Goal: Transaction & Acquisition: Book appointment/travel/reservation

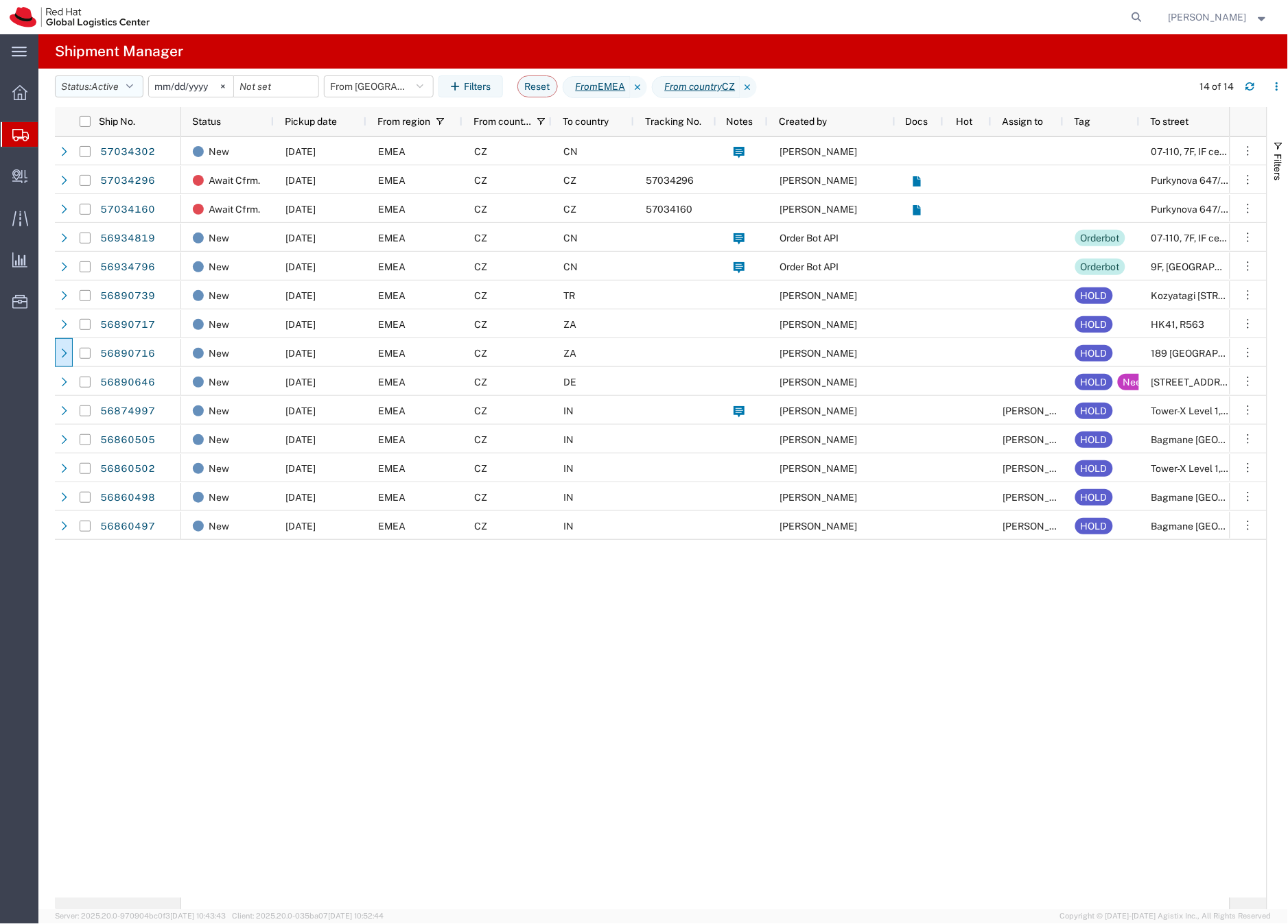
click at [103, 89] on span "Active" at bounding box center [105, 86] width 28 height 11
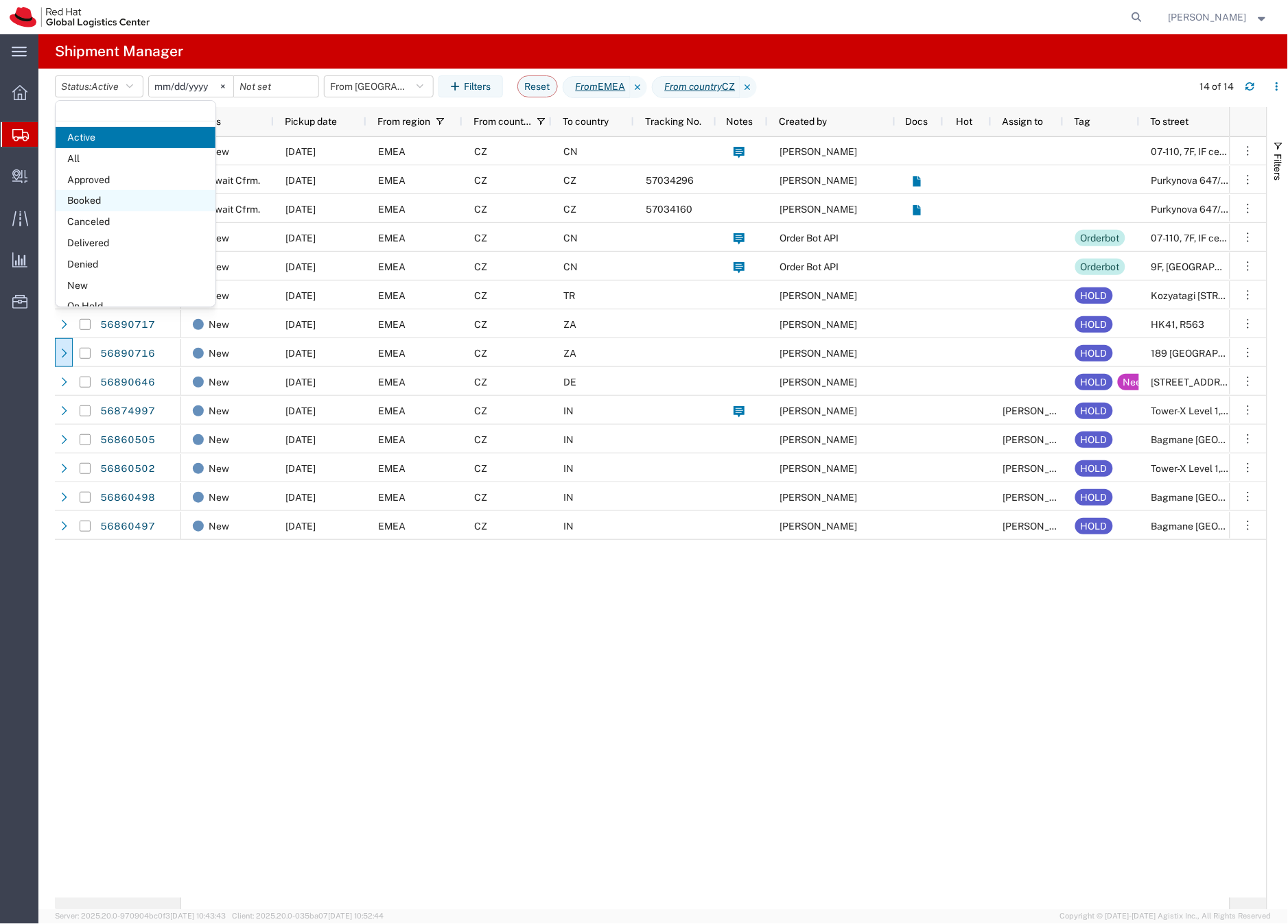
click at [94, 204] on span "Booked" at bounding box center [135, 201] width 160 height 21
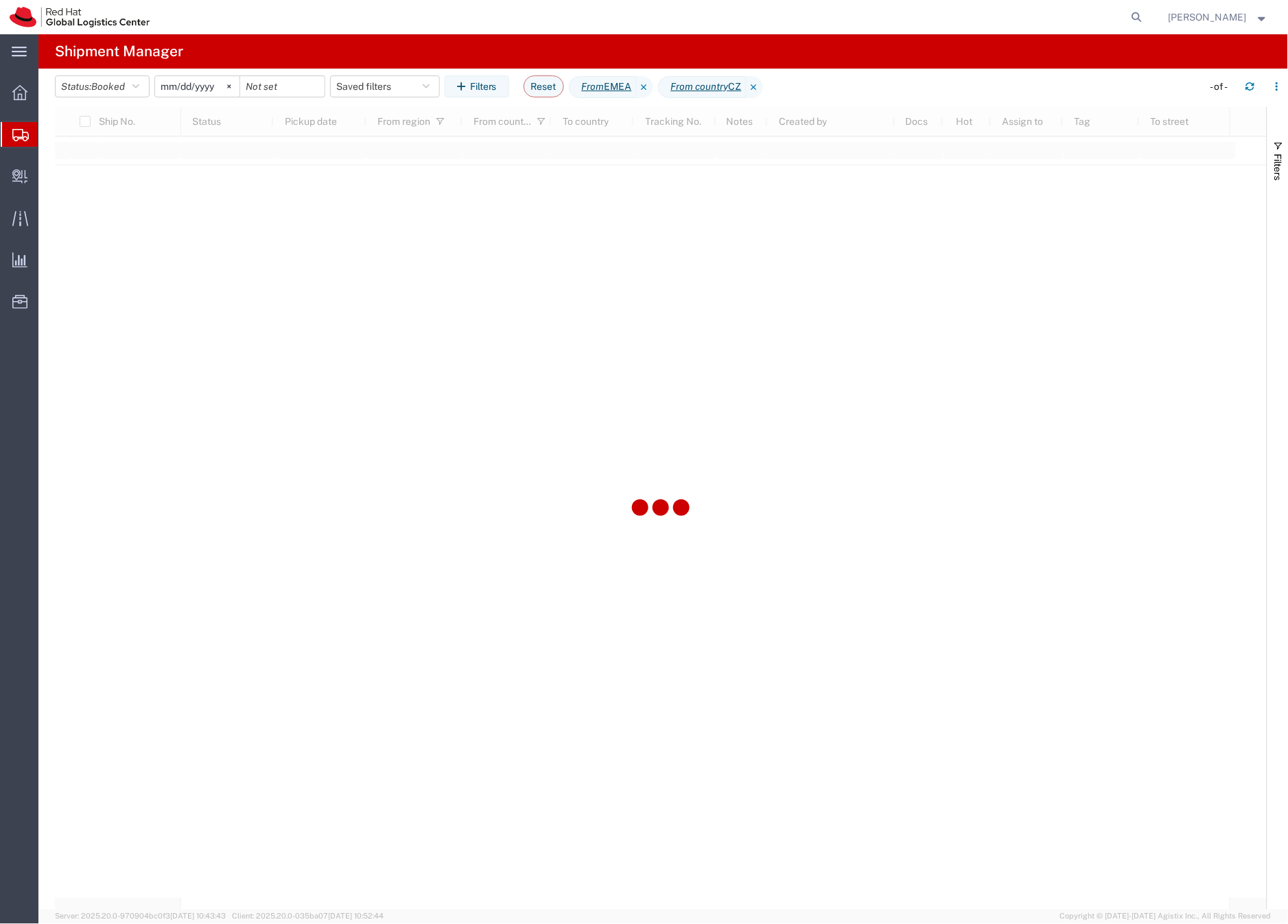
click at [195, 86] on input "[DATE]" at bounding box center [197, 86] width 85 height 21
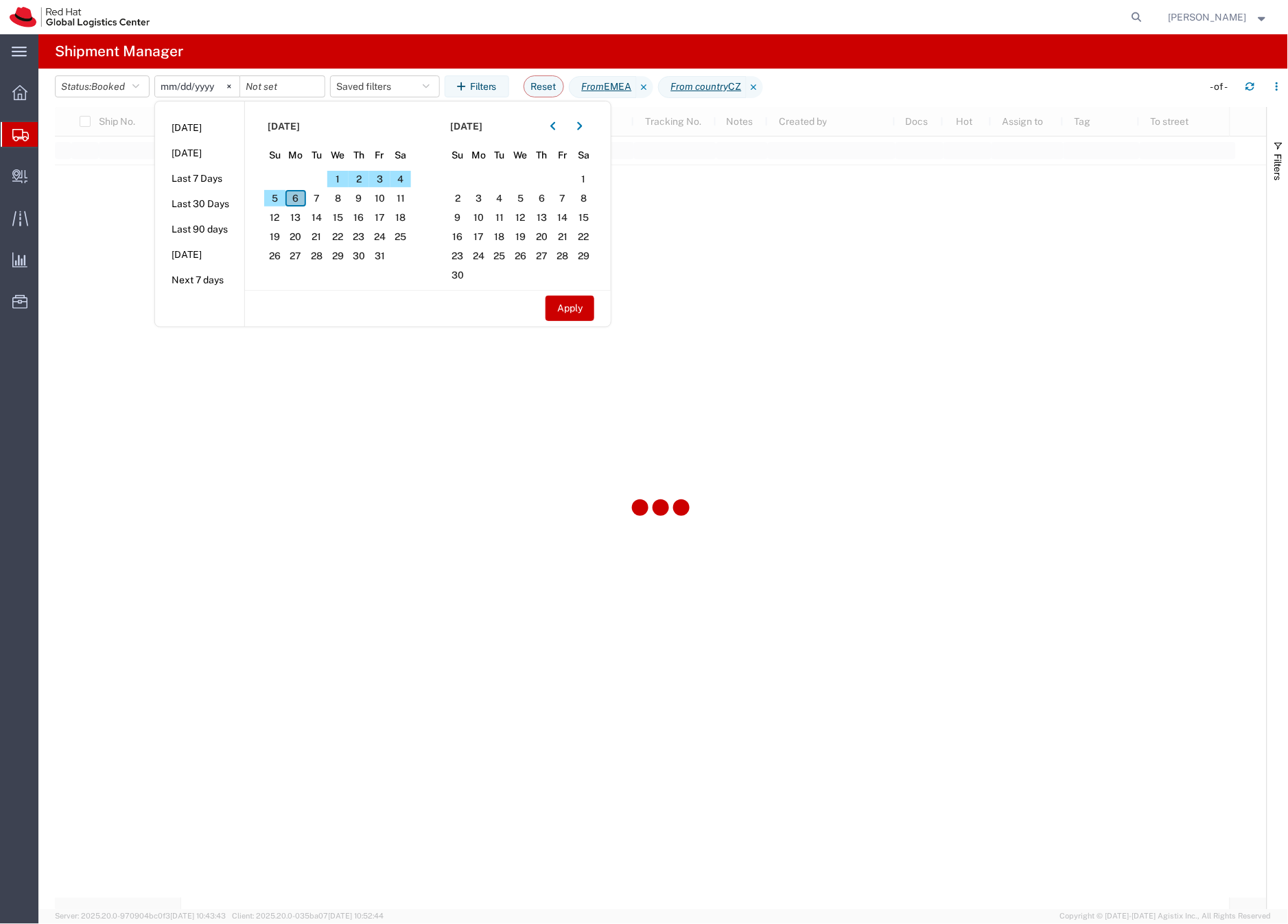
click at [296, 199] on span "6" at bounding box center [296, 199] width 21 height 17
click at [302, 196] on span "6" at bounding box center [296, 199] width 21 height 17
click at [571, 312] on button "Apply" at bounding box center [570, 308] width 49 height 25
type input "[DATE]"
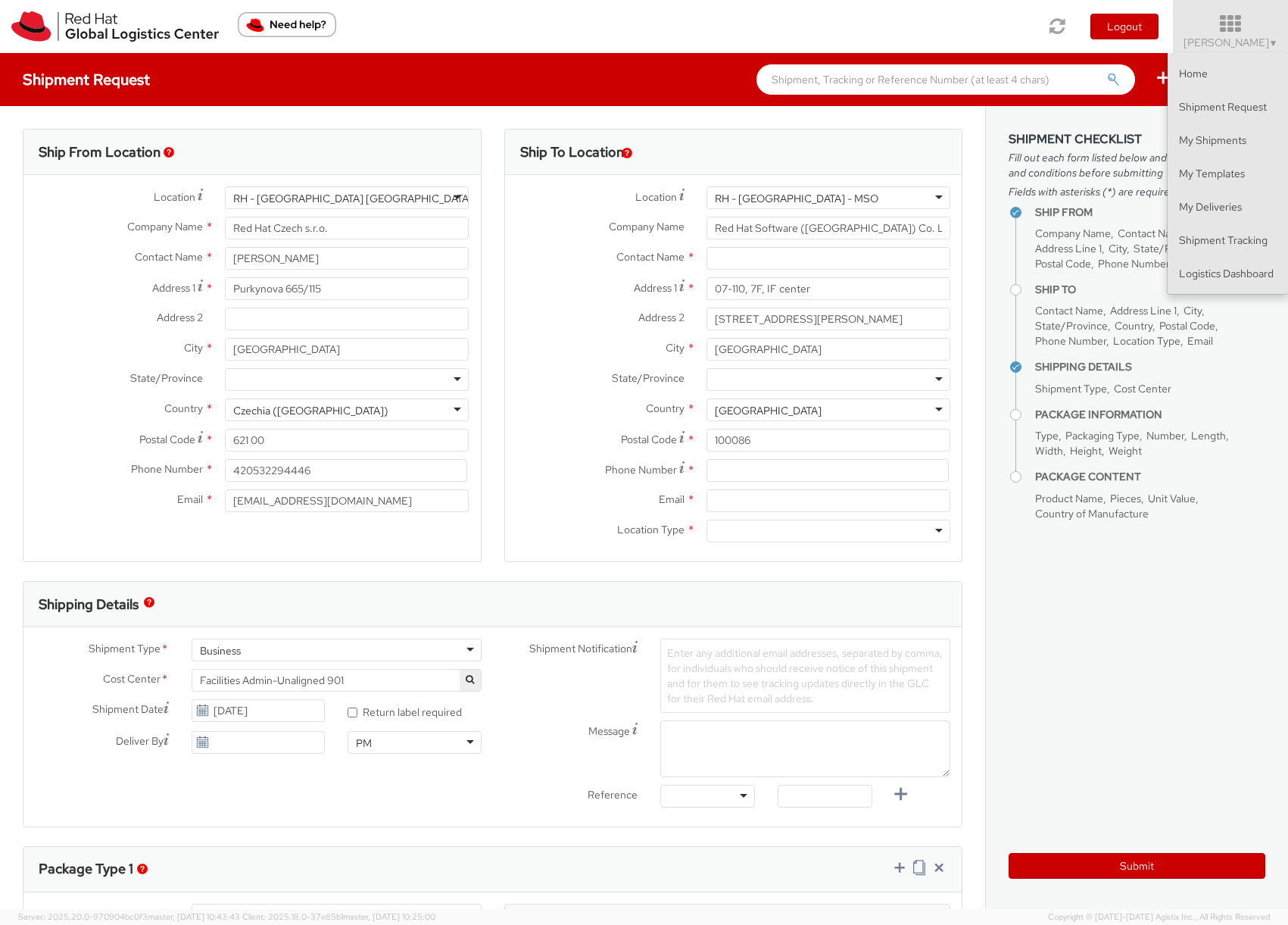
select select
click at [1232, 272] on link "Logistics Dashboard" at bounding box center [1227, 274] width 121 height 34
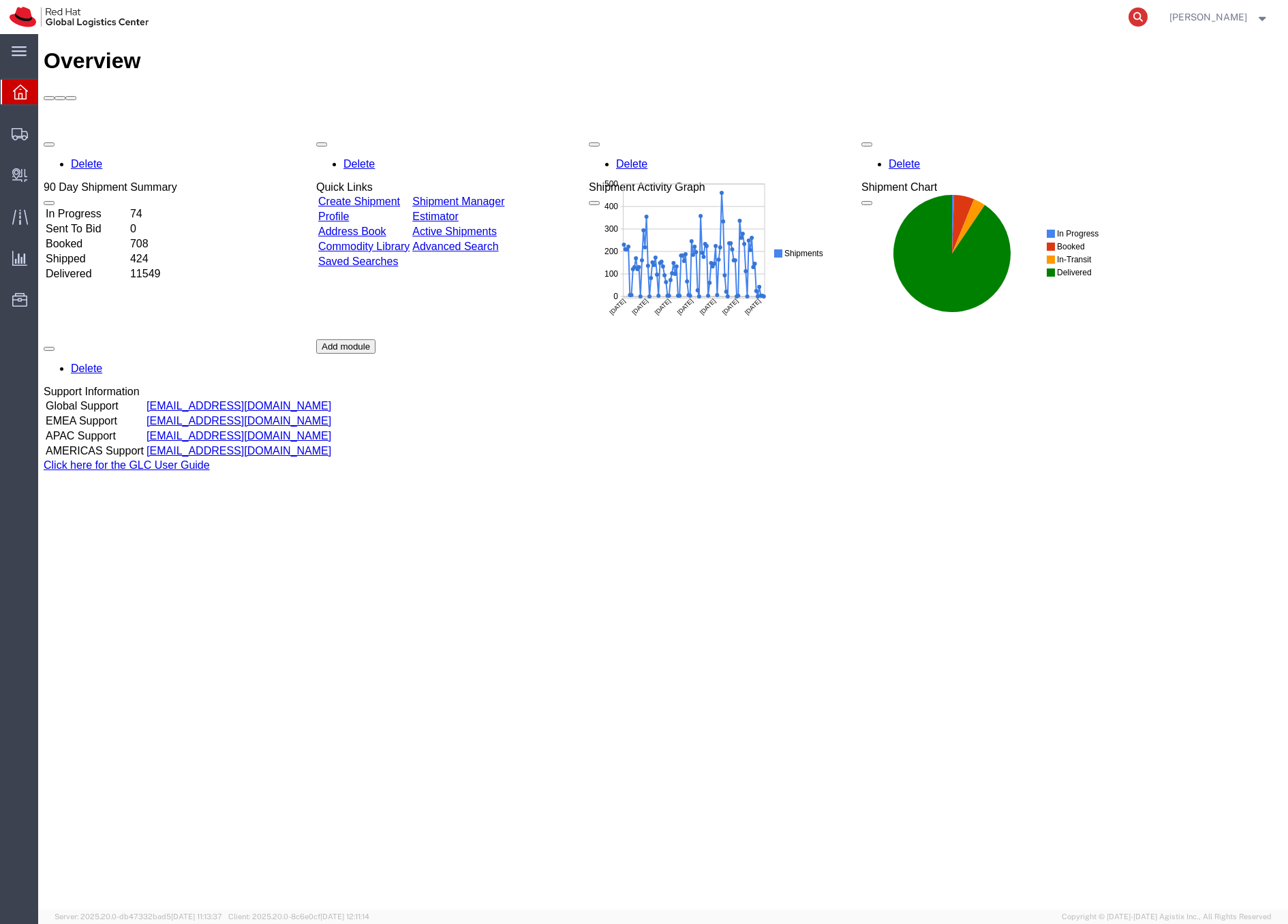
click at [1148, 14] on icon at bounding box center [1138, 17] width 19 height 19
type input "2364478281"
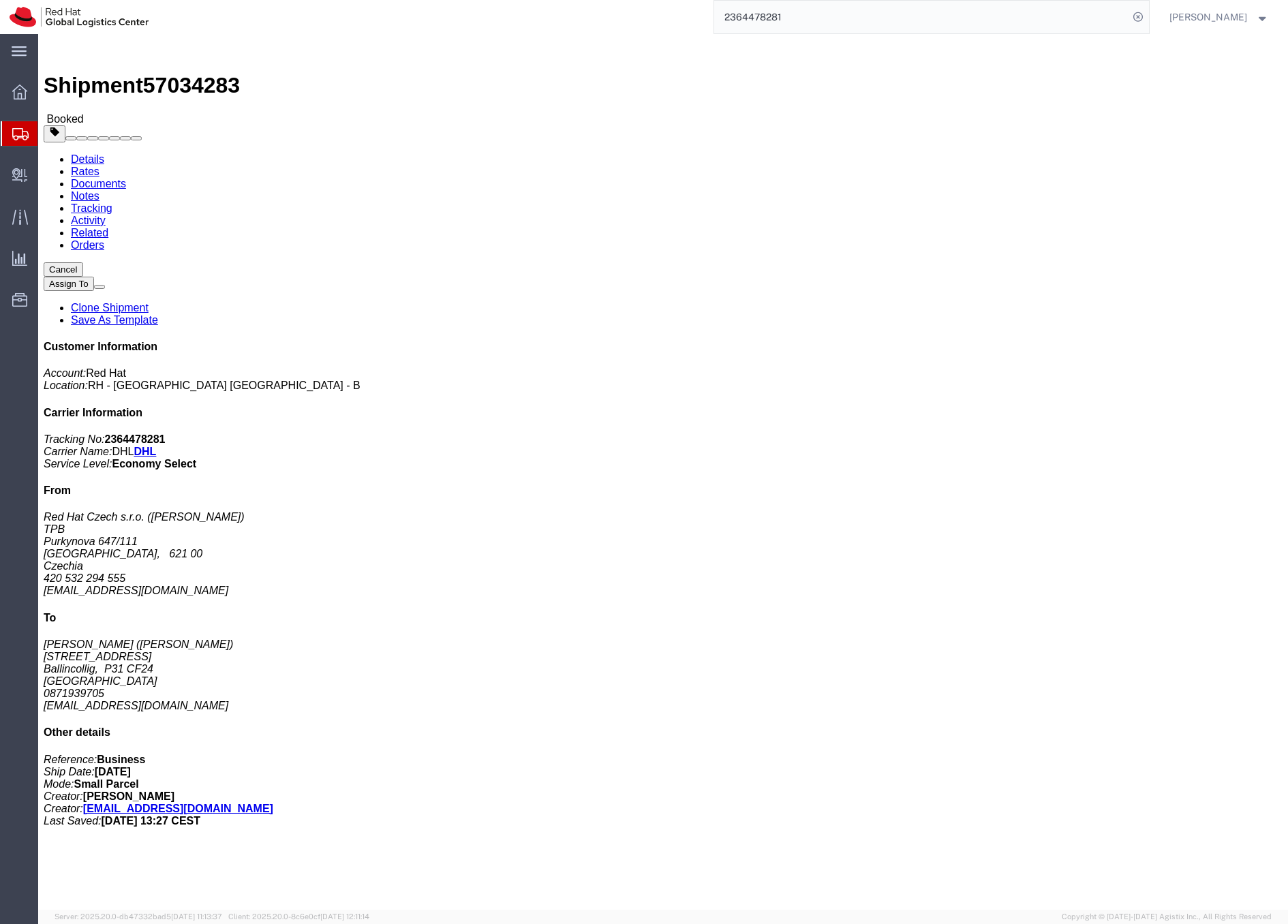
click span "button"
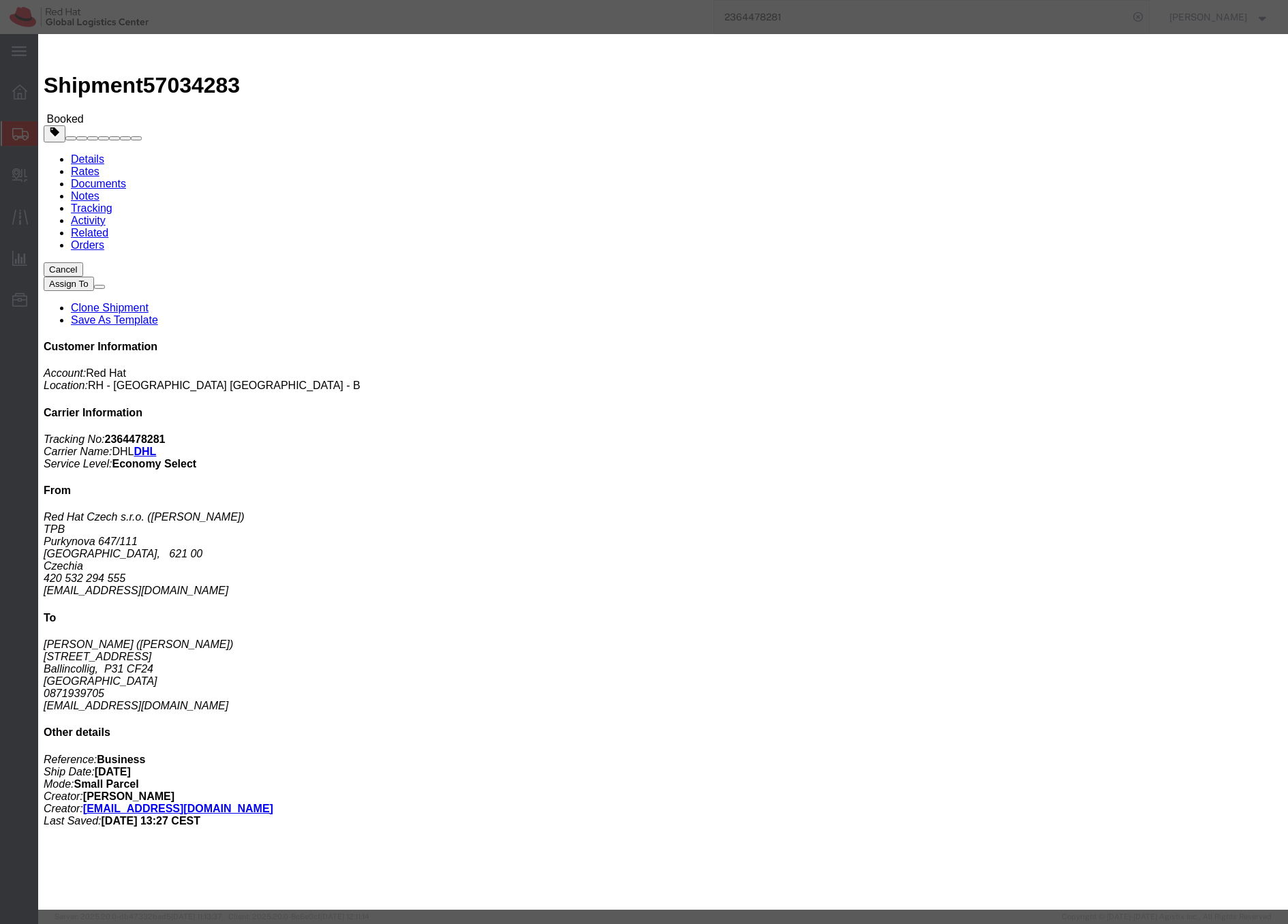
click div "Oct 06 2025 12:00 PM"
click button "Apply"
click div "Oct 06 2025 12:00 PM"
type input "3:00 PM"
click button "Apply"
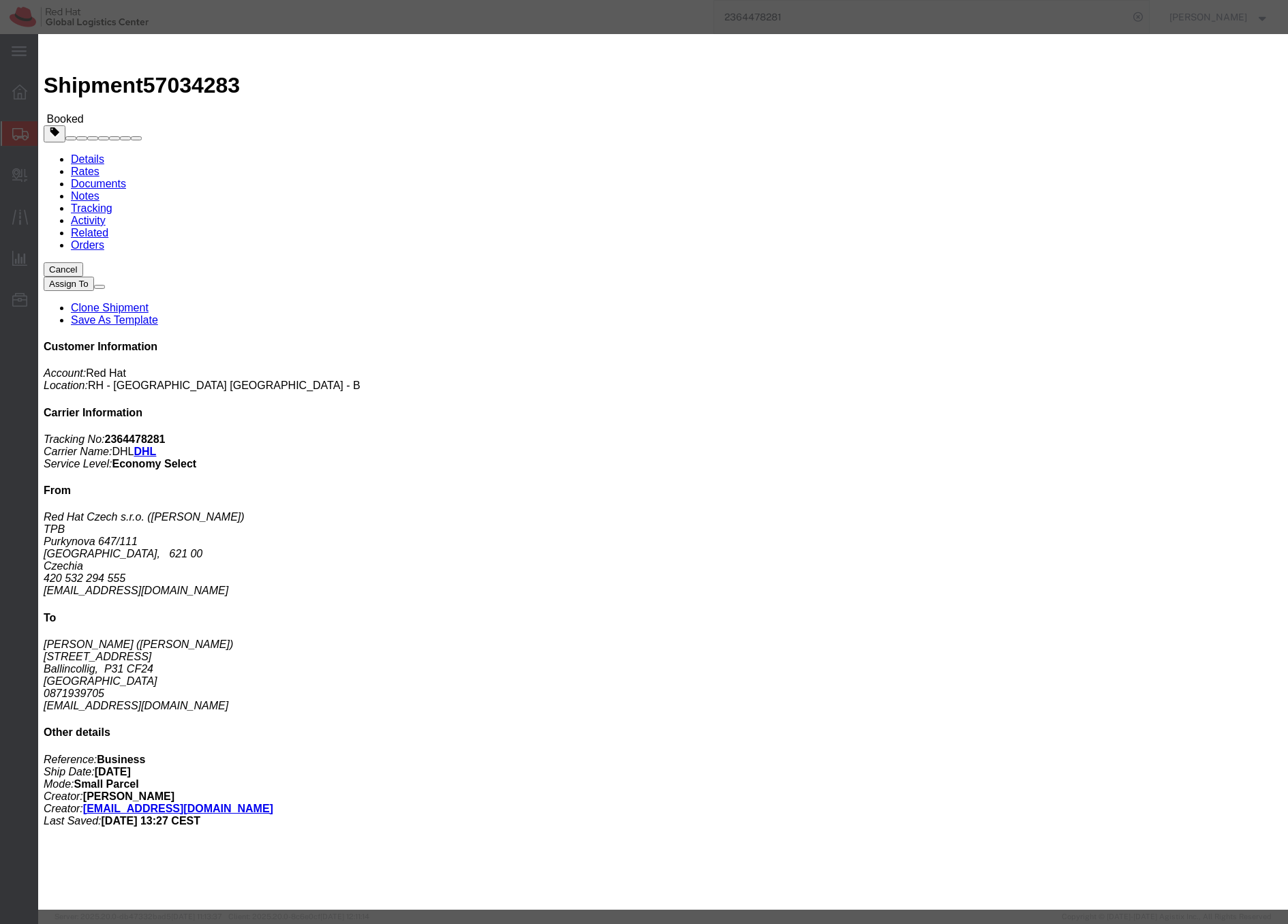
click div "Oct 06 2025 4:00 PM"
type input "5:00 PM"
click button "Apply"
click button "Save"
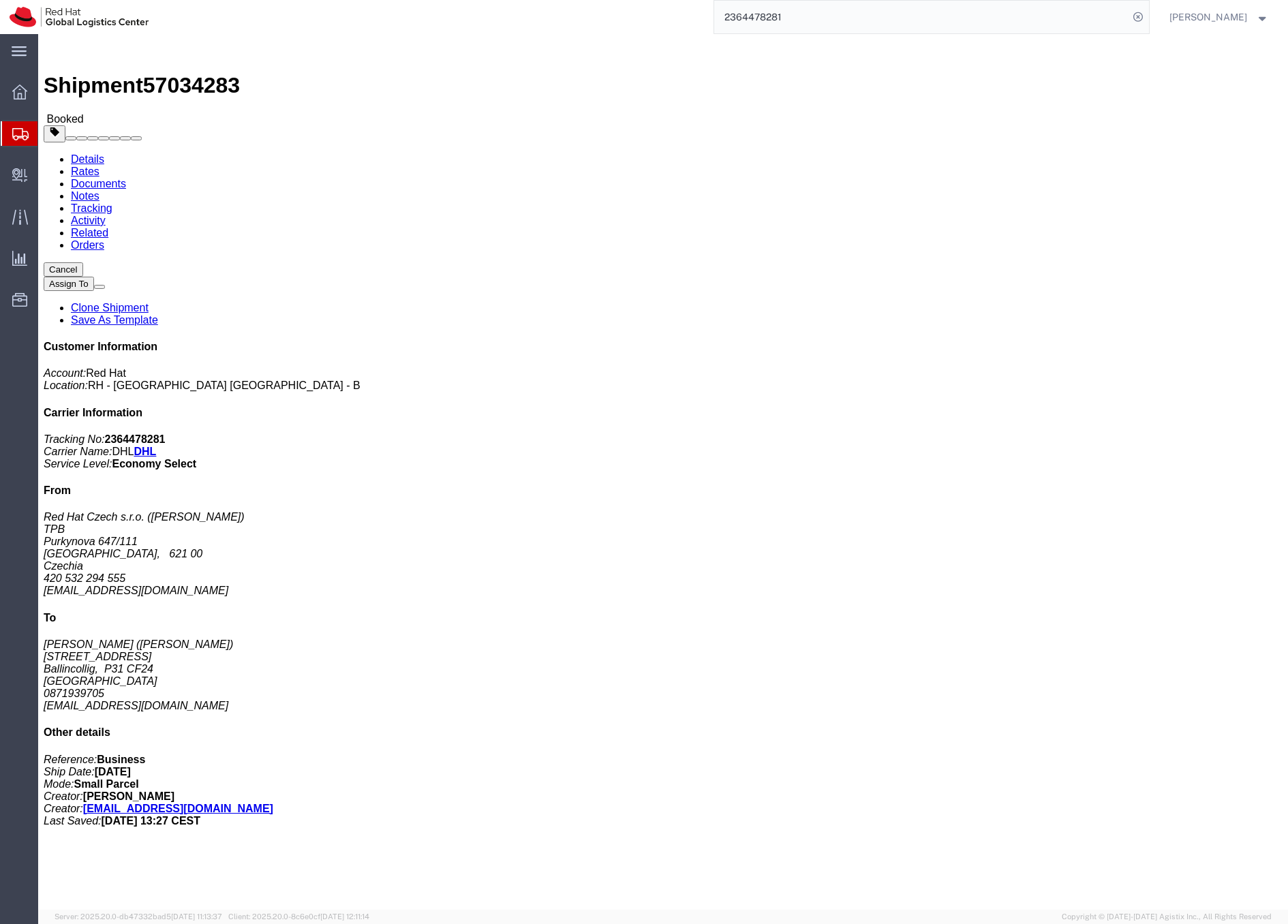
click icon "button"
click span "button"
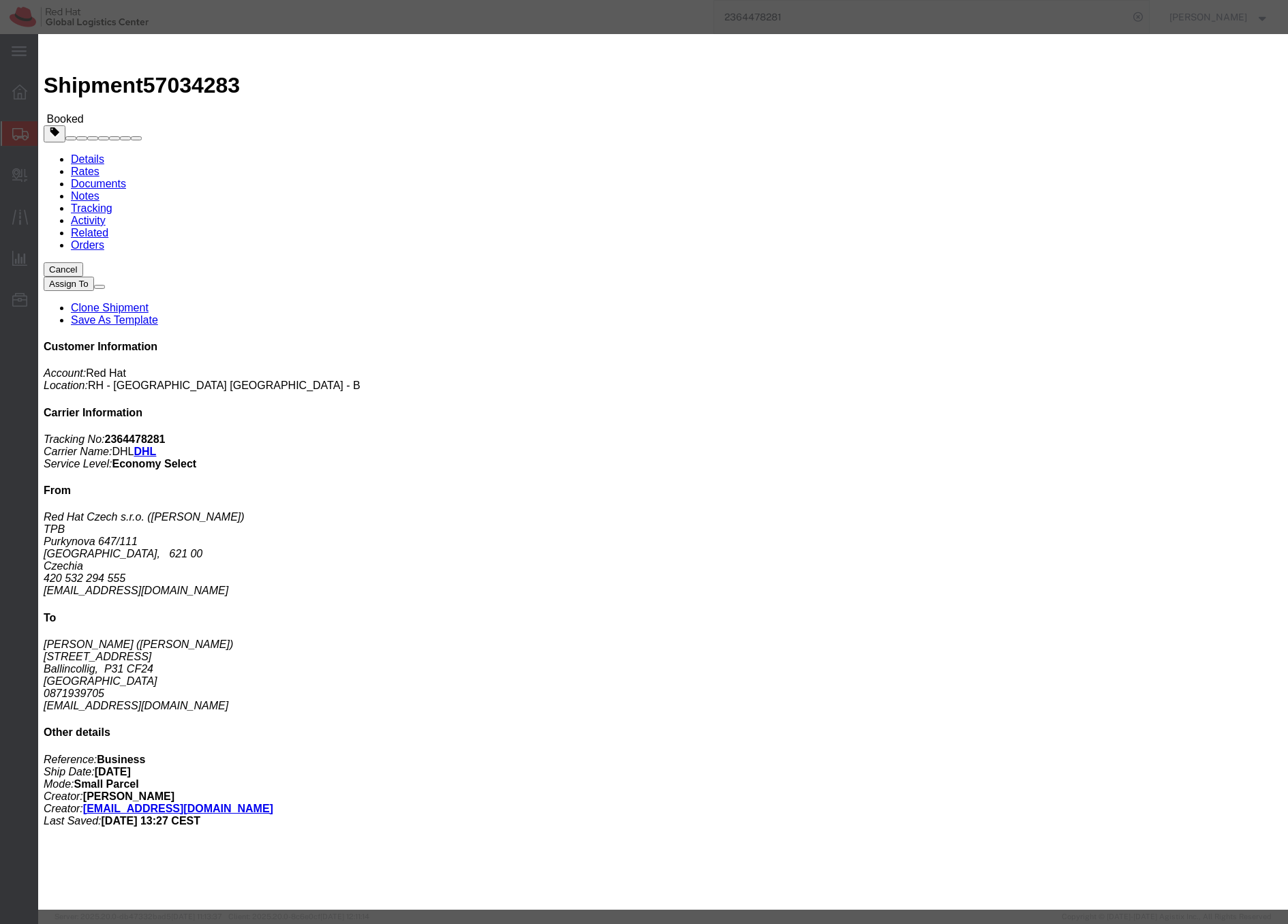
click div "Oct 06 2025 12:00 PM"
drag, startPoint x: 364, startPoint y: 127, endPoint x: 385, endPoint y: 128, distance: 21.0
click div "Oct 06 2025 12:00 PM"
click icon "button"
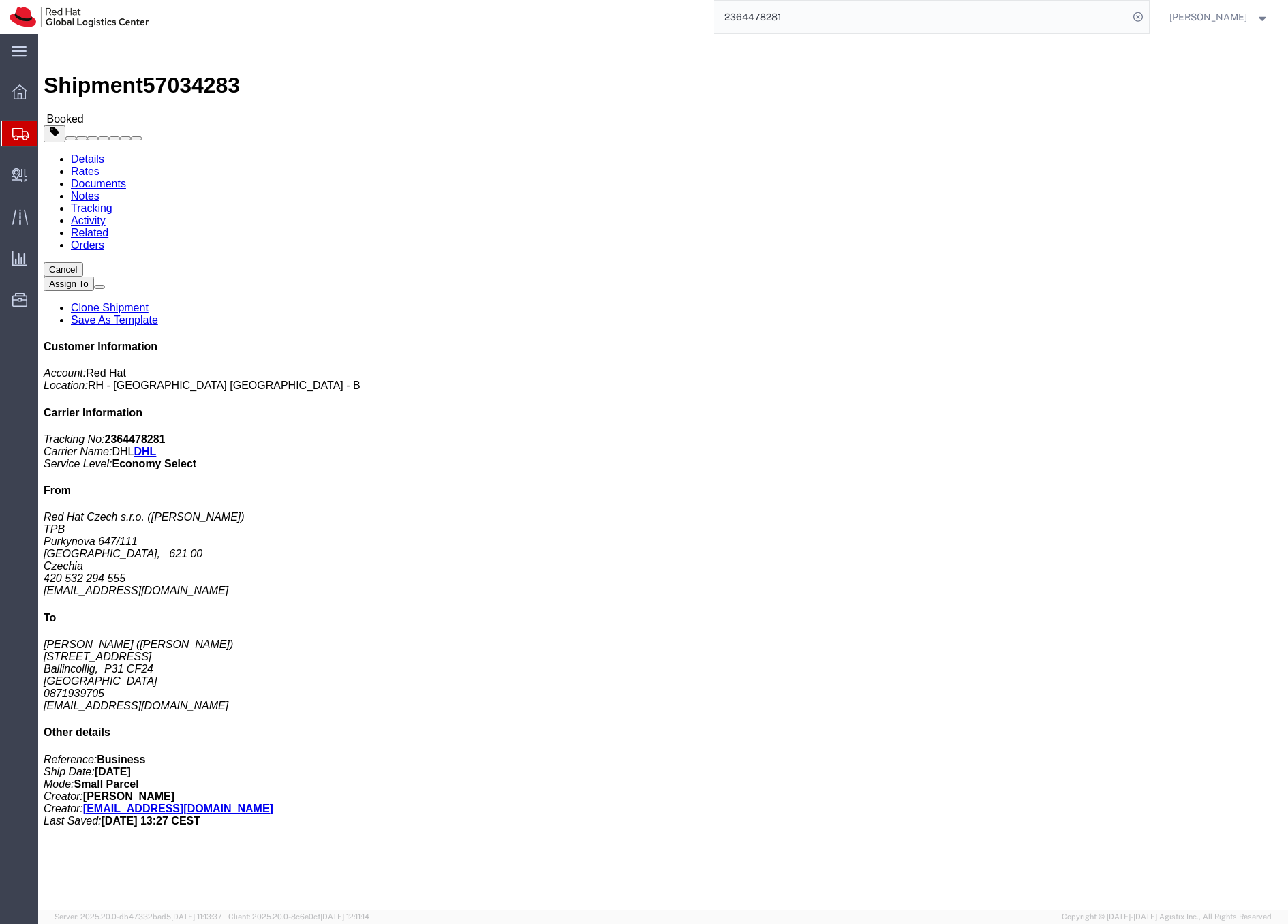
click span "button"
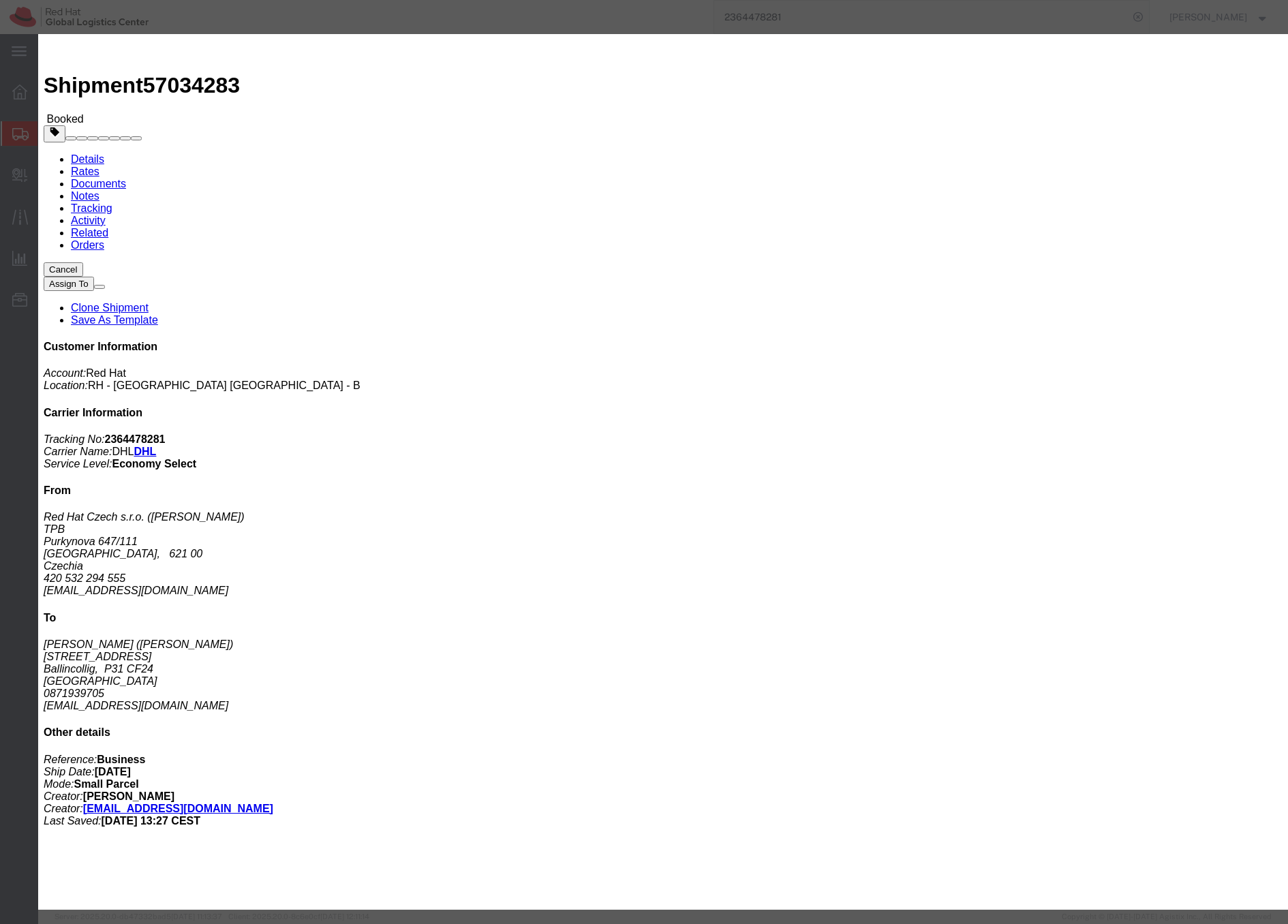
click div "Oct 06 2025 12:00 PM"
type input "3:30 PM"
click button "Apply"
click div "Oct 08 2025 4:30 PM"
type input "5:30 PM"
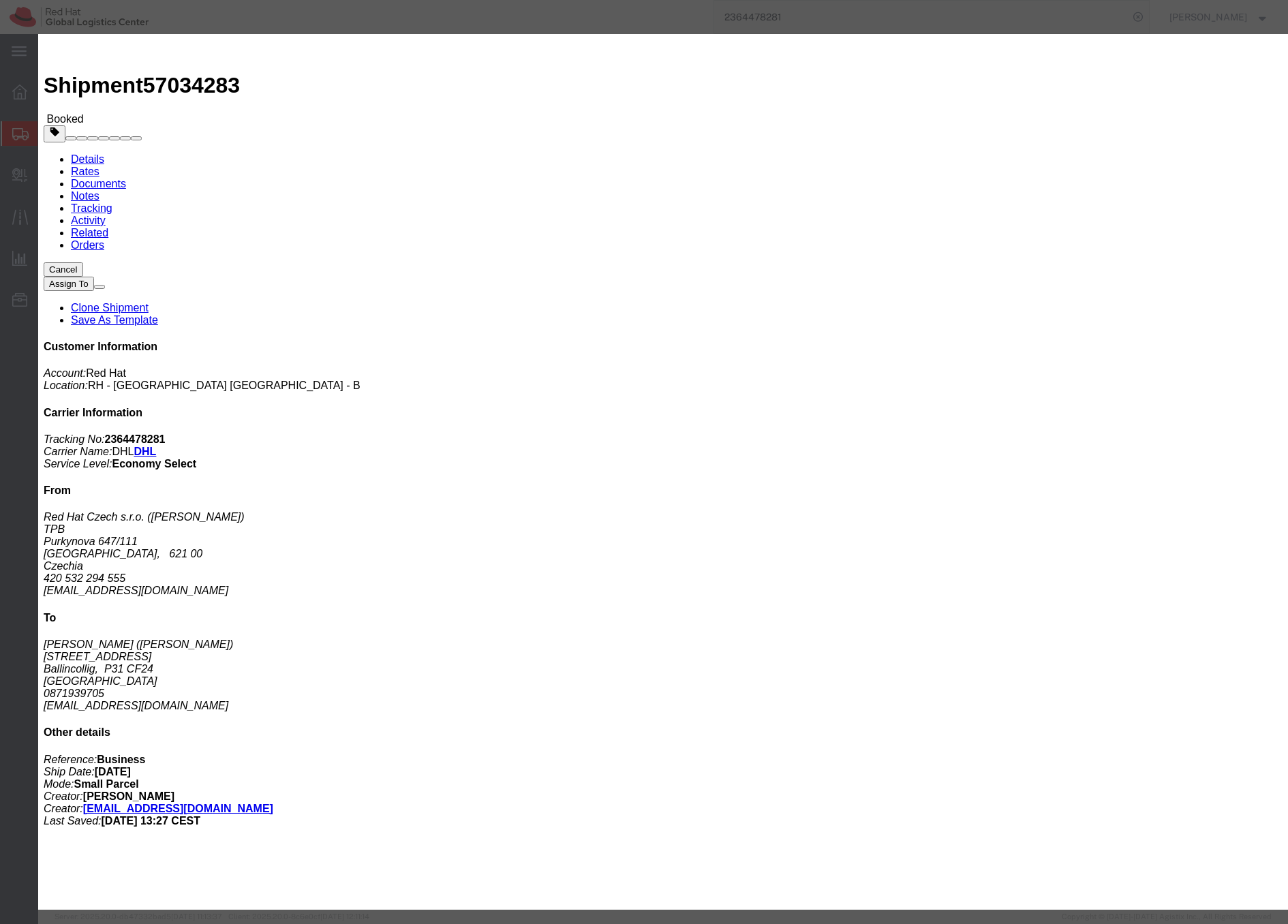
click button "Apply"
click button "Save"
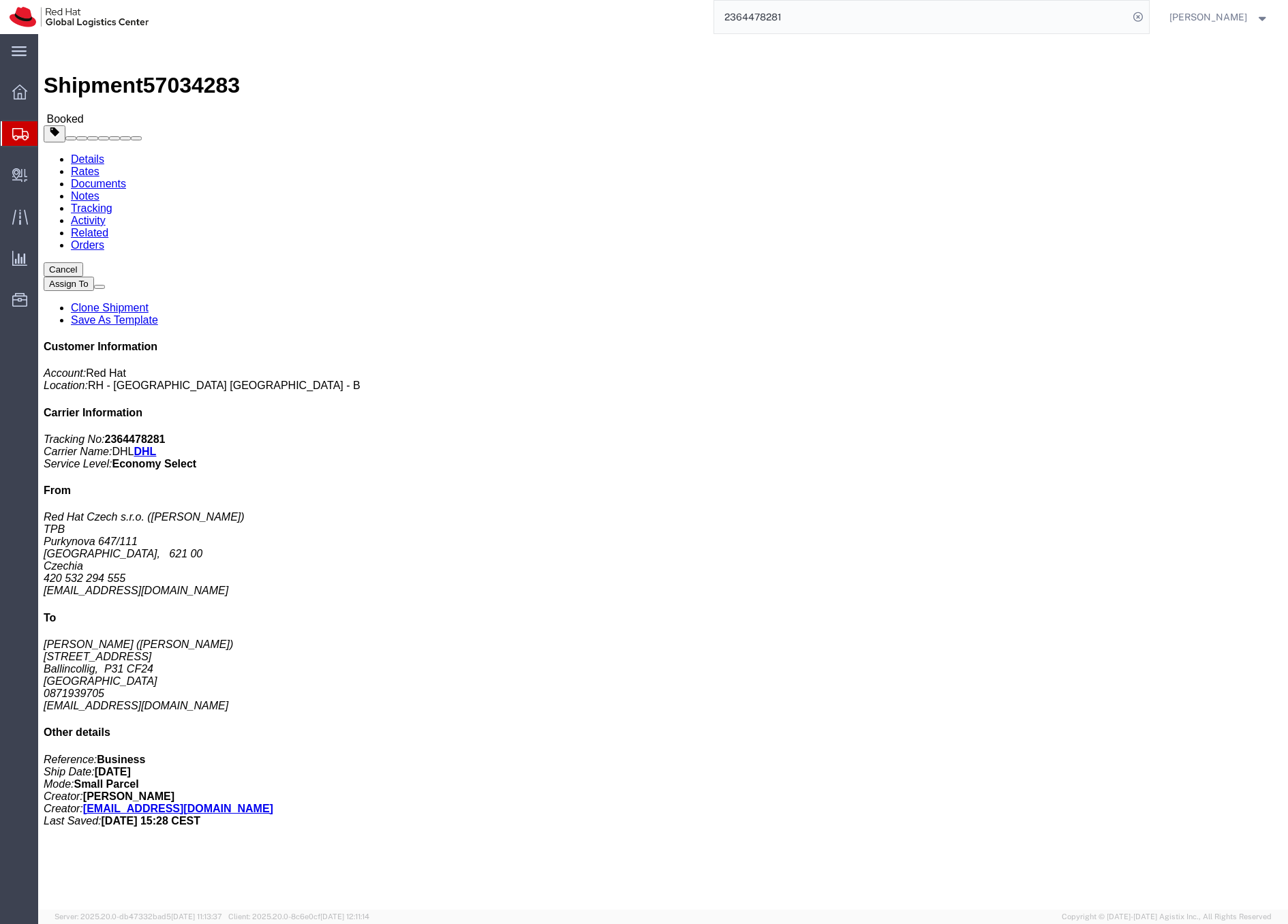
click icon "button"
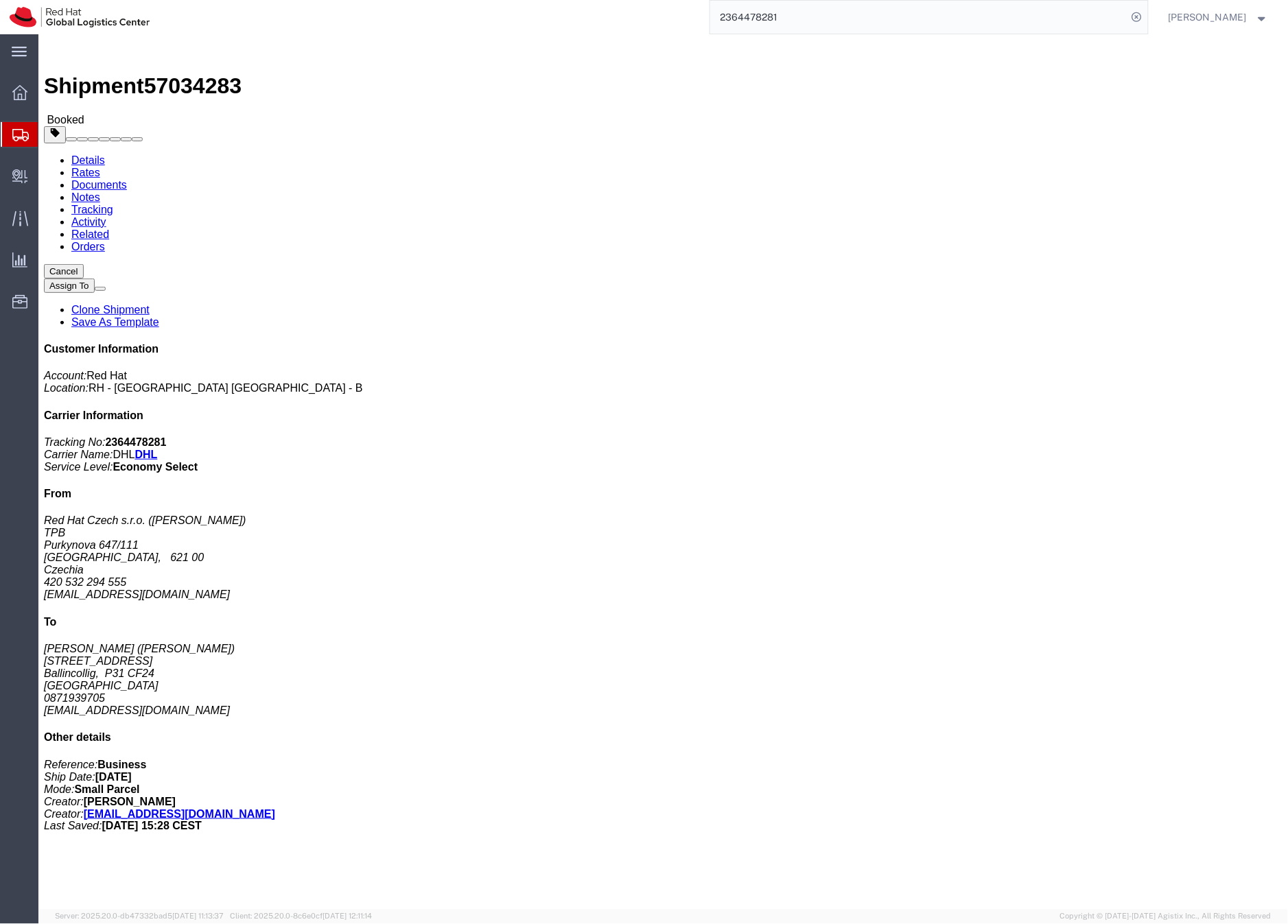
click at [804, 20] on input "2364478281" at bounding box center [919, 17] width 417 height 33
paste input "7013012790"
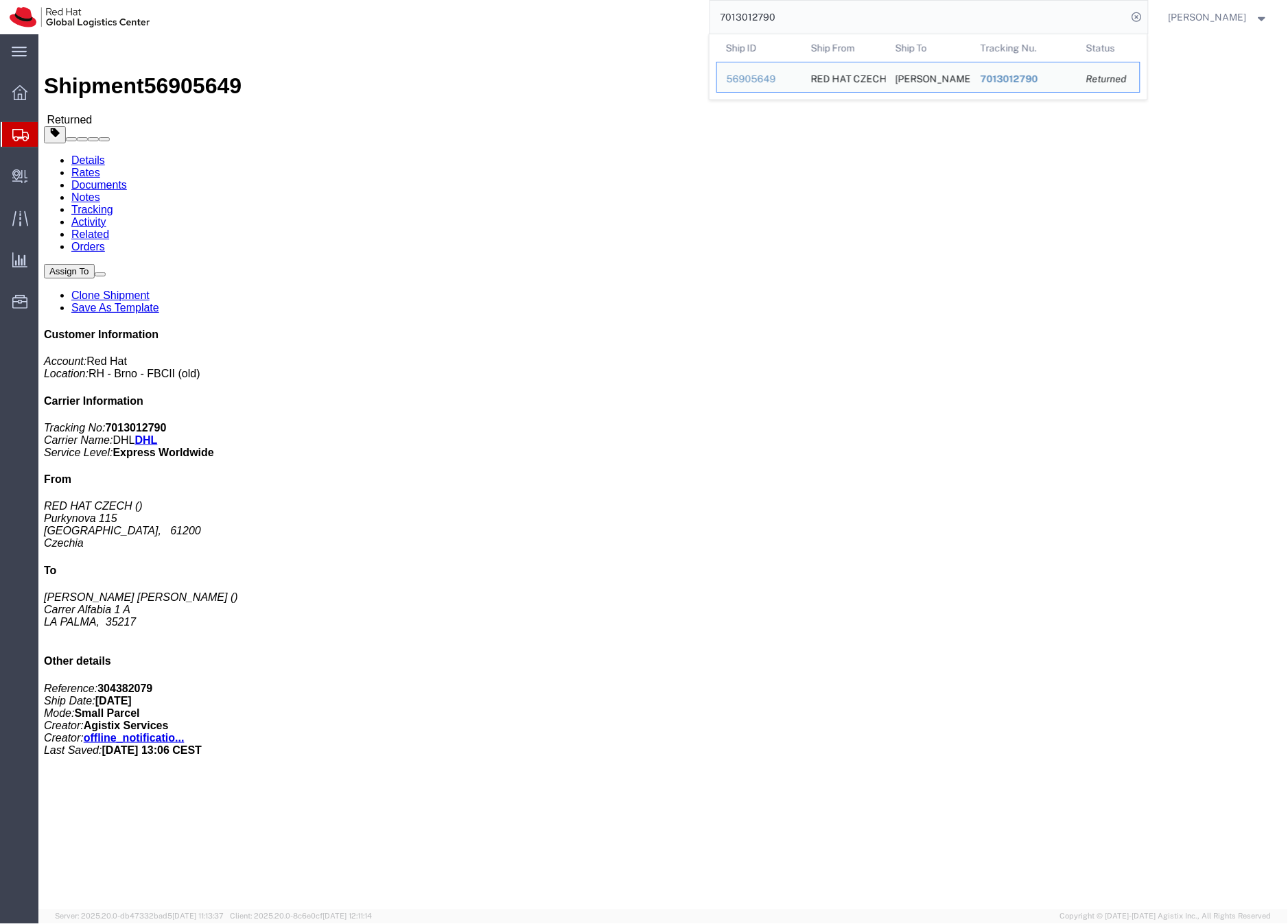
click at [791, 12] on input "7013012790" at bounding box center [919, 17] width 417 height 33
paste input "899785994"
type input "7899785994"
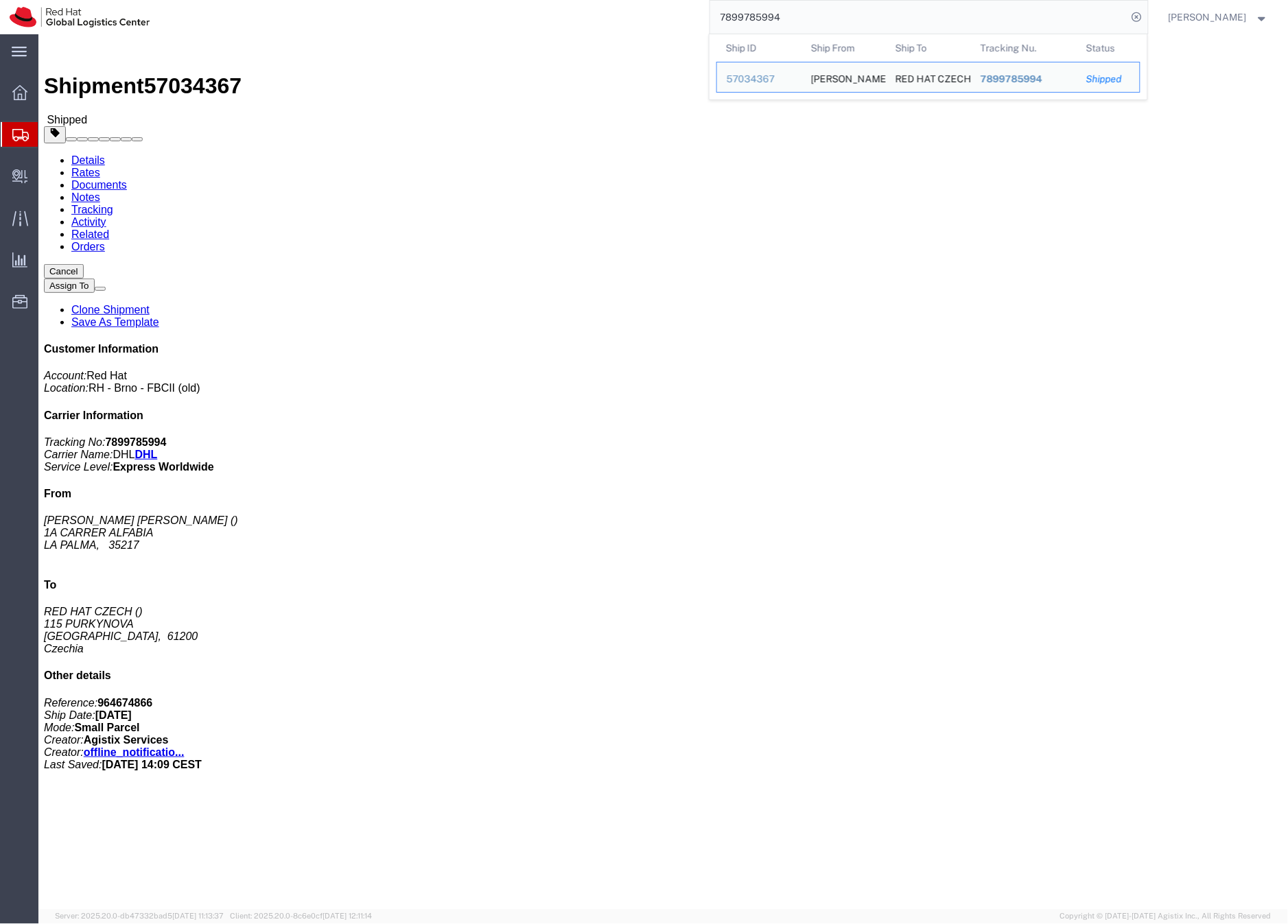
click at [17, 134] on icon at bounding box center [21, 135] width 17 height 12
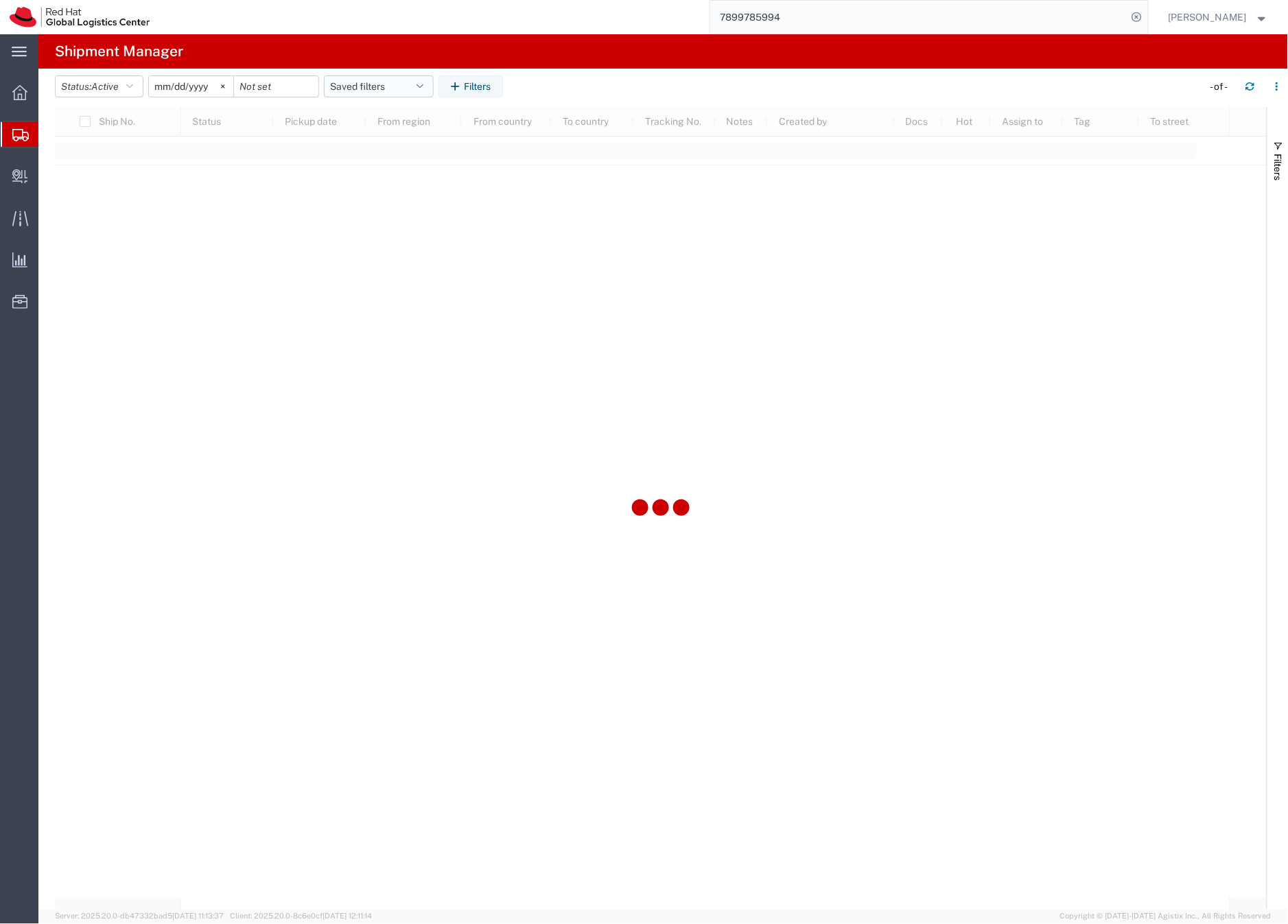
click at [367, 89] on button "Saved filters" at bounding box center [379, 86] width 110 height 22
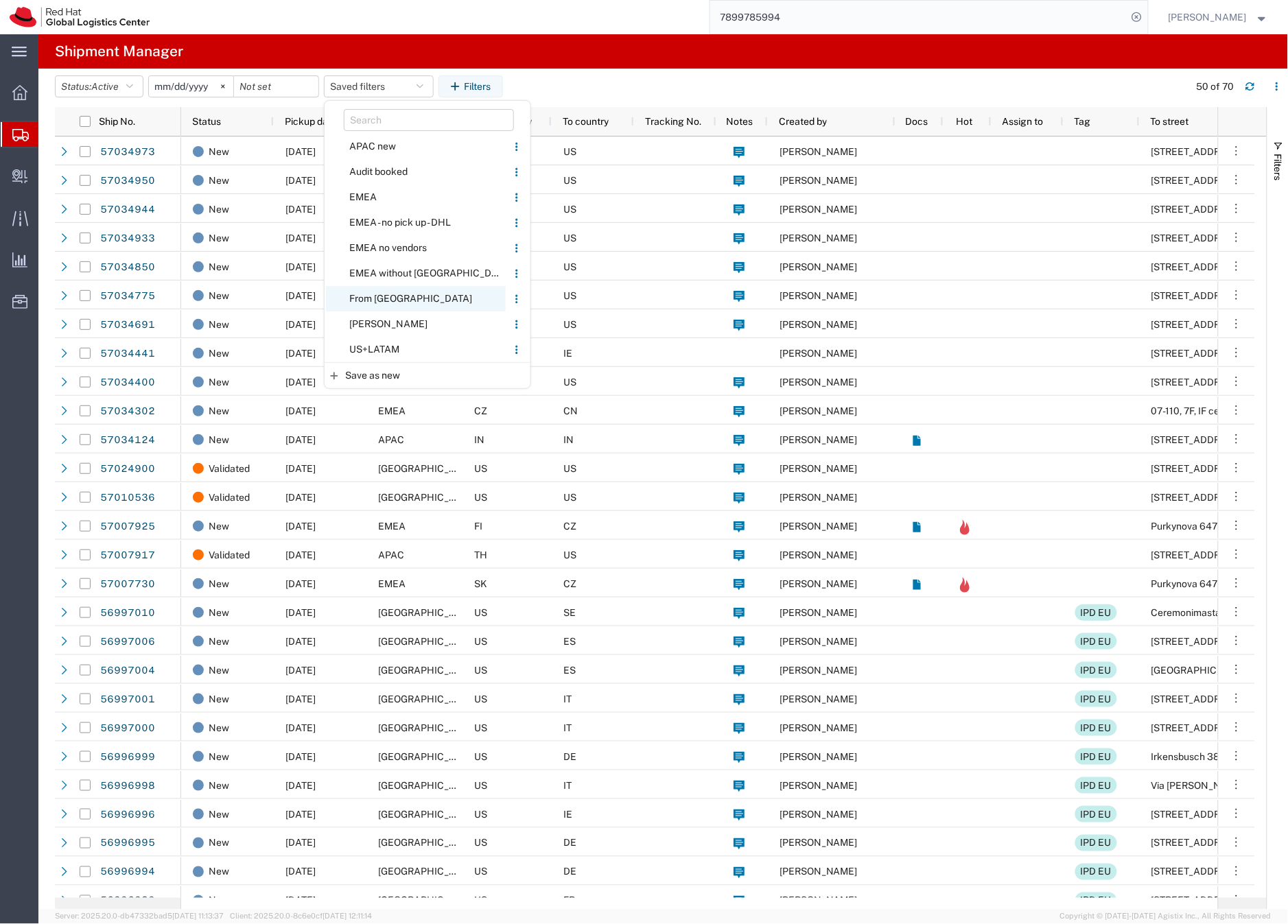
click at [374, 298] on span "From [GEOGRAPHIC_DATA]" at bounding box center [416, 299] width 180 height 25
type input "[DATE]"
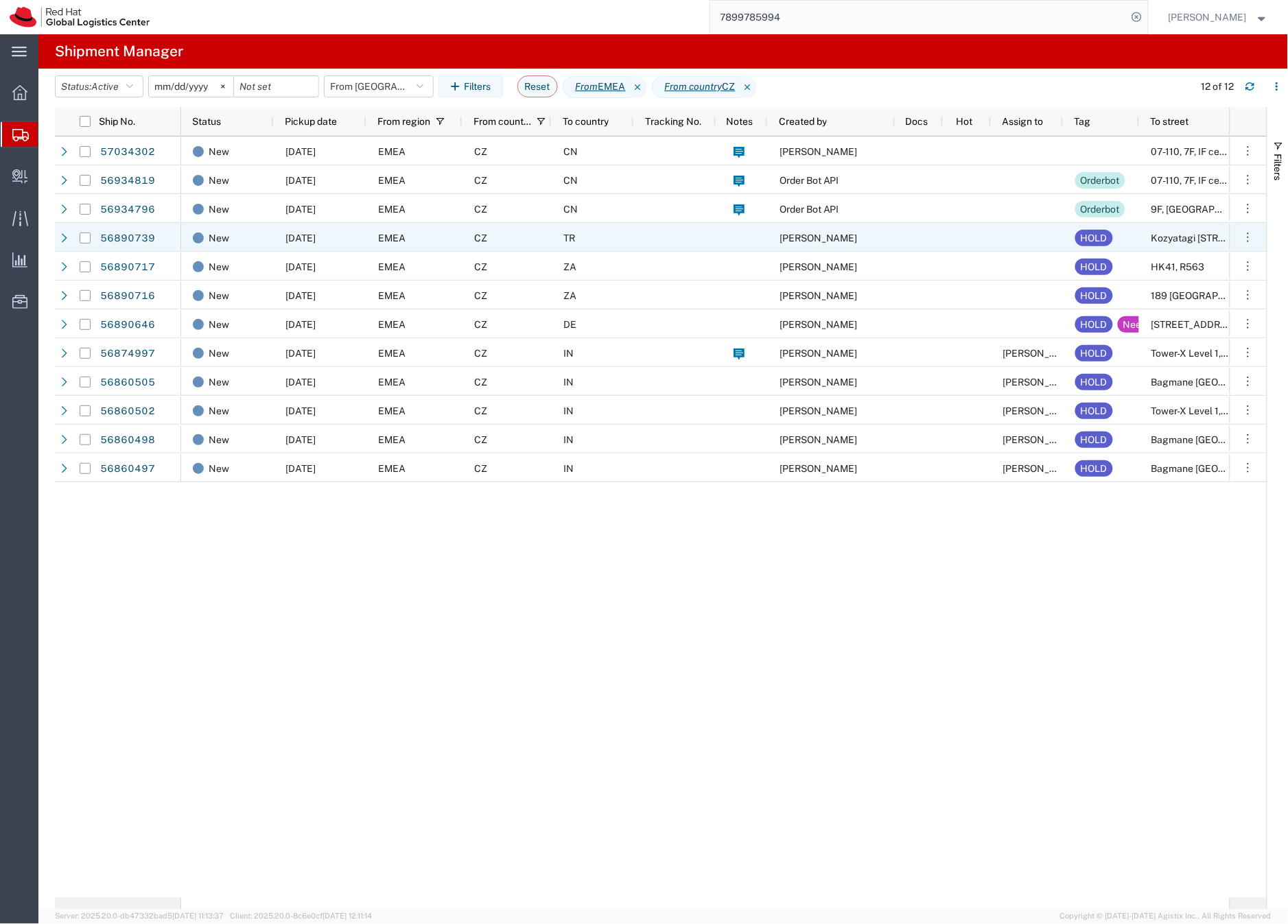
click at [536, 236] on div "CZ" at bounding box center [507, 237] width 89 height 29
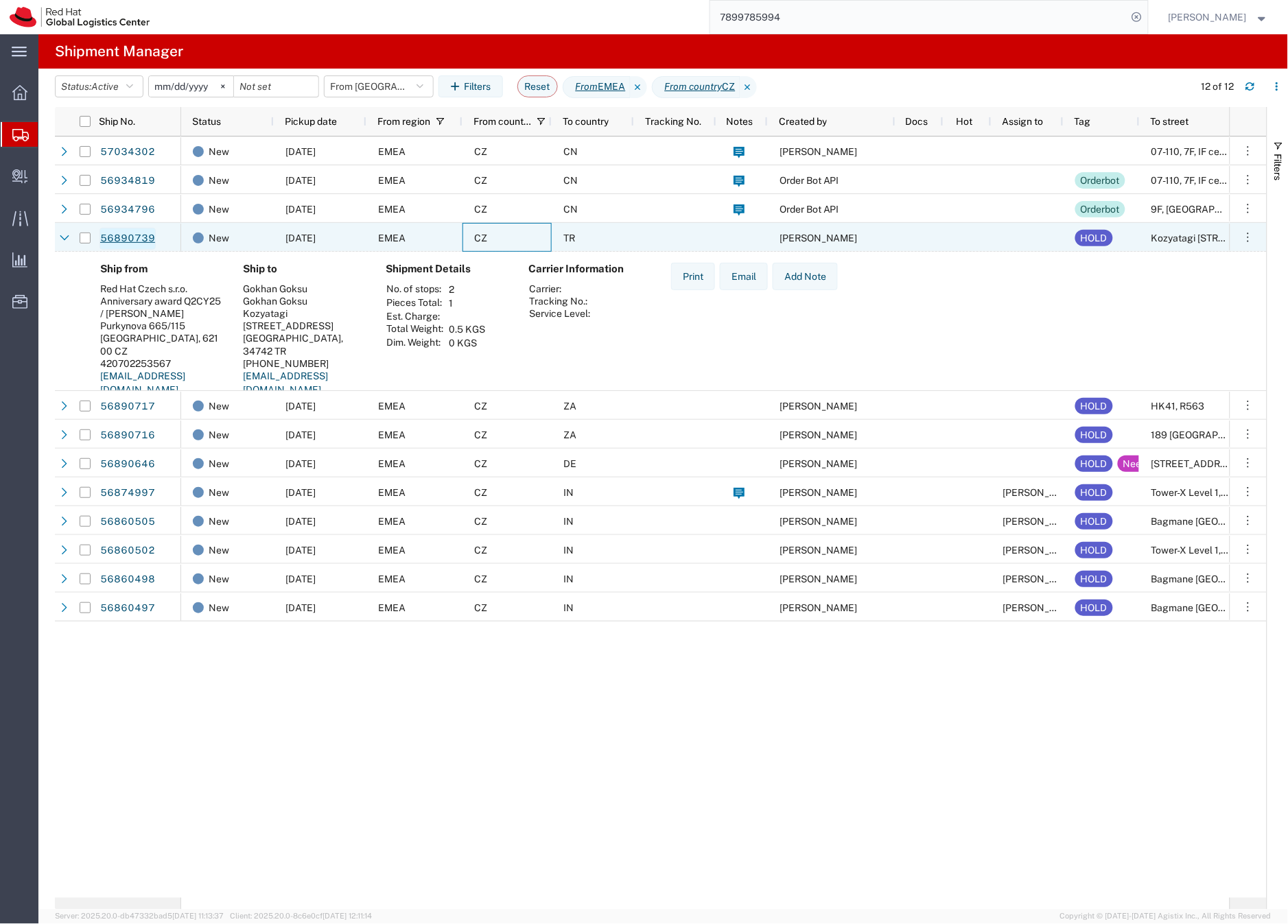
click at [134, 237] on link "56890739" at bounding box center [128, 238] width 57 height 22
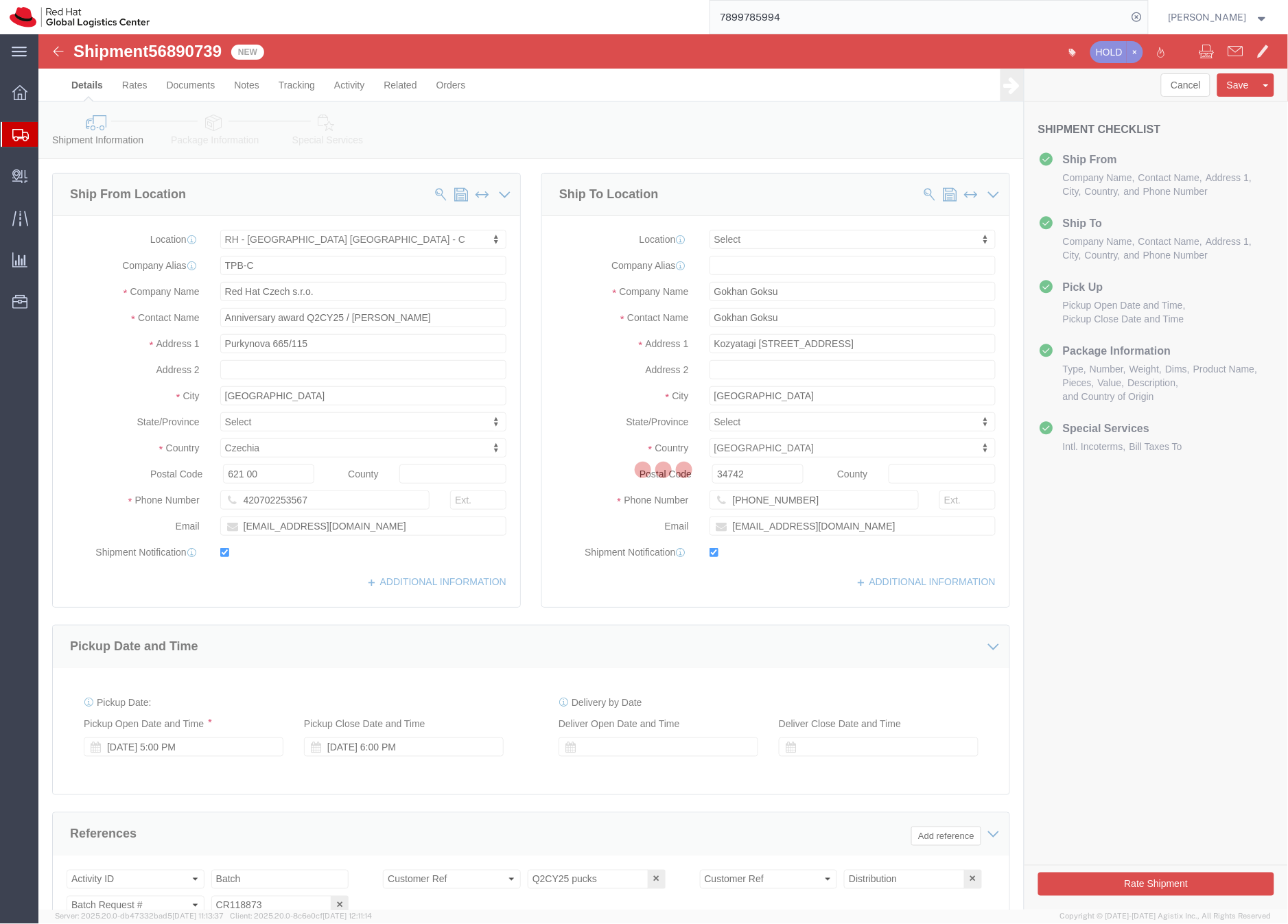
select select "38037"
select select
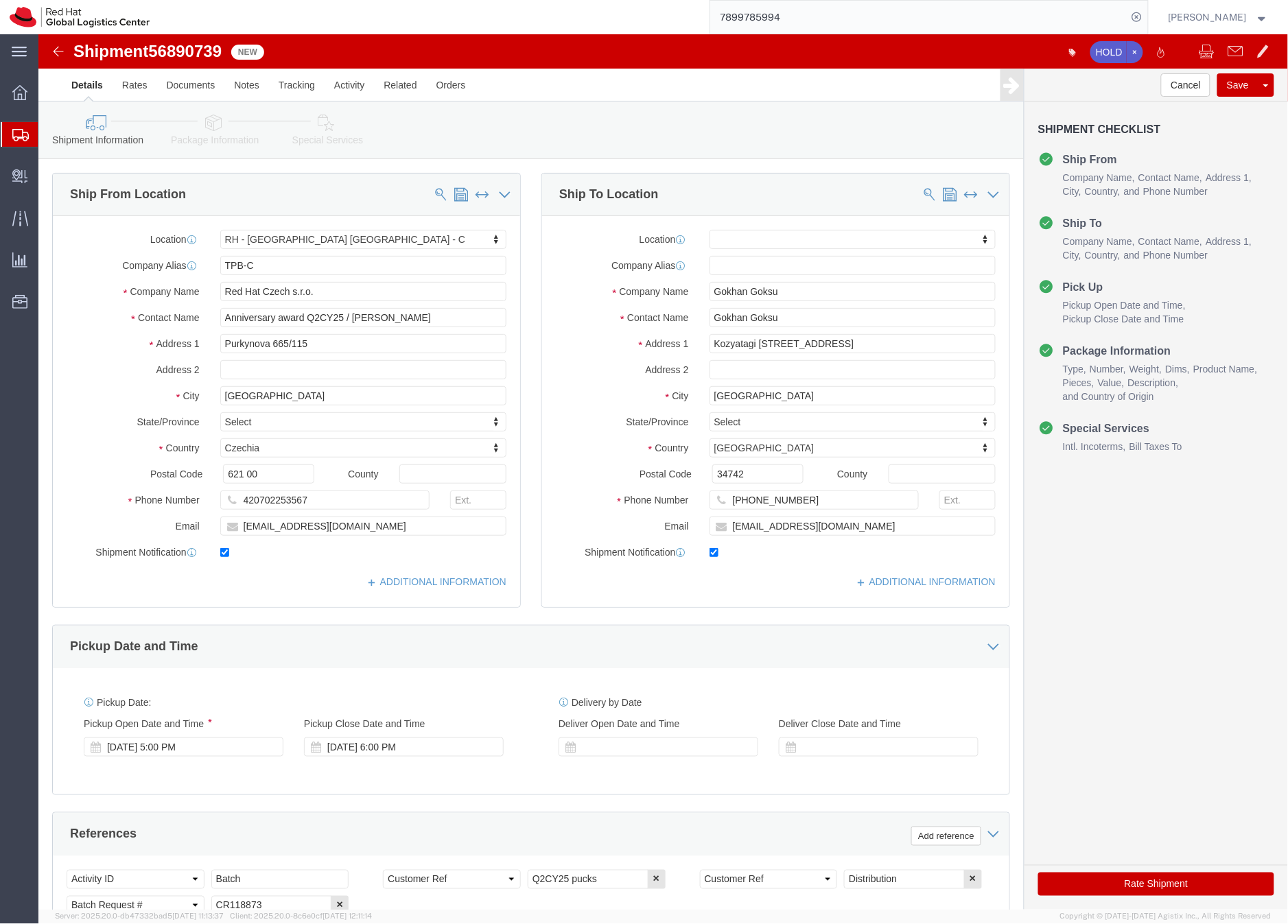
click icon
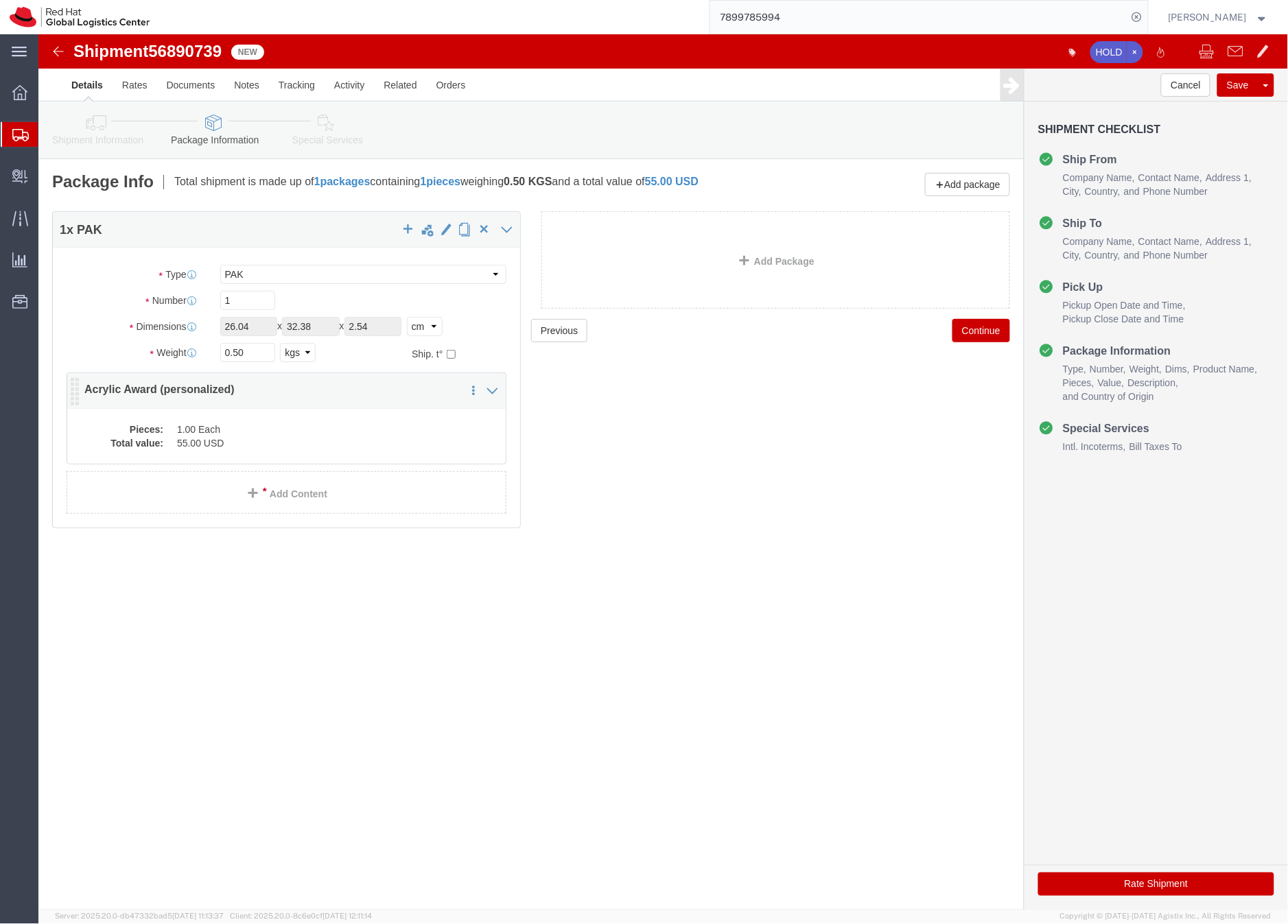
click dd "55.00 USD"
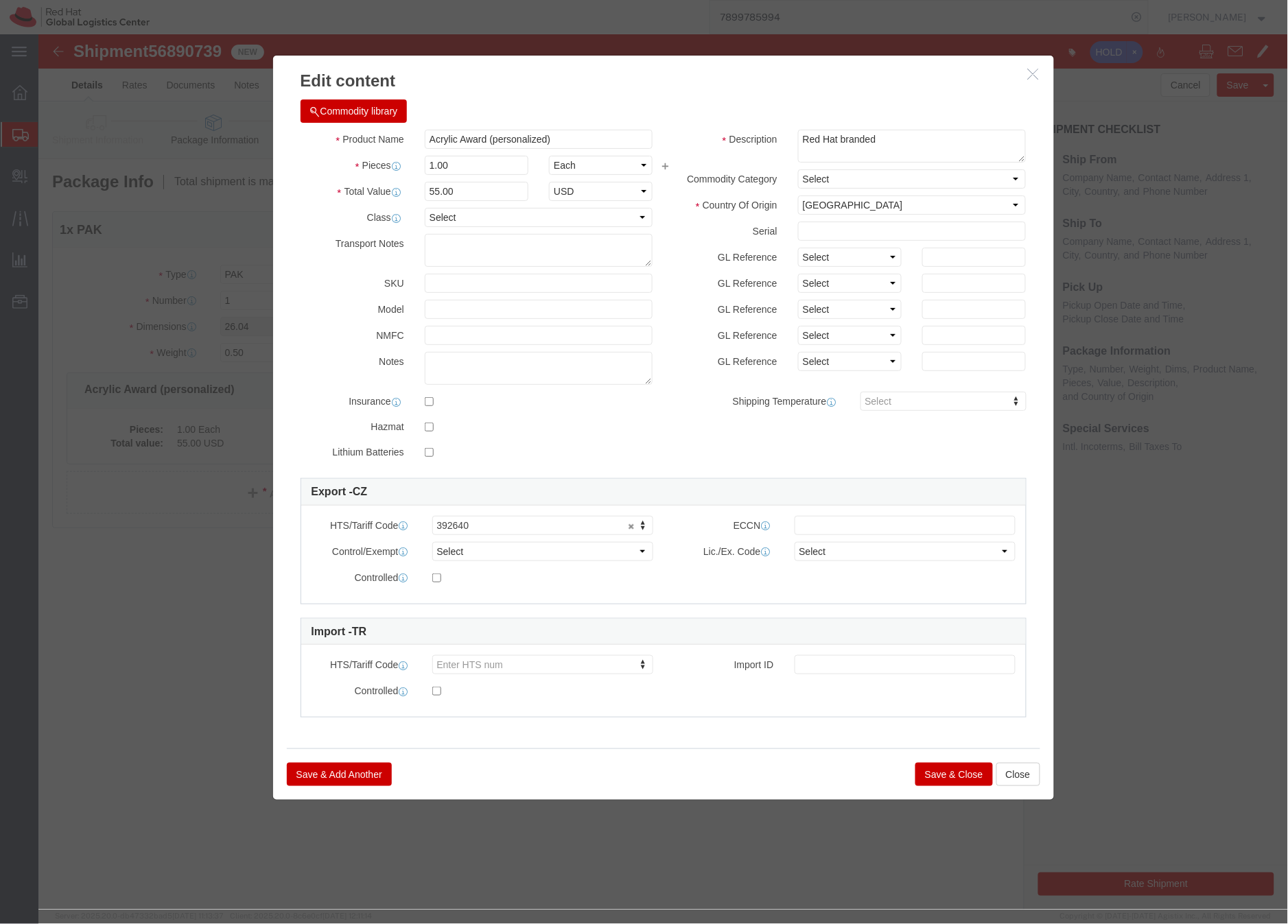
click icon "button"
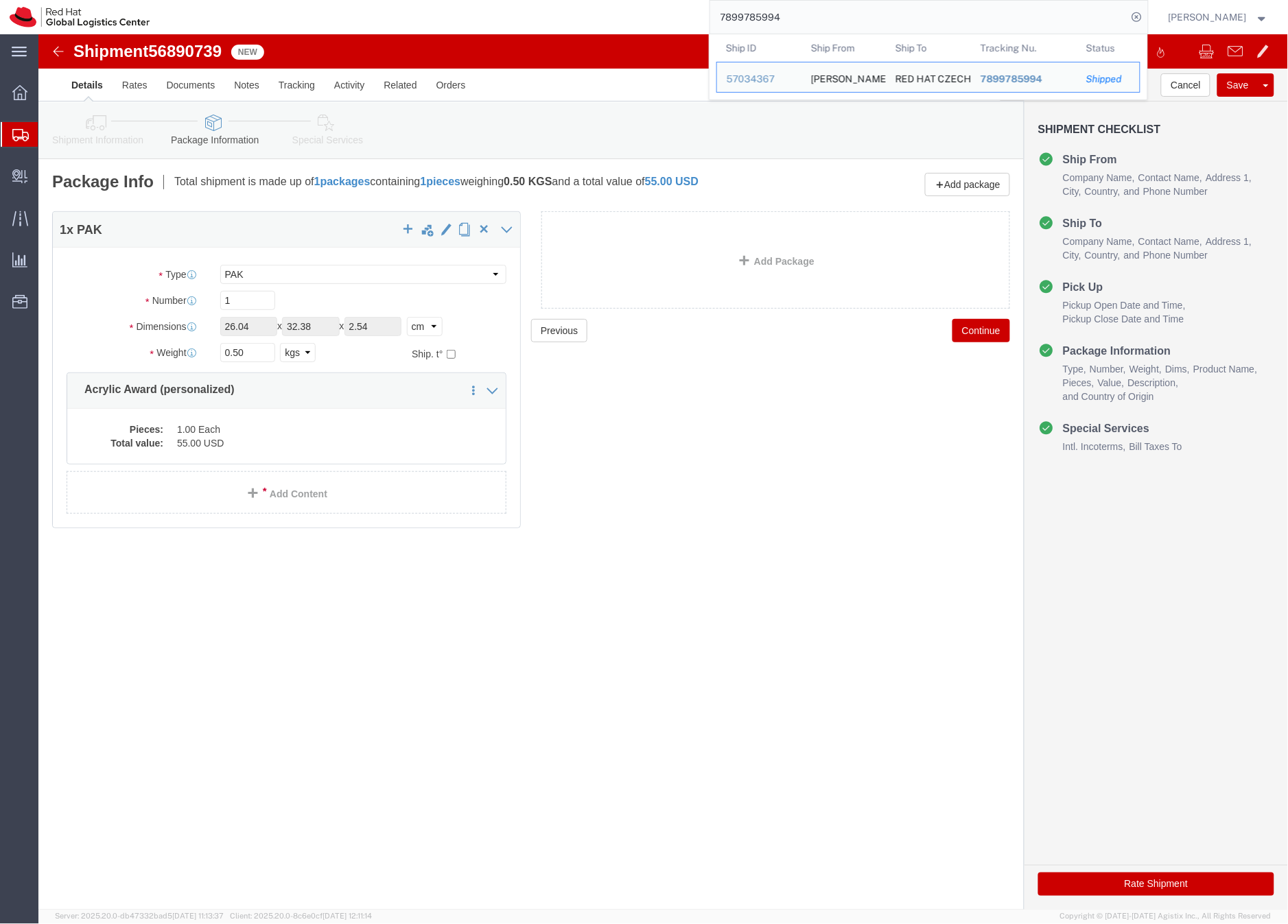
drag, startPoint x: 828, startPoint y: 15, endPoint x: 750, endPoint y: 15, distance: 78.0
click at [750, 15] on input "7899785994" at bounding box center [919, 17] width 417 height 33
drag, startPoint x: 784, startPoint y: 15, endPoint x: 793, endPoint y: 11, distance: 9.8
click at [784, 15] on input "RHPO-190" at bounding box center [919, 17] width 417 height 33
click at [824, 21] on input "RHPO190" at bounding box center [919, 17] width 417 height 33
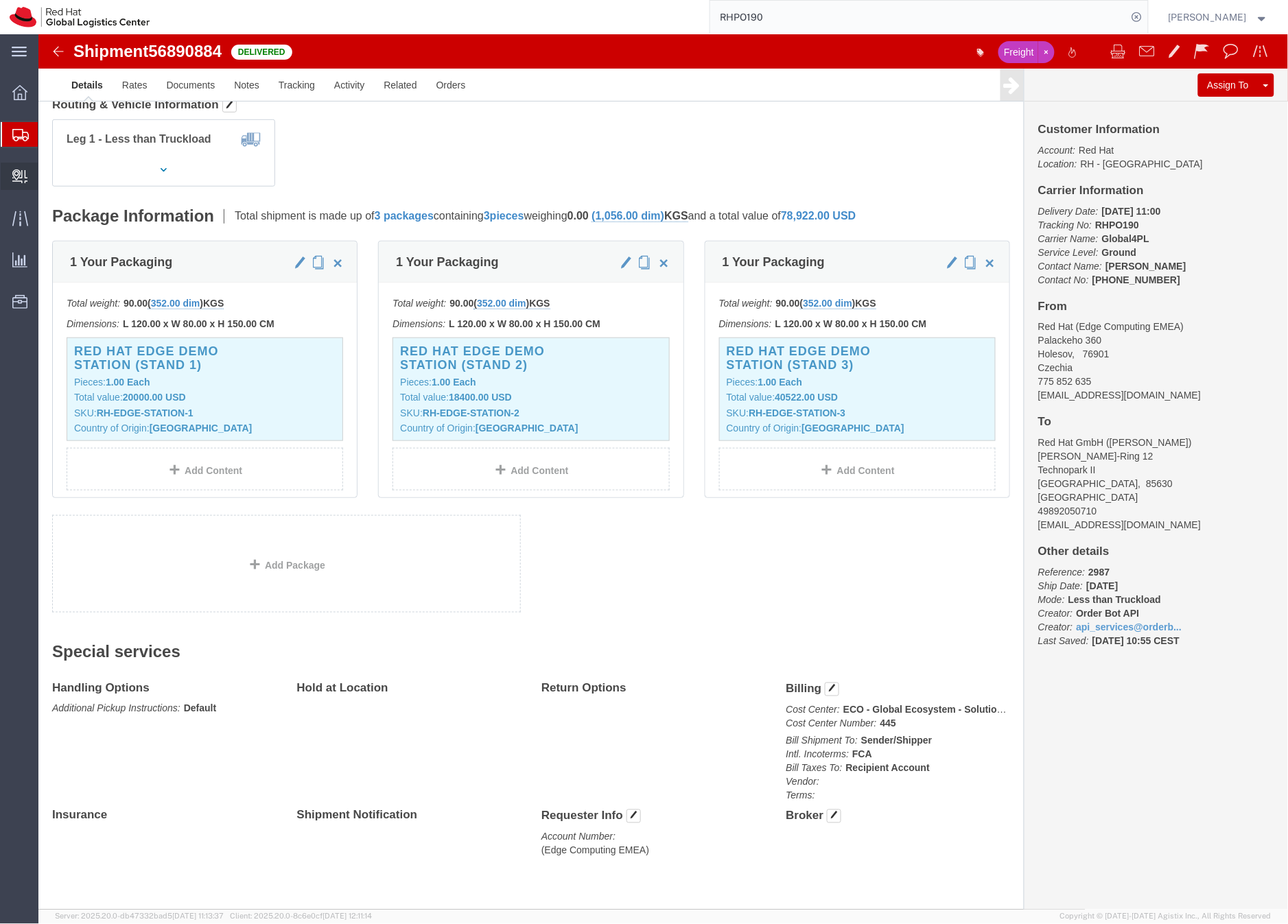
scroll to position [206, 0]
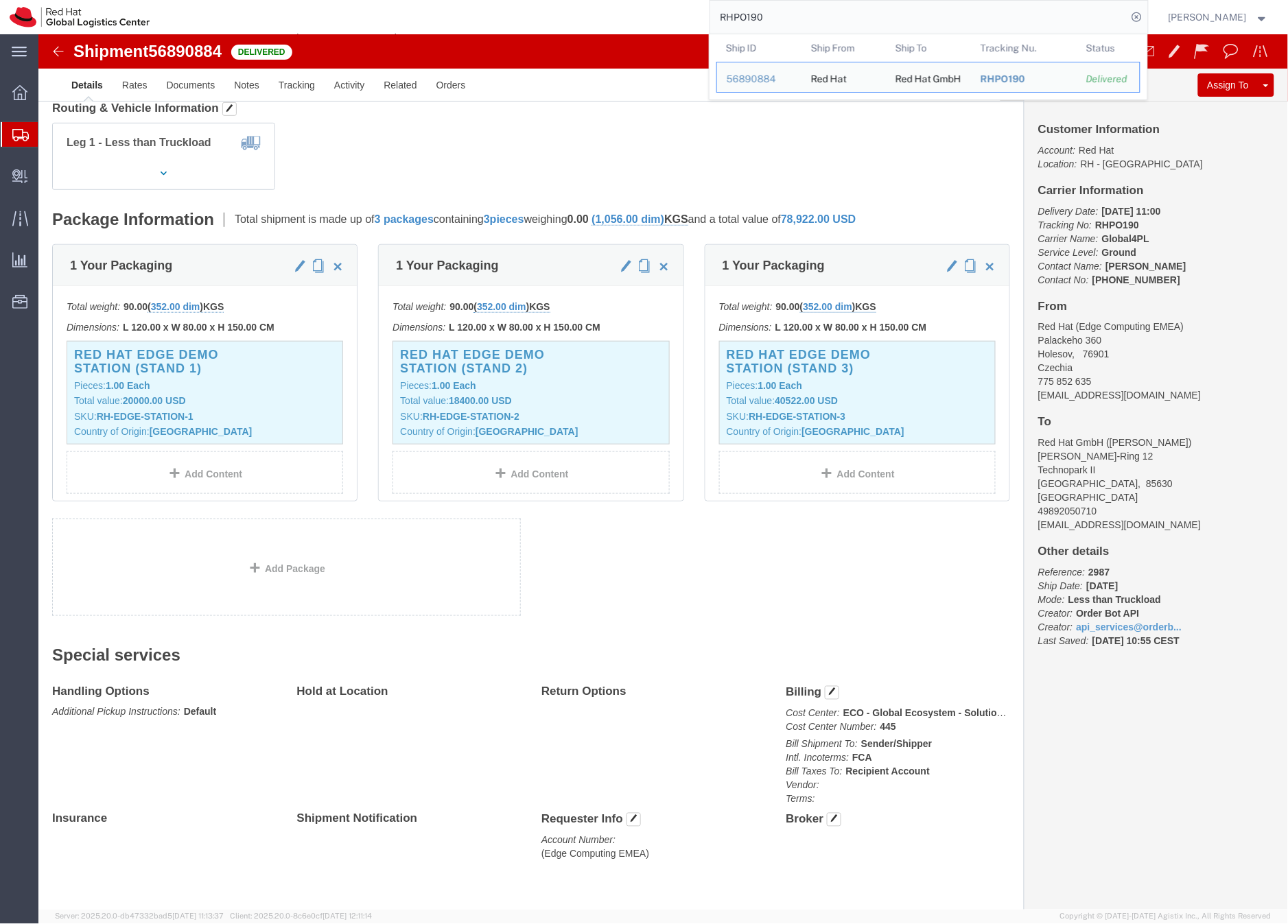
click at [783, 16] on input "RHPO190" at bounding box center [919, 17] width 417 height 33
paste input "56920215"
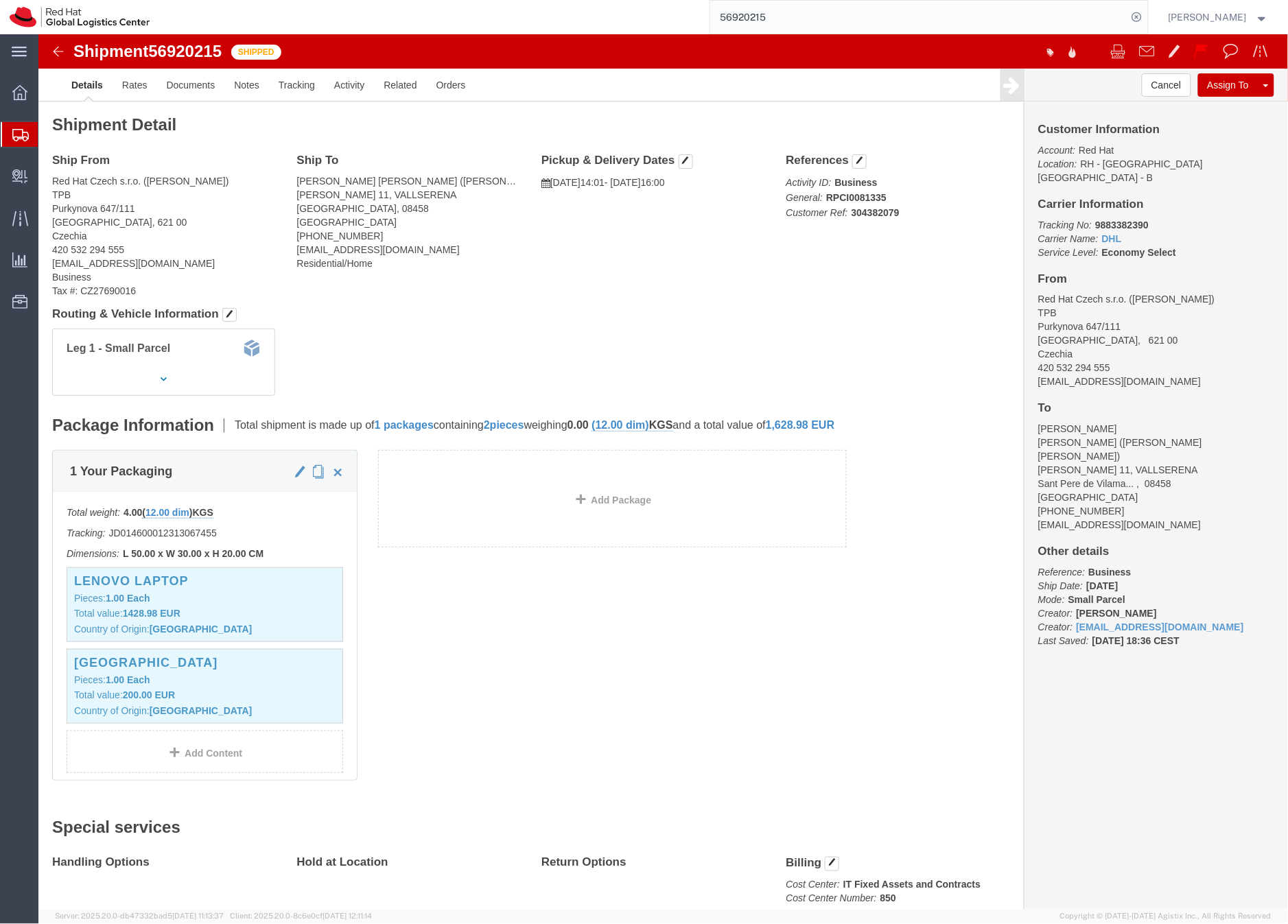
click b "9883382390"
copy b "9883382390"
click at [774, 15] on input "56920215" at bounding box center [919, 17] width 417 height 33
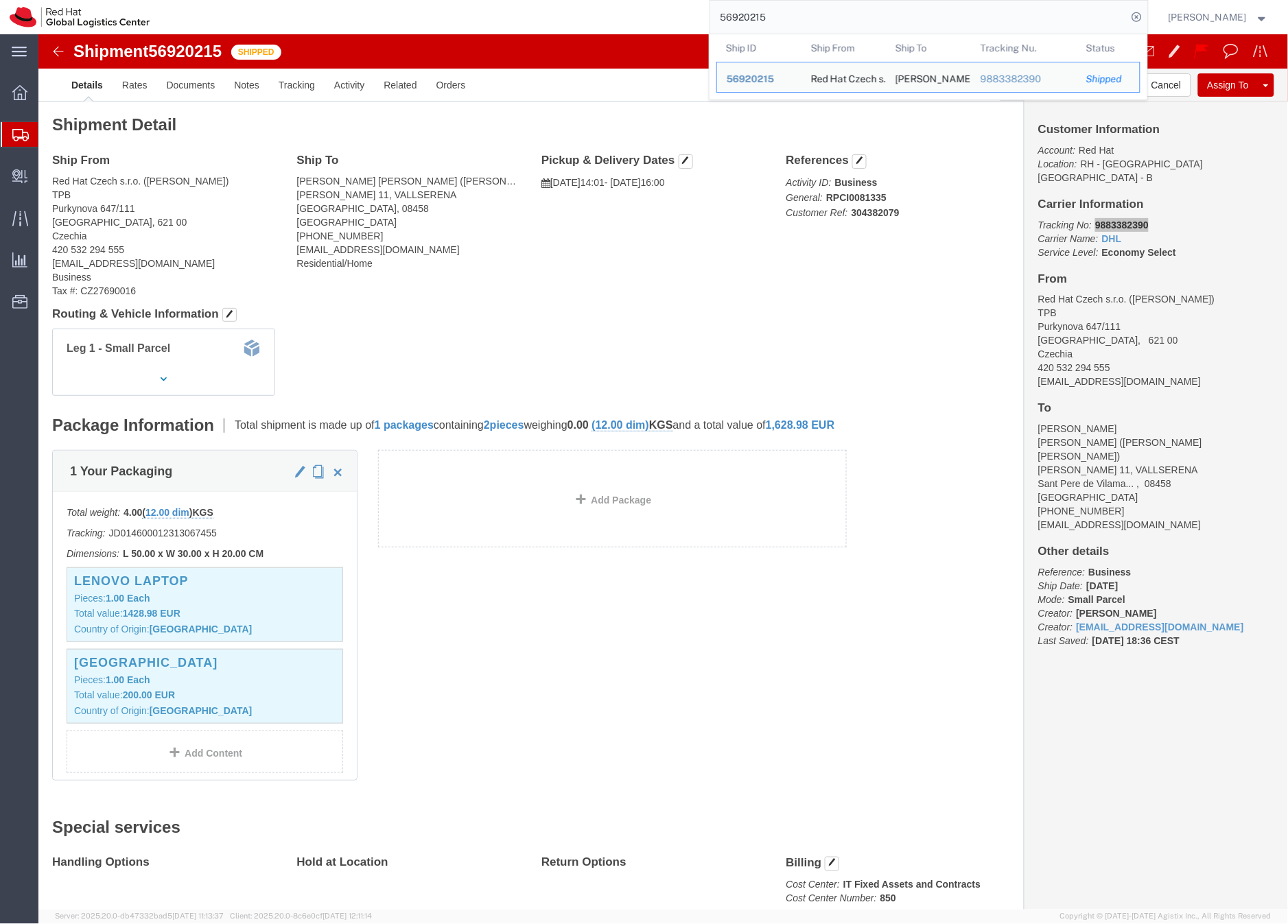
click at [774, 15] on input "56920215" at bounding box center [919, 17] width 417 height 33
paste input "890884"
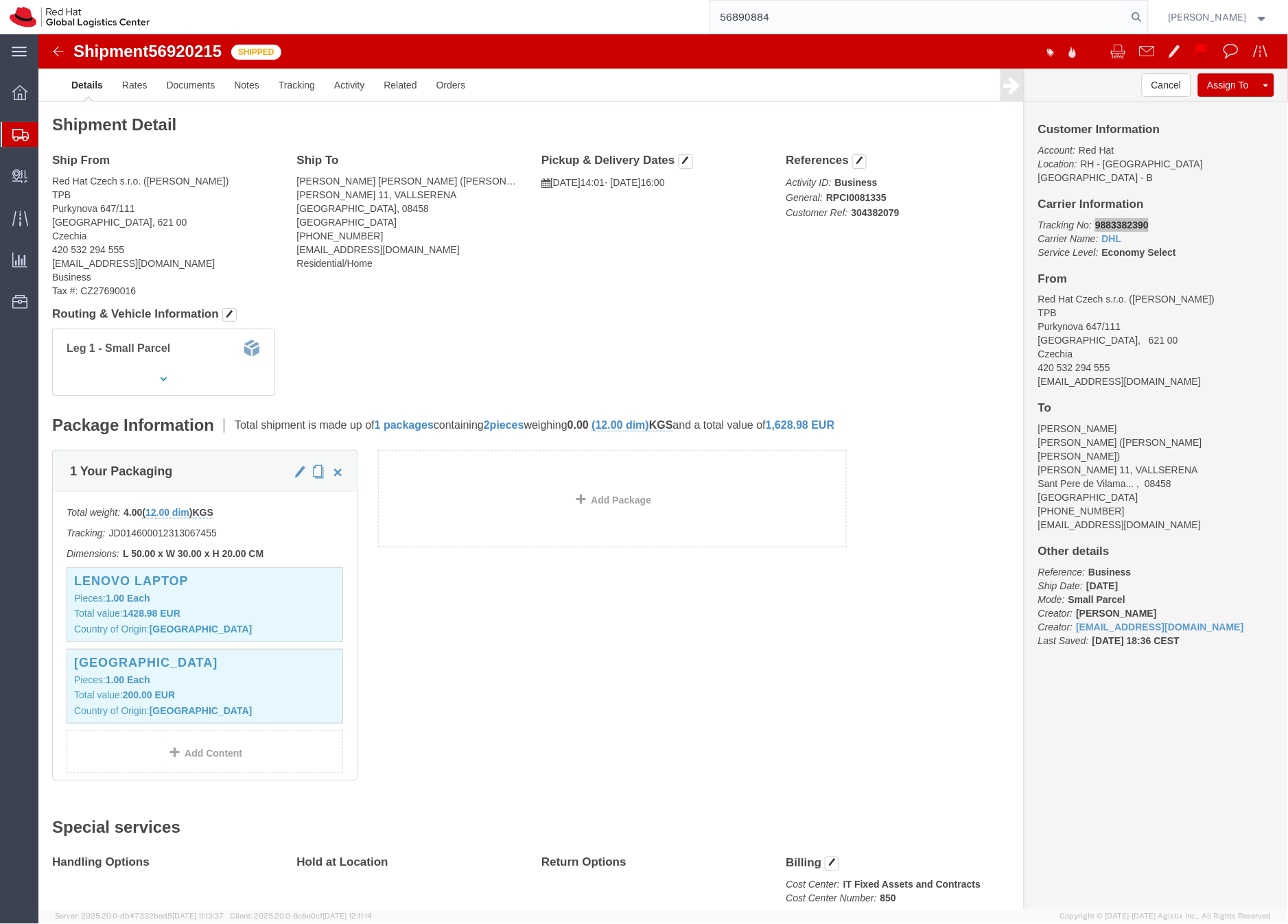
type input "56890884"
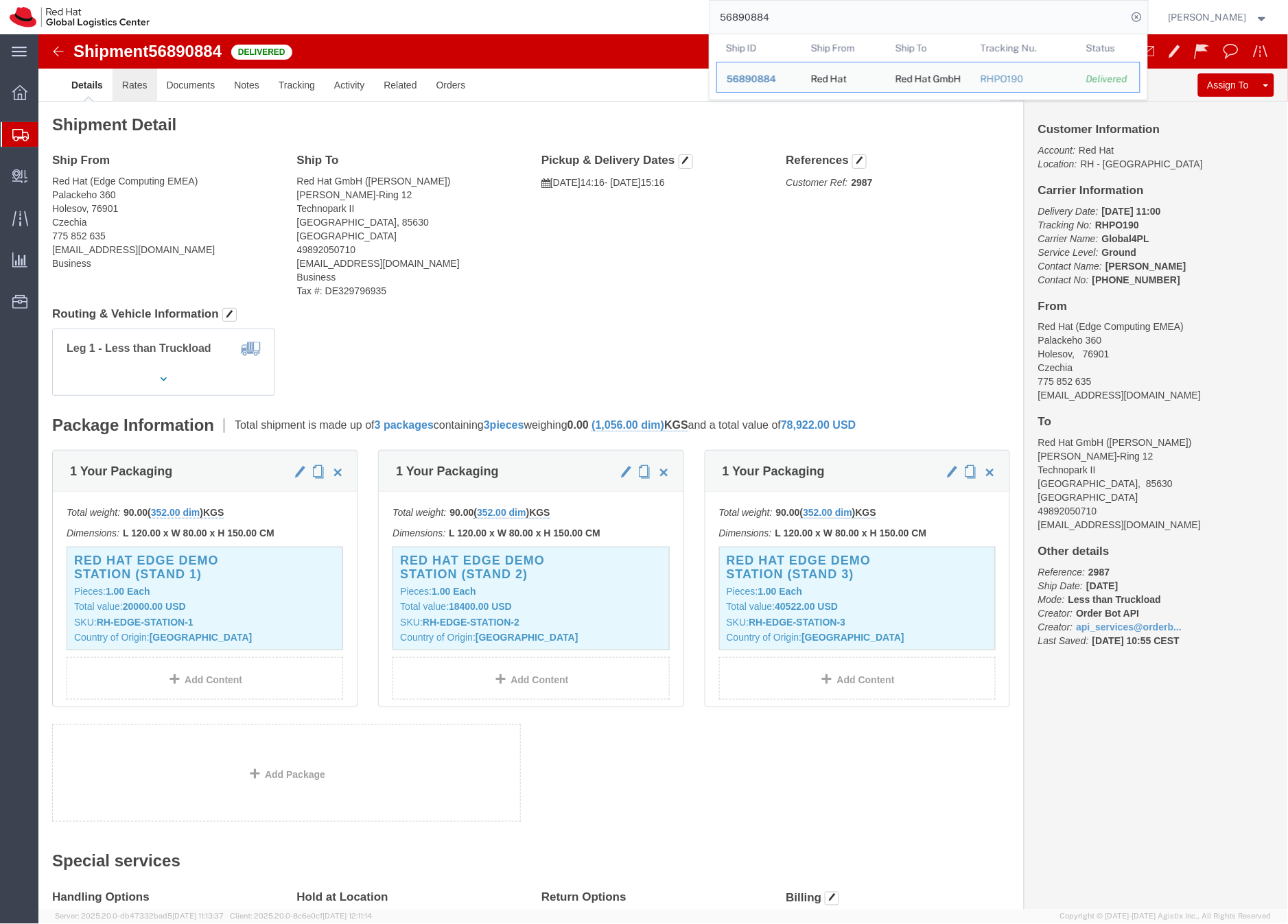
click link "Rates"
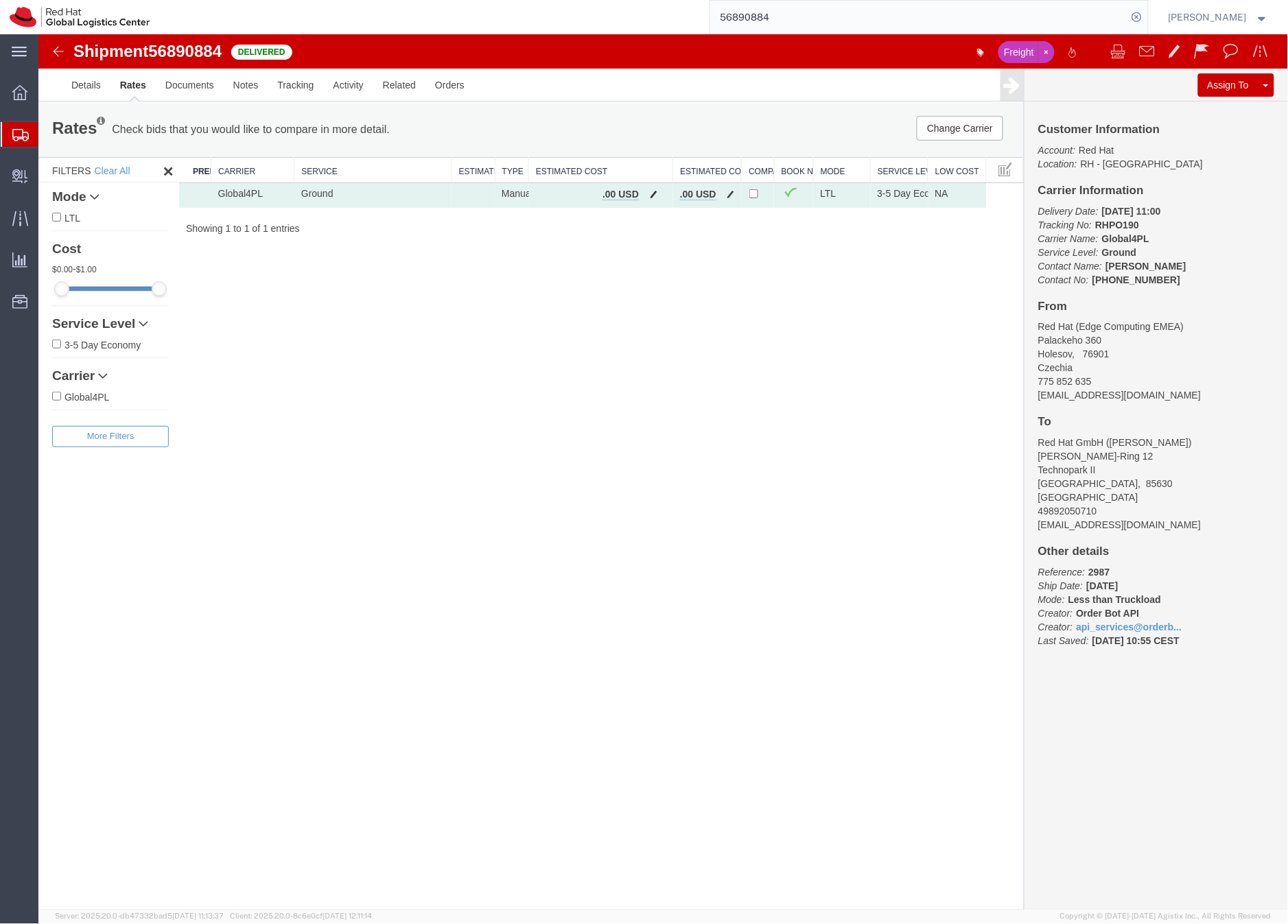
click at [649, 192] on span "button" at bounding box center [653, 193] width 8 height 10
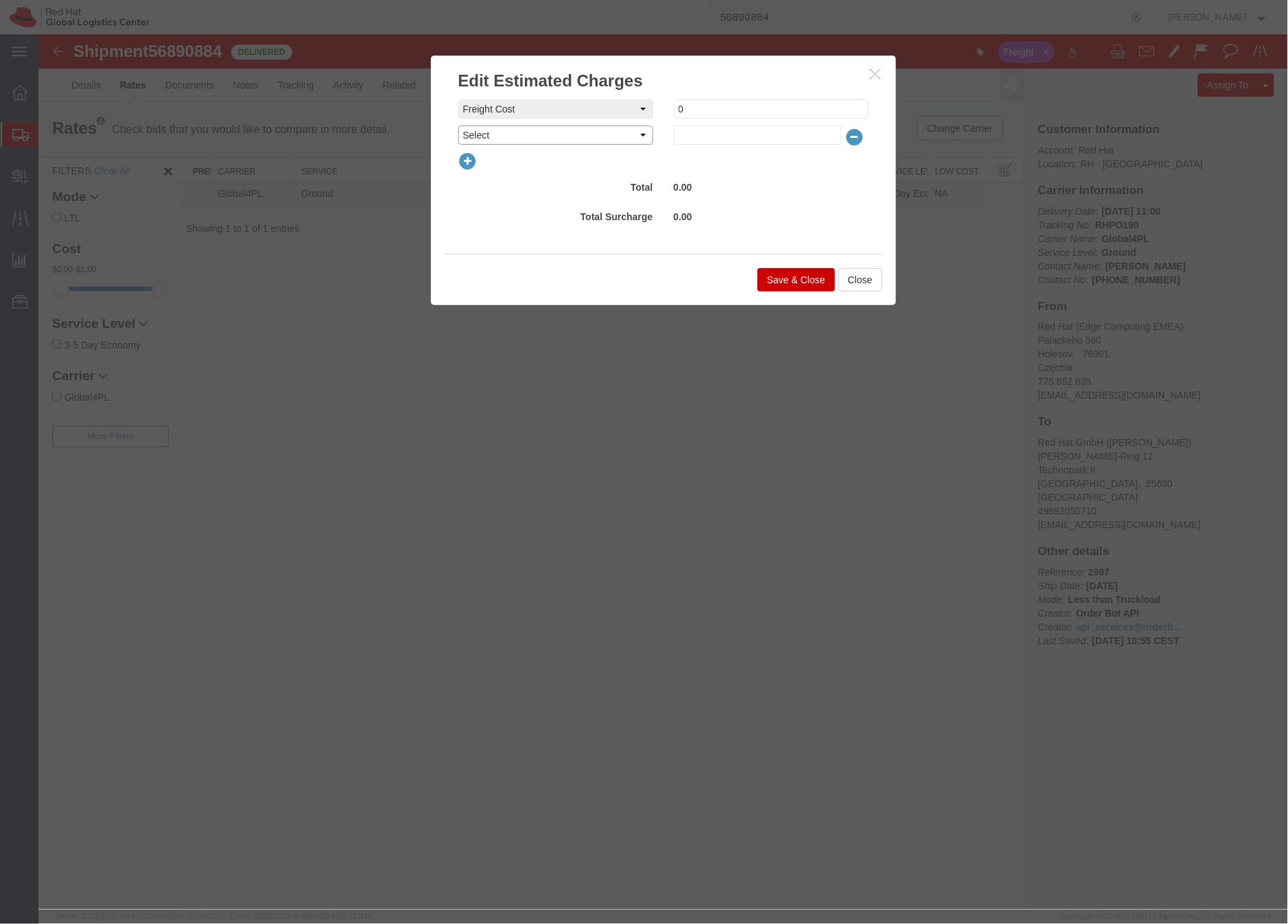
click at [639, 136] on select "Select AES Filing Accessorial Delivery Charge Additional Invoice Details Addres…" at bounding box center [555, 134] width 195 height 19
click at [877, 69] on icon "button" at bounding box center [875, 73] width 11 height 11
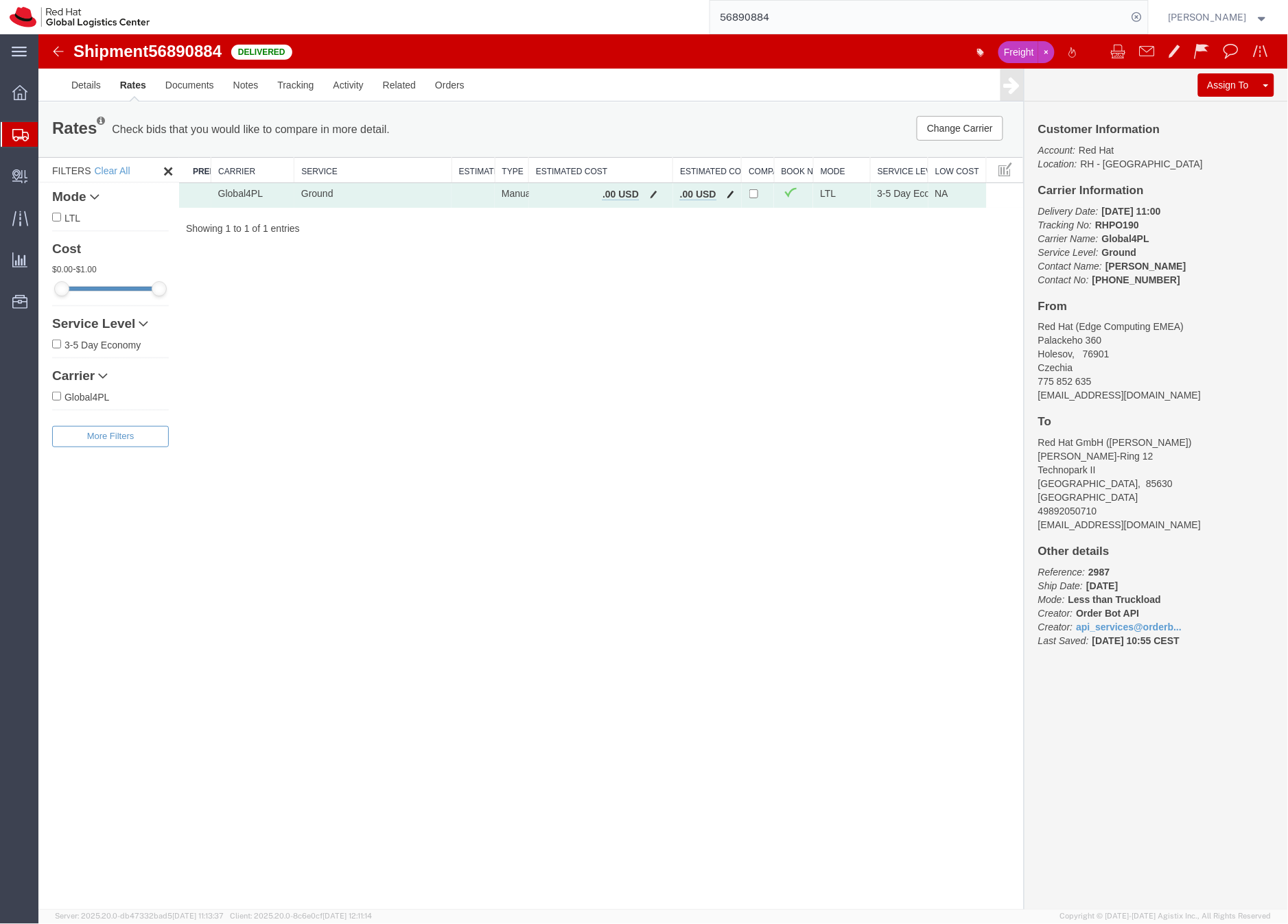
click at [733, 194] on span "button" at bounding box center [730, 193] width 8 height 10
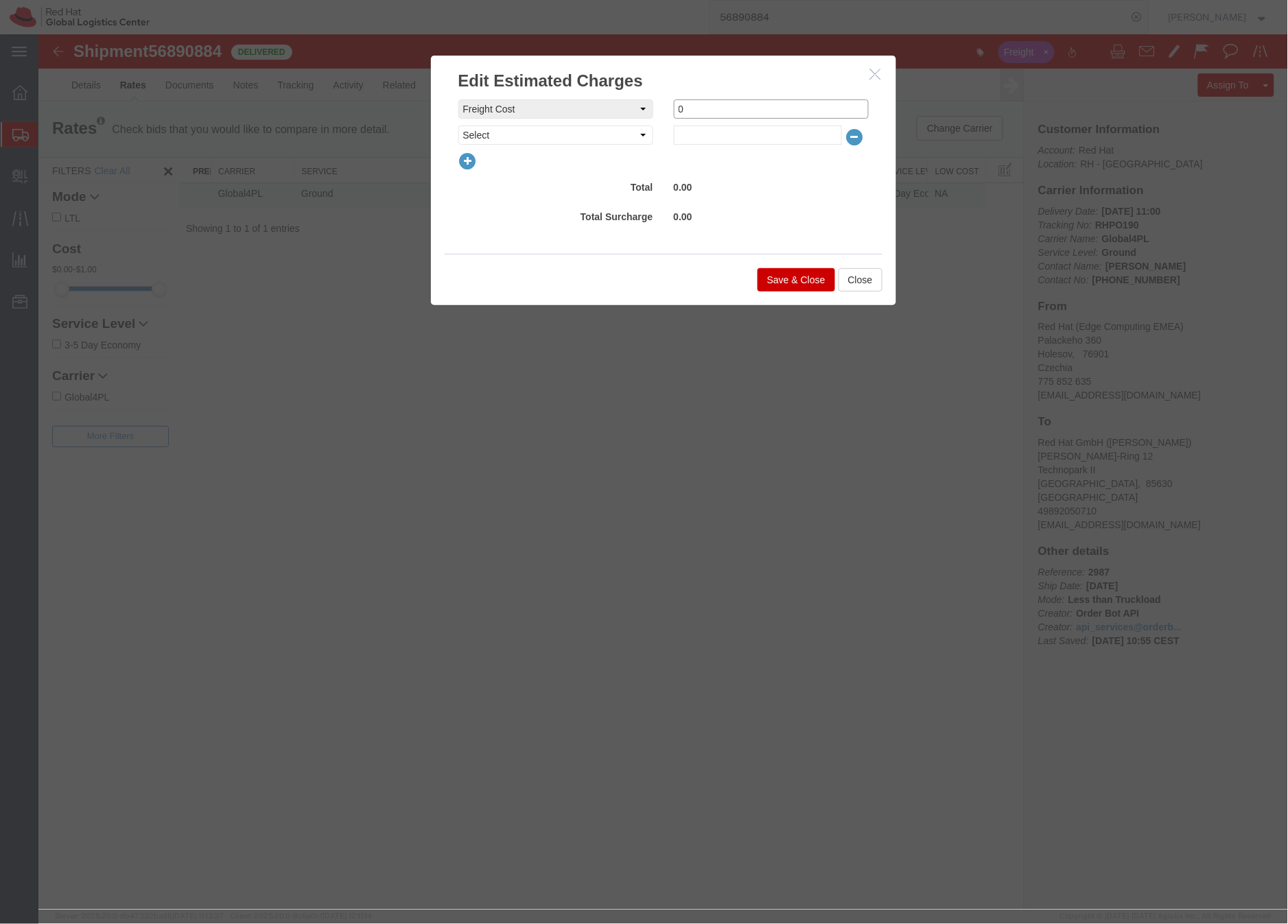
drag, startPoint x: 699, startPoint y: 111, endPoint x: 672, endPoint y: 111, distance: 27.0
click at [672, 111] on div "Fee Value 0" at bounding box center [771, 108] width 215 height 19
type input "766"
click at [788, 276] on button "Save & Close" at bounding box center [796, 279] width 78 height 24
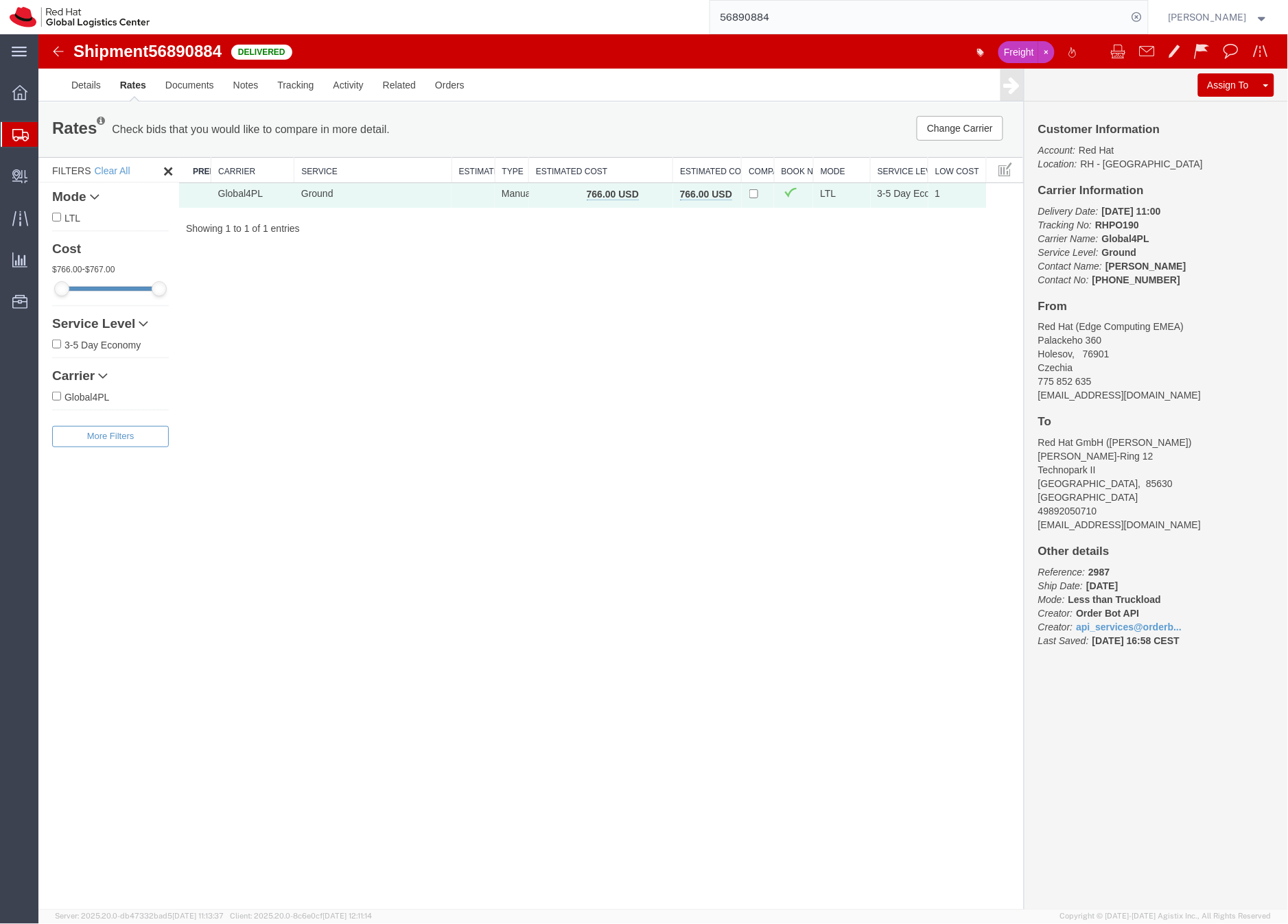
click at [21, 130] on icon at bounding box center [21, 135] width 17 height 12
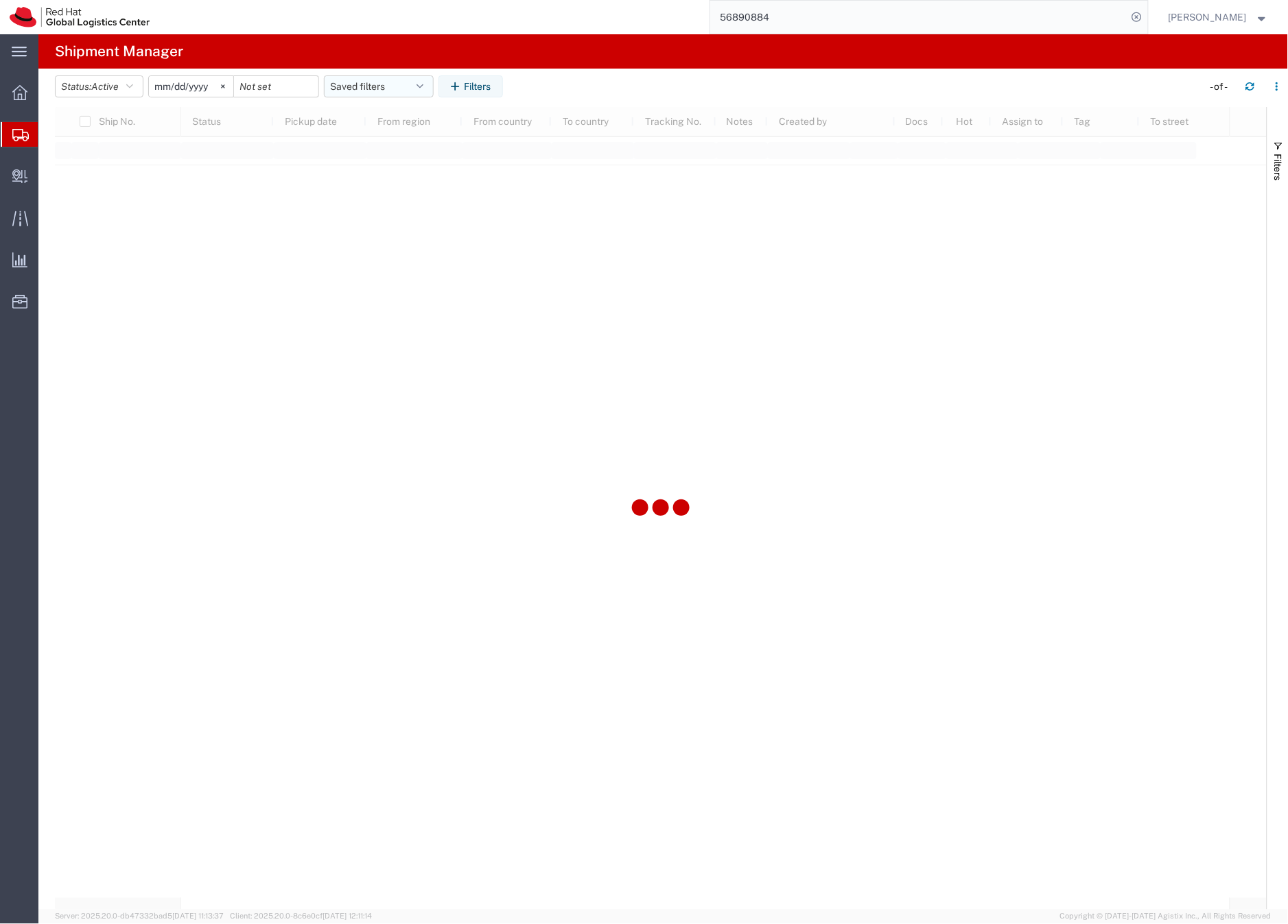
click at [335, 85] on button "Saved filters" at bounding box center [379, 86] width 110 height 22
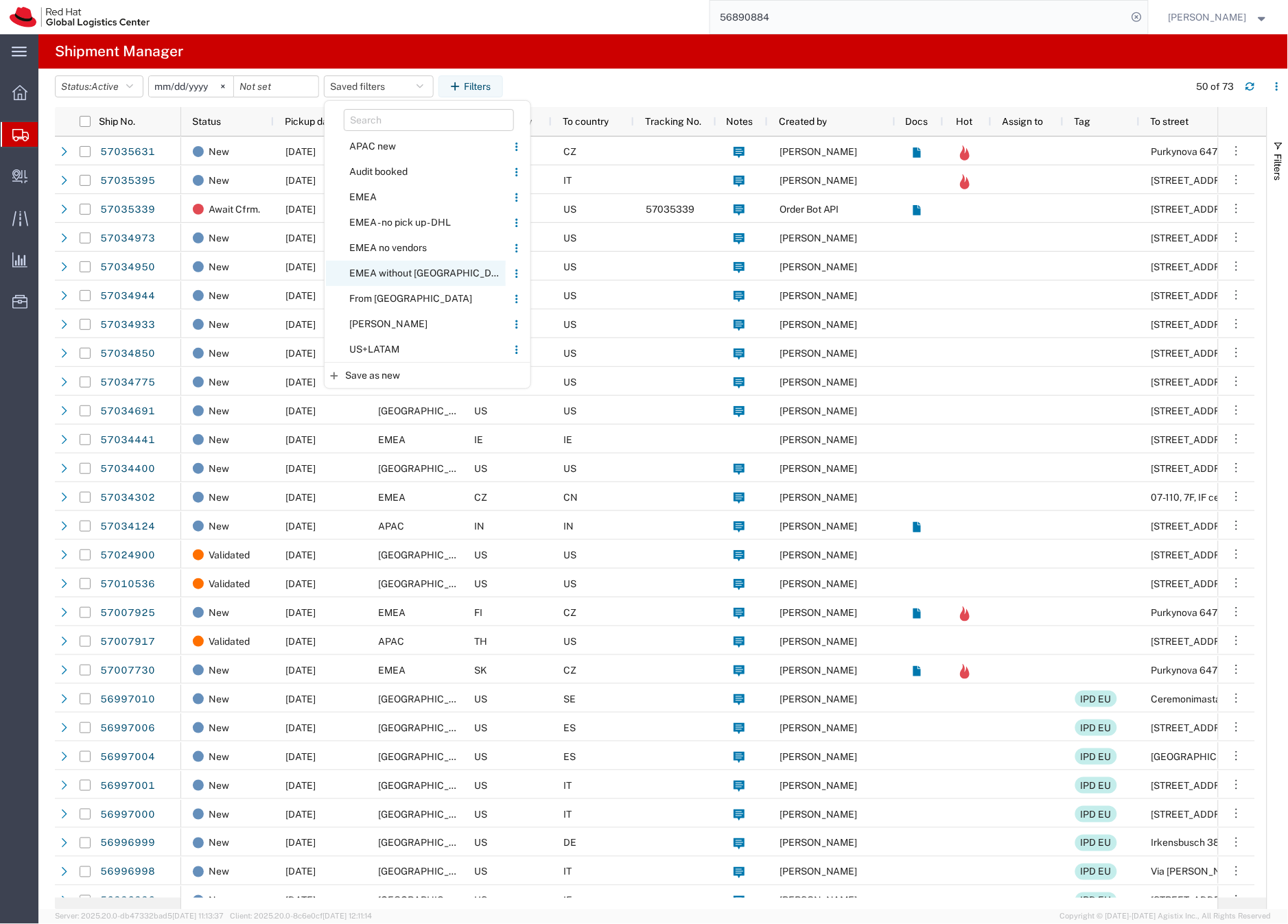
click at [382, 271] on span "EMEA without [GEOGRAPHIC_DATA]" at bounding box center [416, 273] width 180 height 25
type input "2023-06-14"
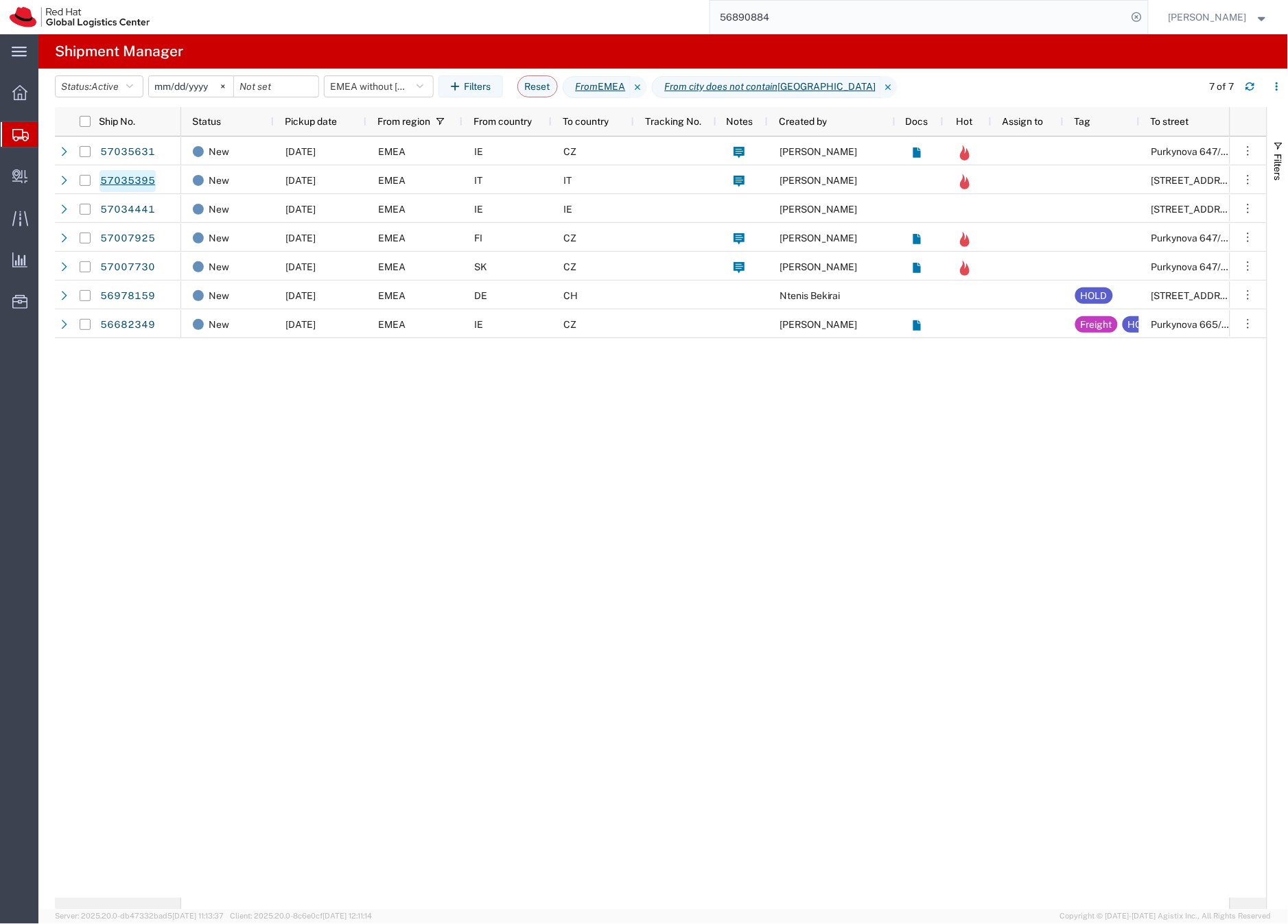
click at [134, 182] on link "57035395" at bounding box center [128, 181] width 57 height 22
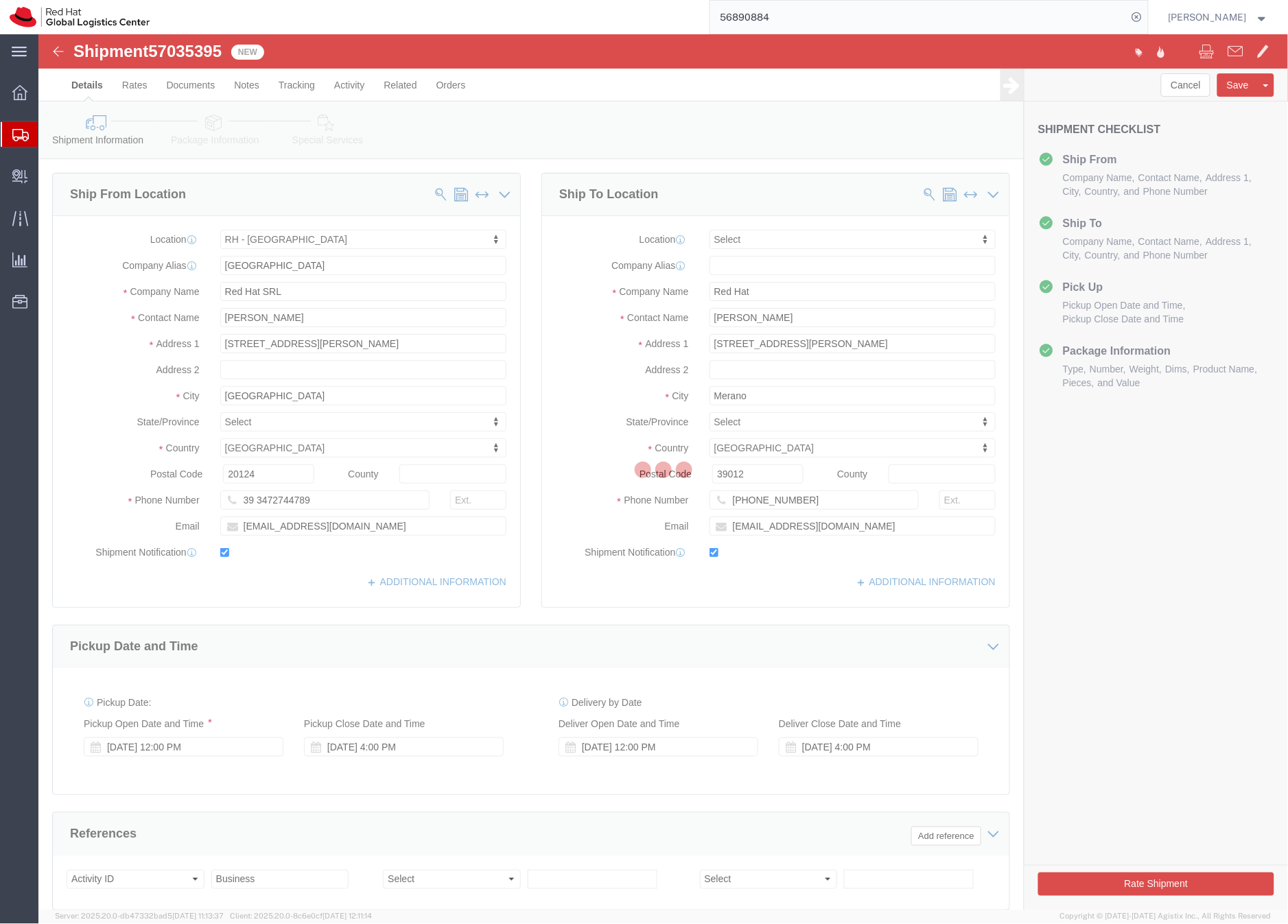
select select "37982"
select select
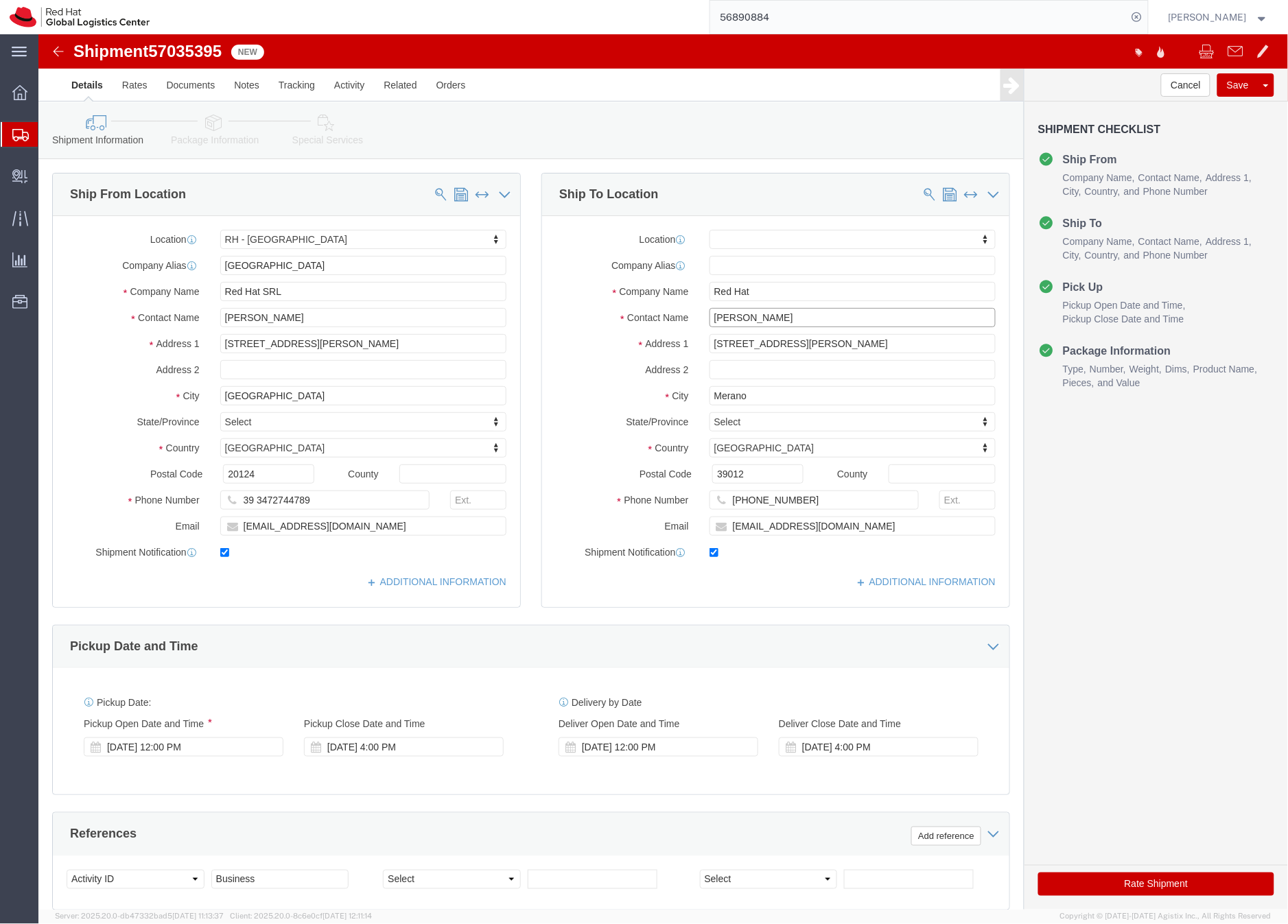
drag, startPoint x: 754, startPoint y: 279, endPoint x: 656, endPoint y: 278, distance: 98.0
click div "Riccardo Furlan"
drag, startPoint x: 760, startPoint y: 257, endPoint x: 639, endPoint y: 254, distance: 121.0
click div "Company Name Red Hat"
paste input "iccardo Furlan"
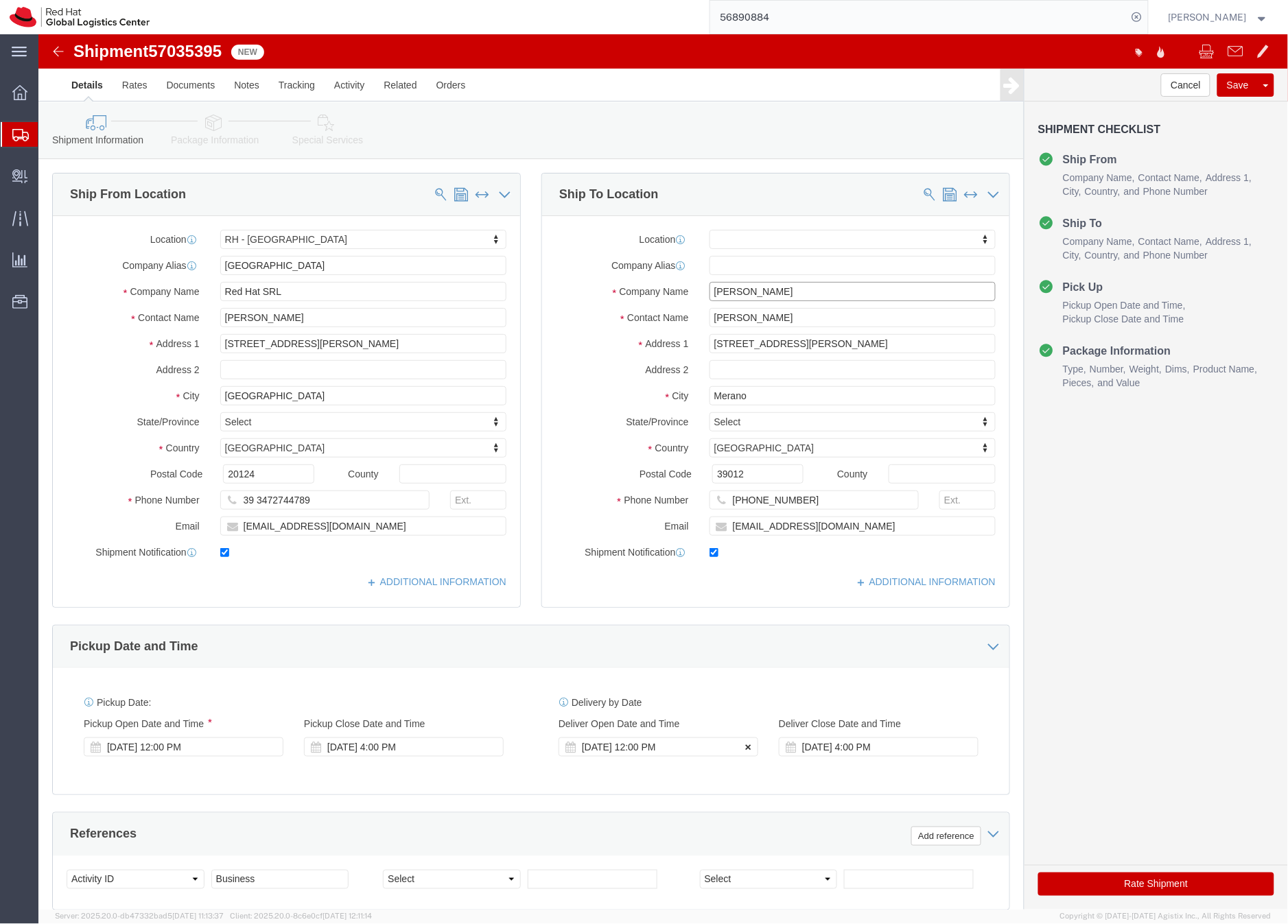
type input "Riccardo Furlan"
drag, startPoint x: 704, startPoint y: 711, endPoint x: 733, endPoint y: 717, distance: 29.6
click icon
drag, startPoint x: 927, startPoint y: 712, endPoint x: 918, endPoint y: 705, distance: 11.4
click icon
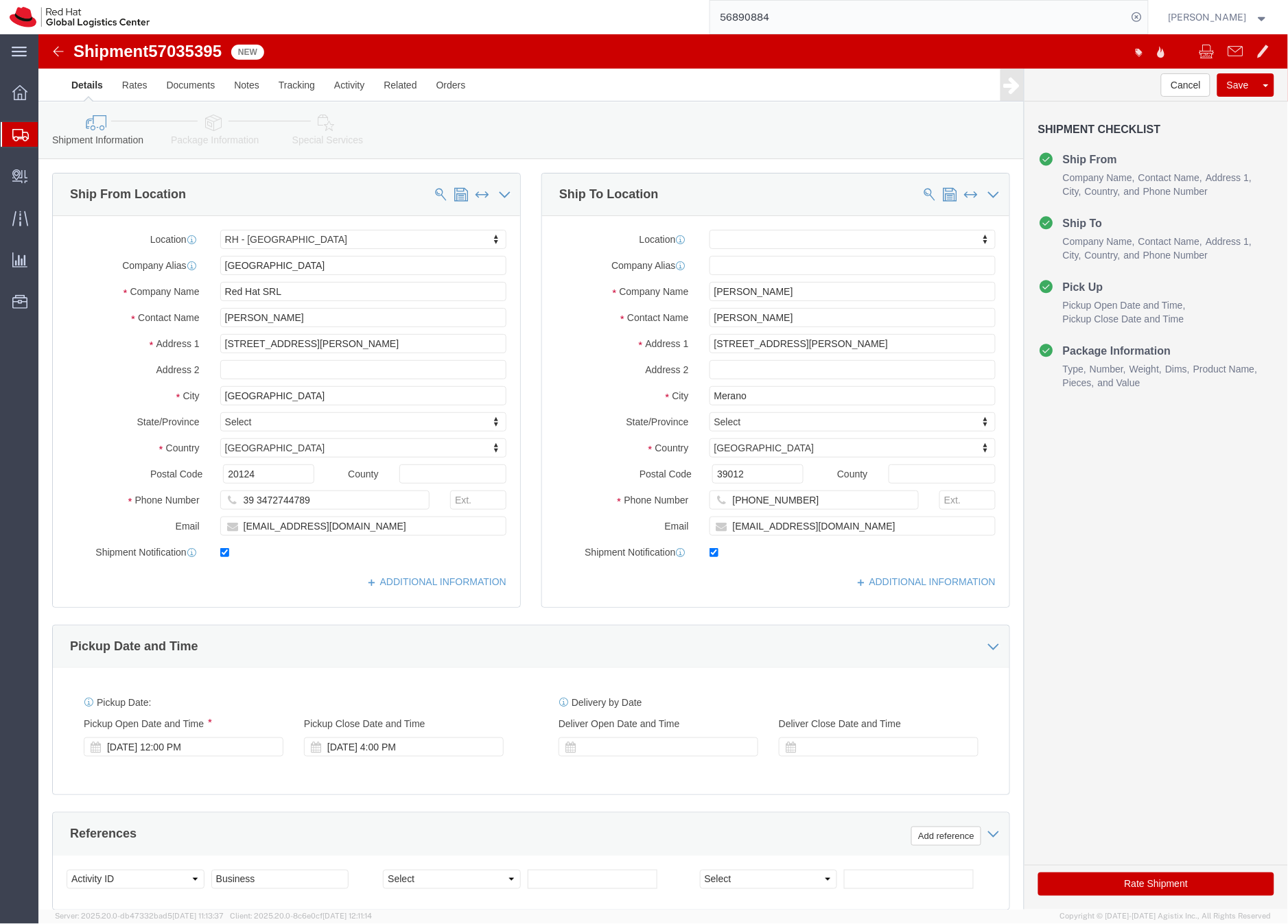
click icon
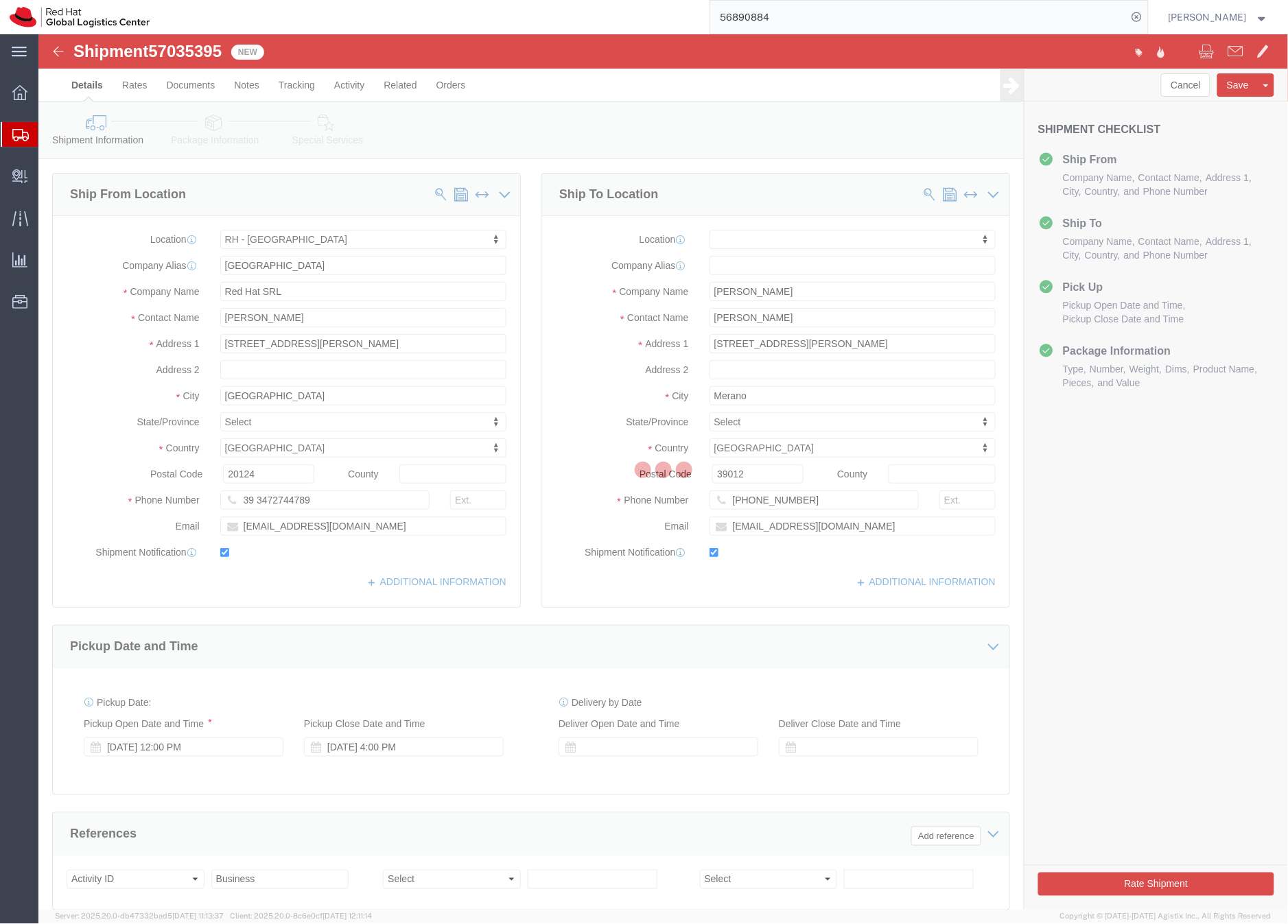
click at [212, 131] on div at bounding box center [663, 472] width 1250 height 875
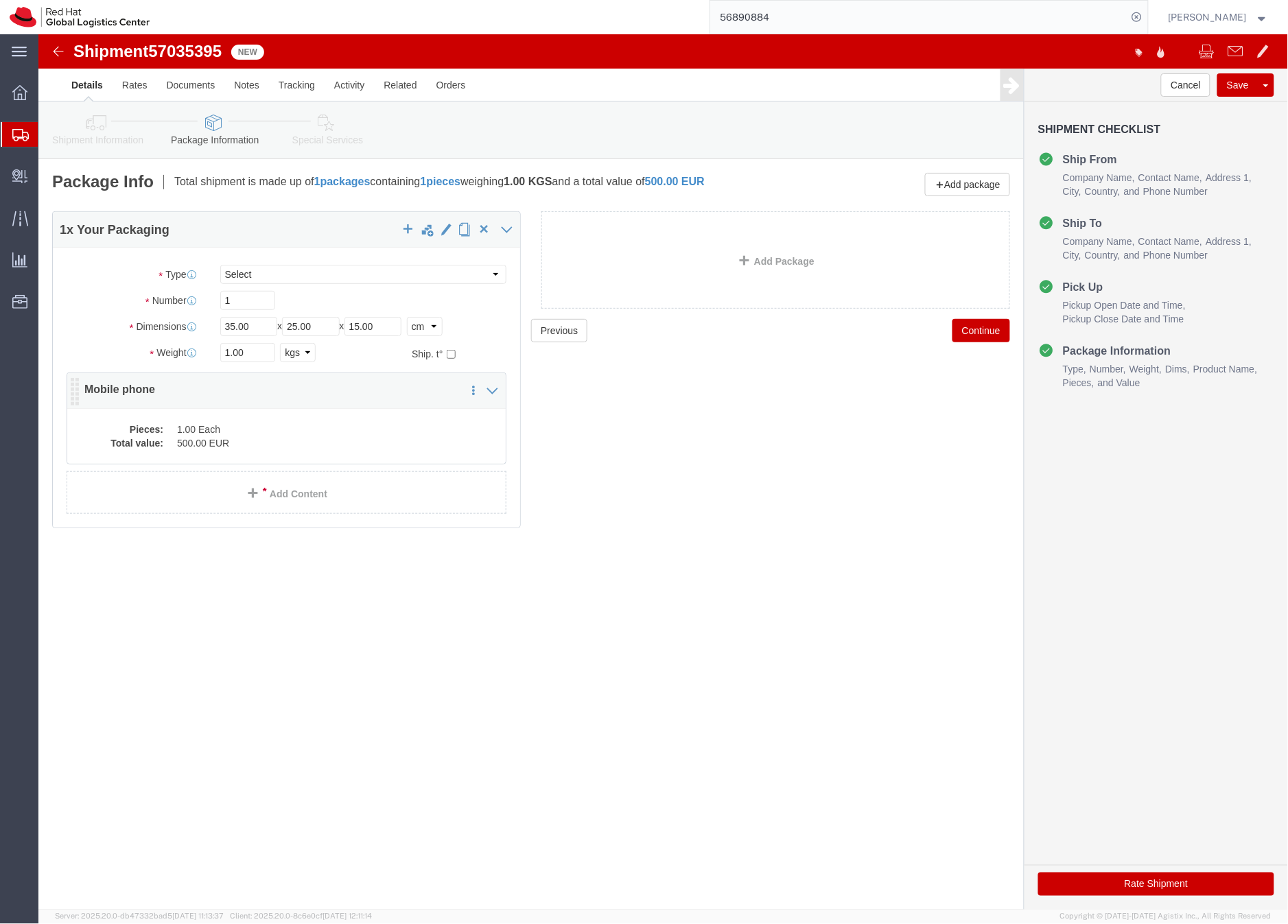
click dd "500.00 EUR"
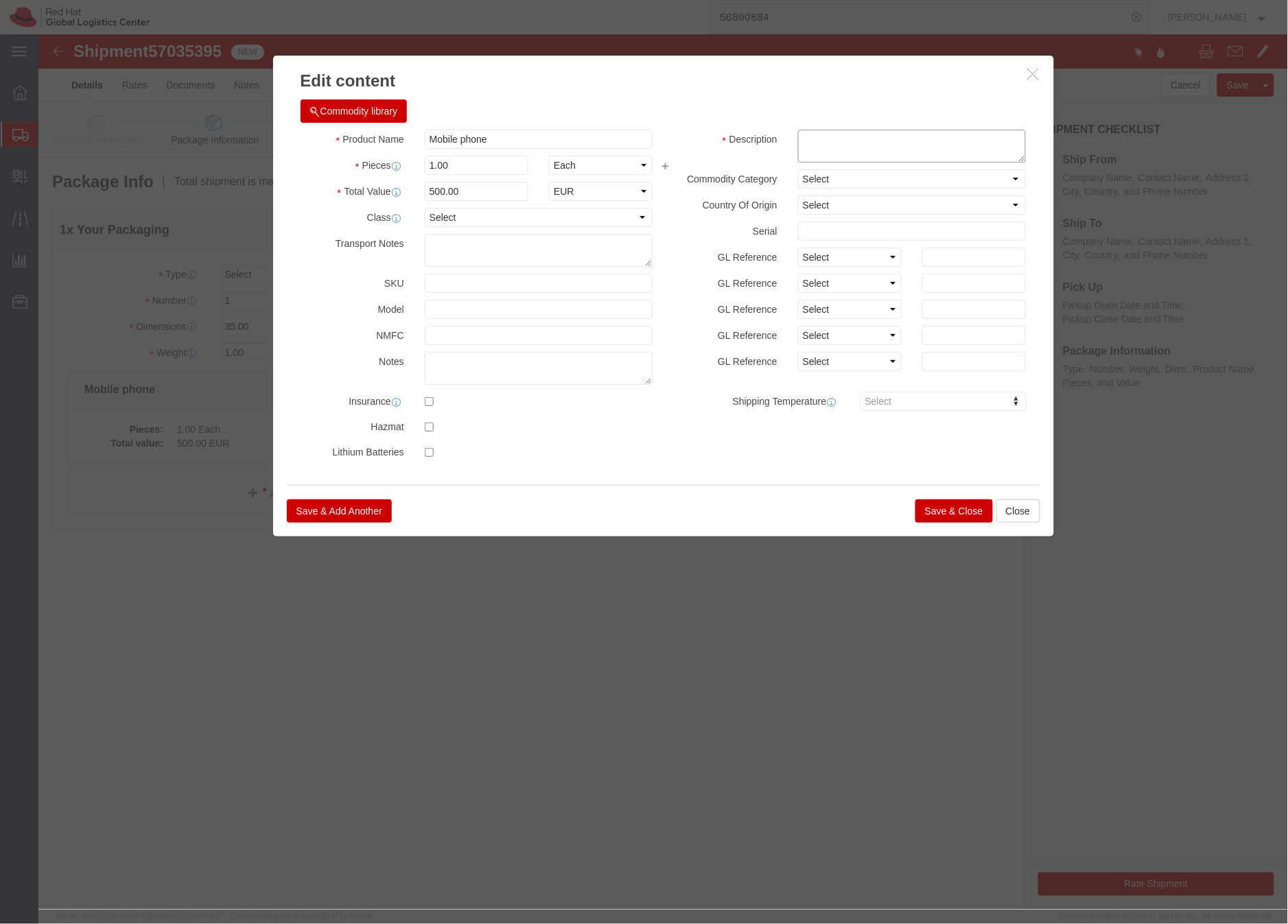
click textarea
type textarea "phone"
click button "Save & Close"
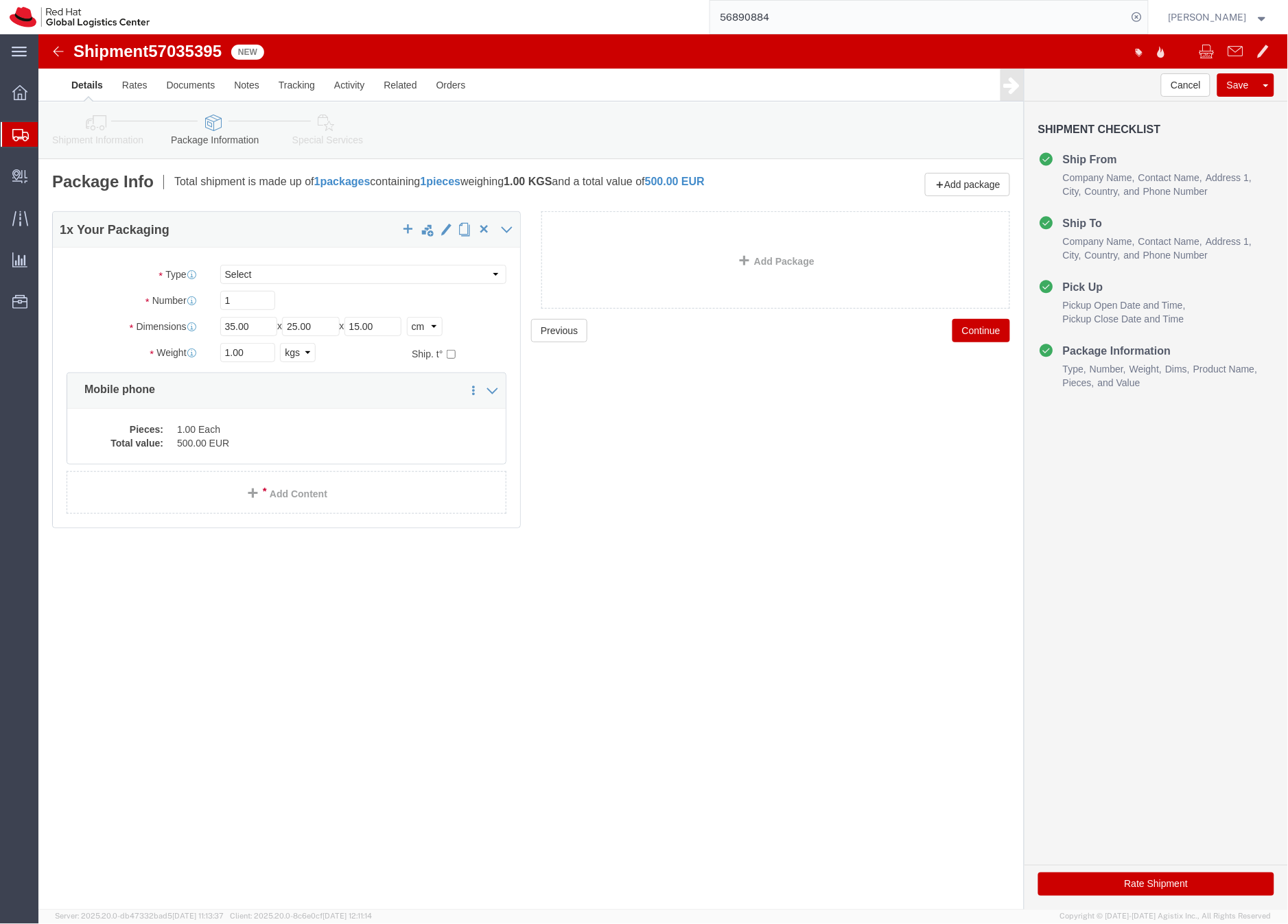
click link "Special Services"
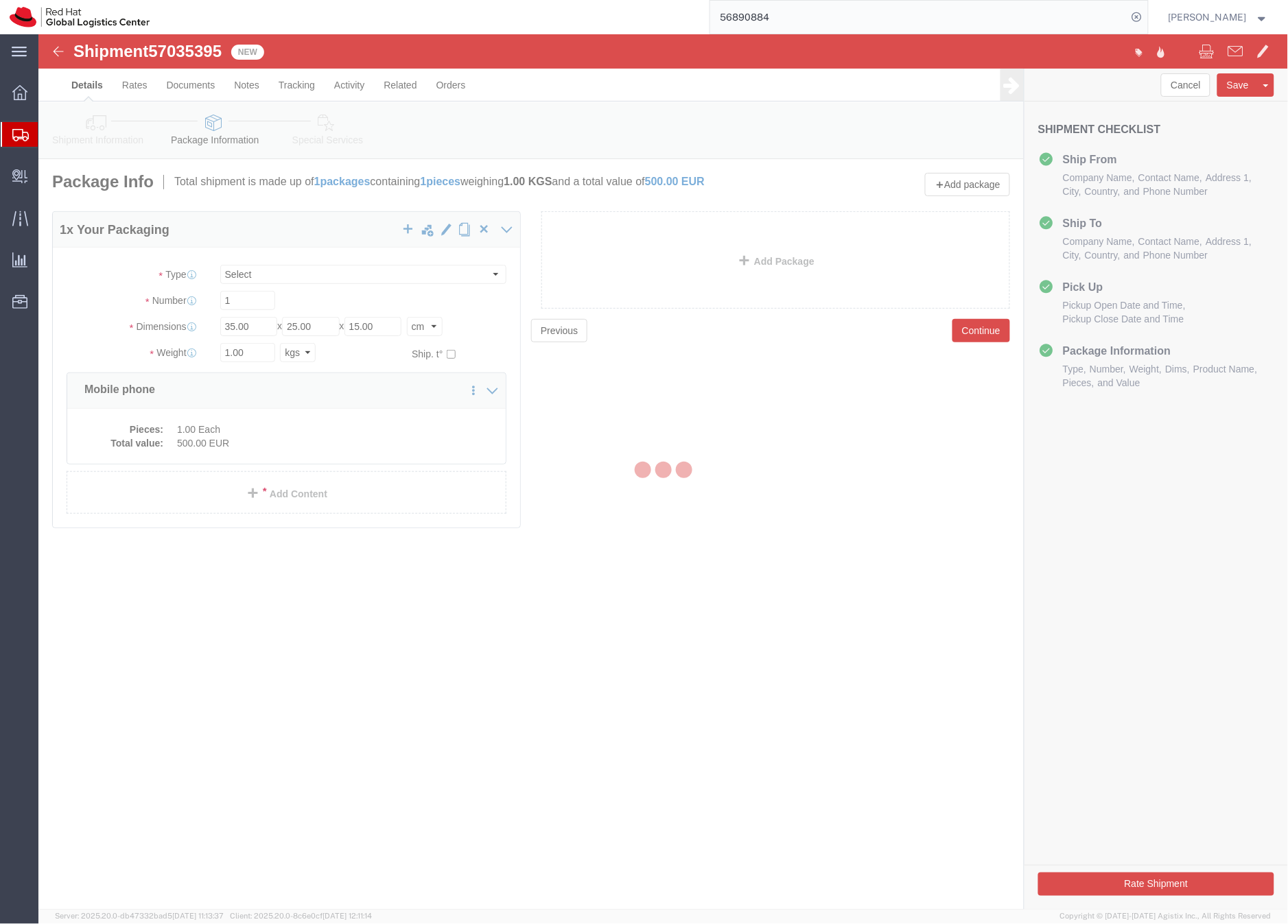
select select
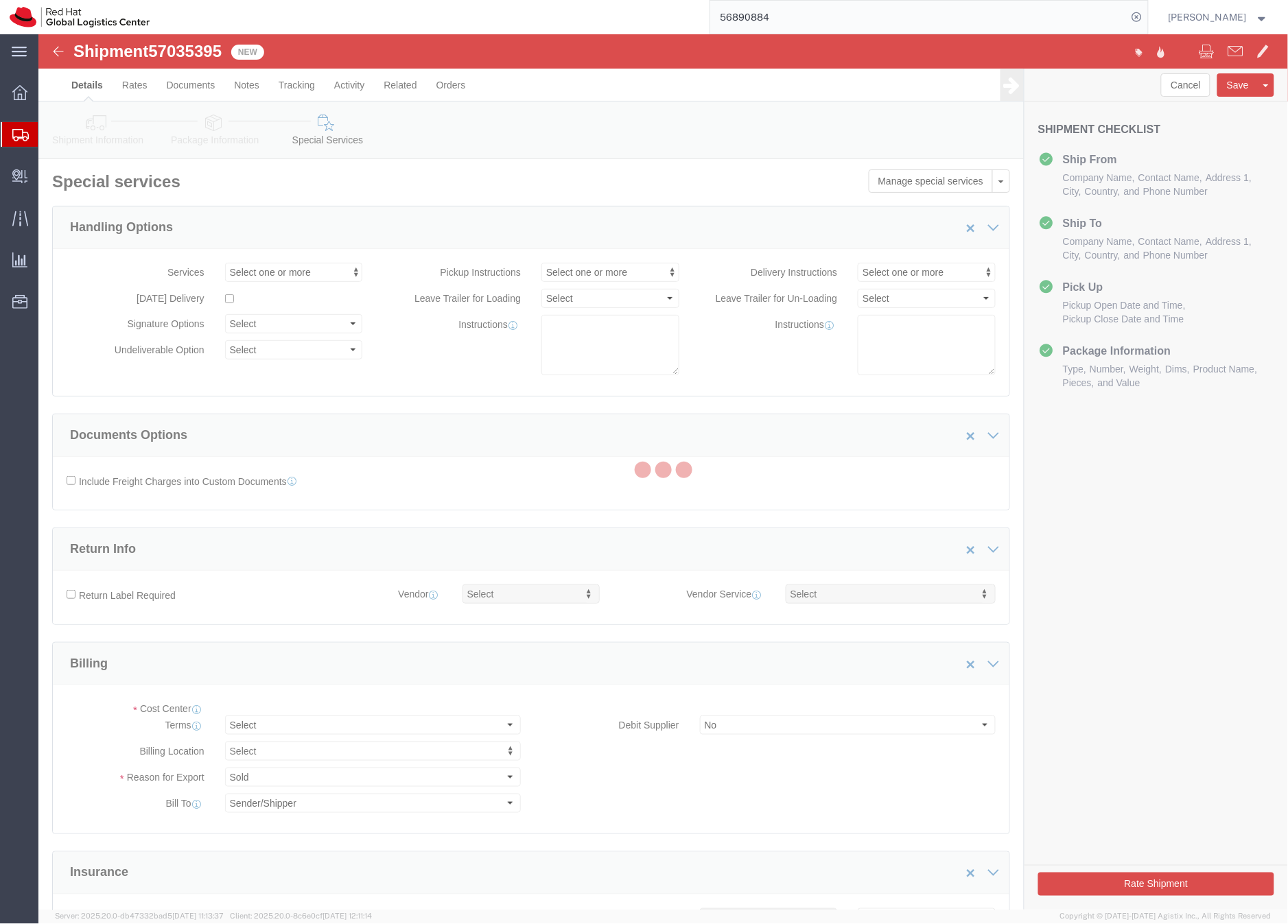
select select "COSTCENTER"
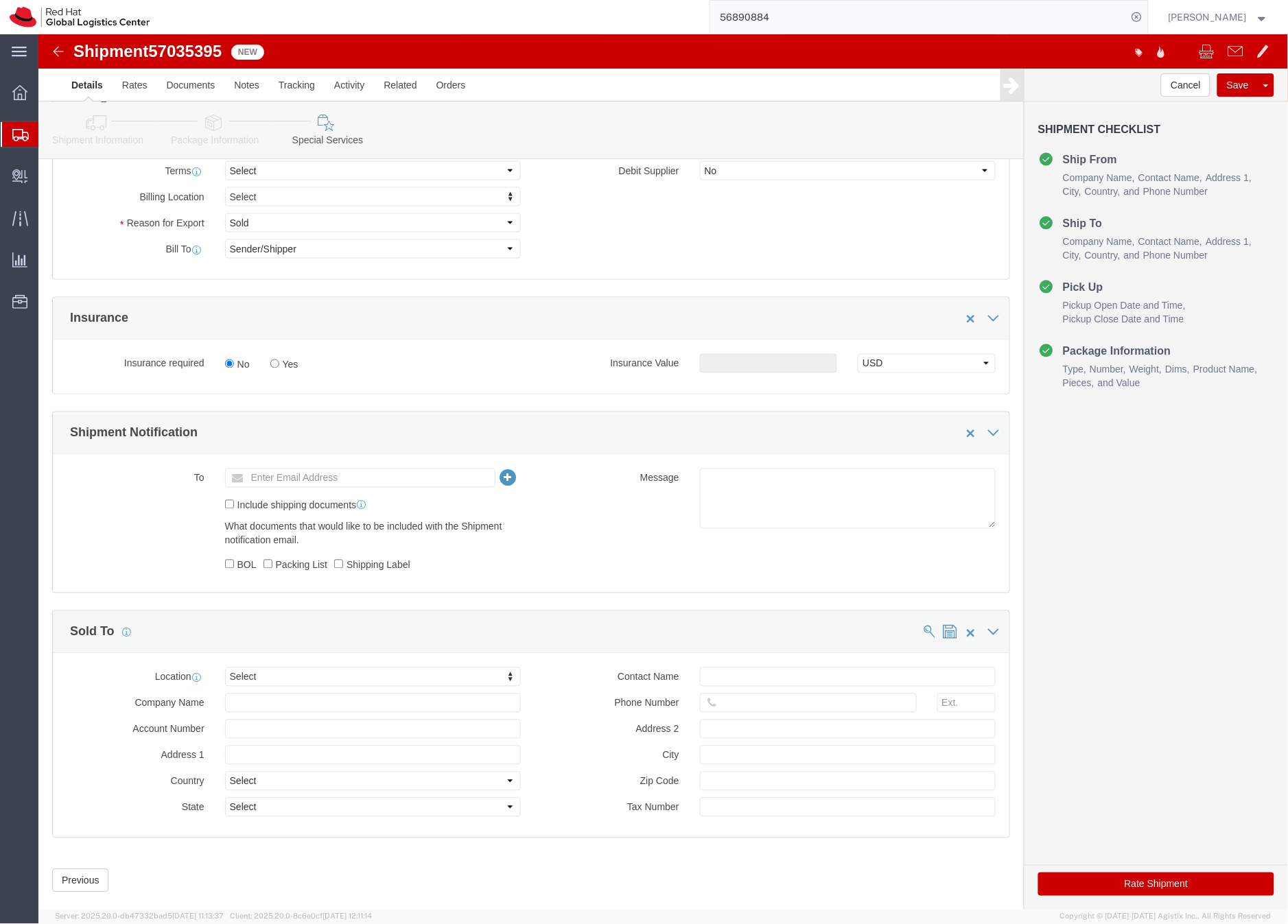
scroll to position [594, 0]
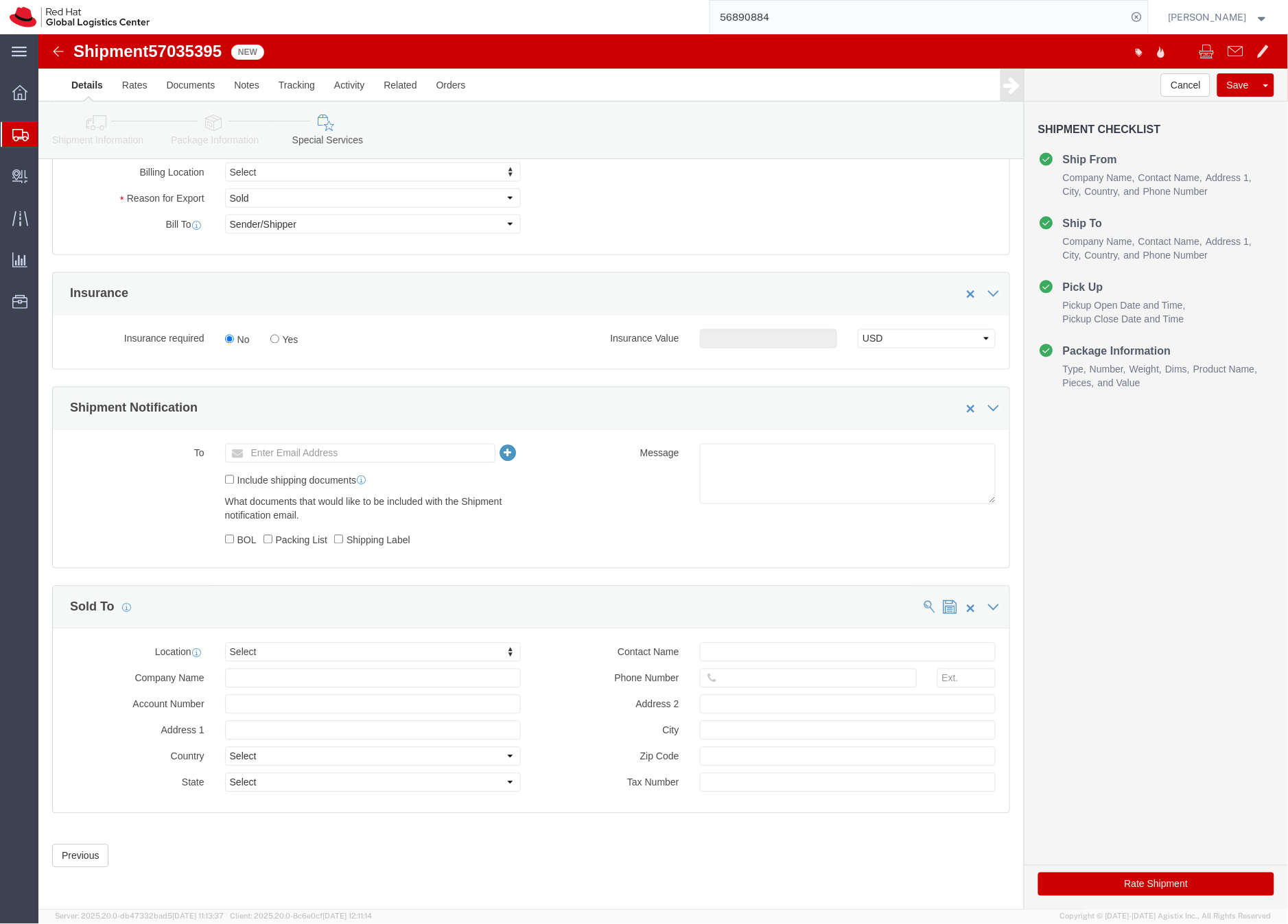
click button "Rate Shipment"
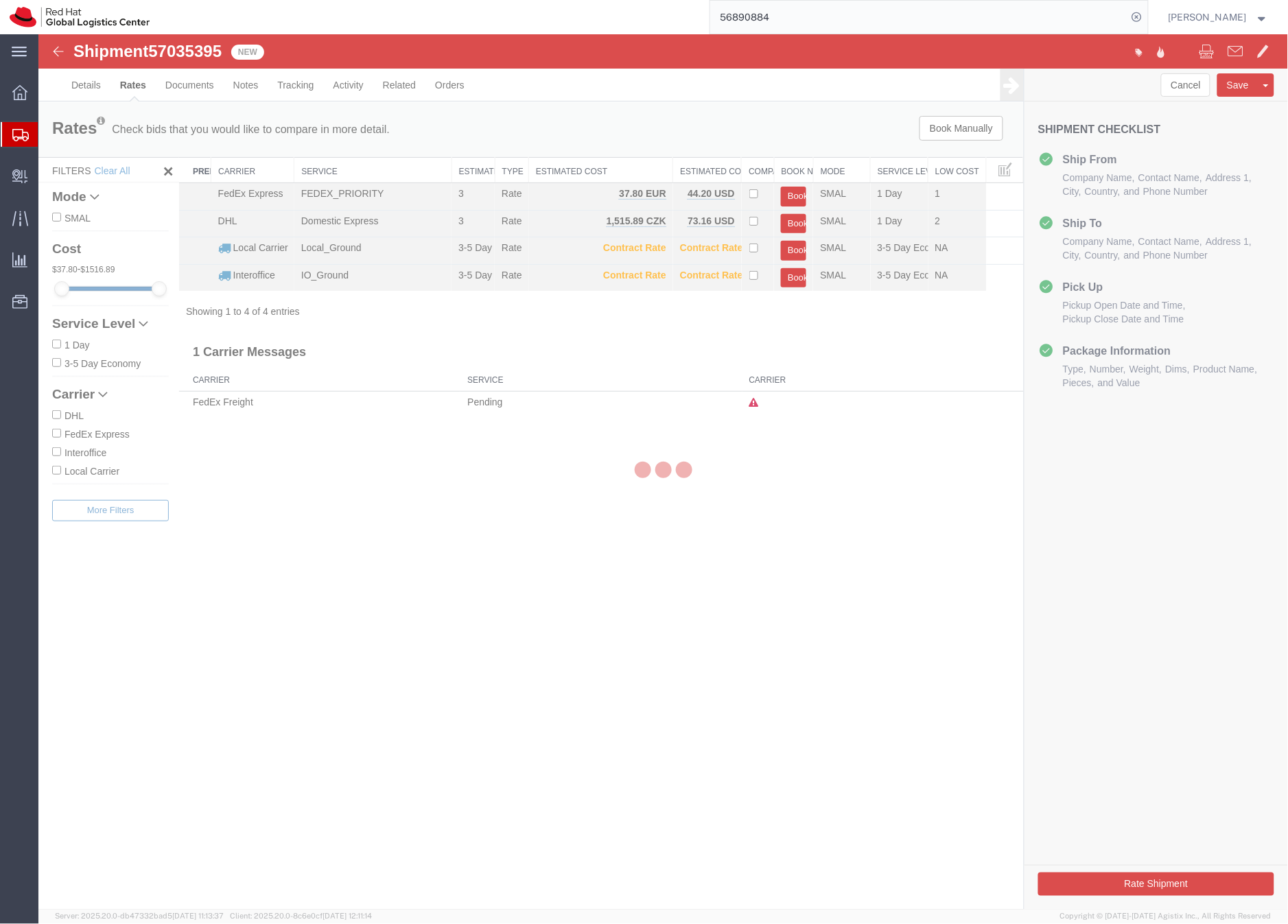
scroll to position [0, 0]
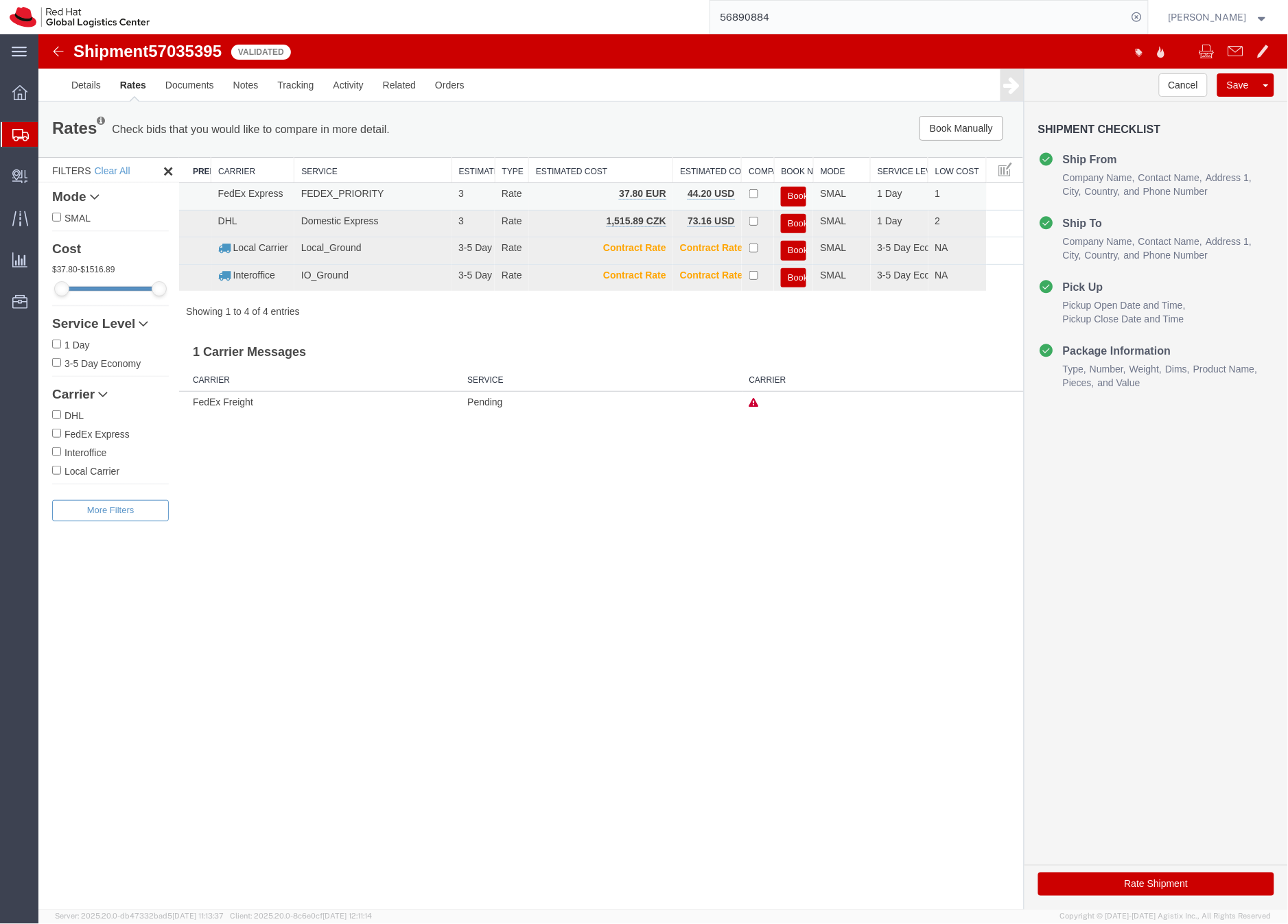
click at [795, 192] on button "Book" at bounding box center [793, 195] width 25 height 20
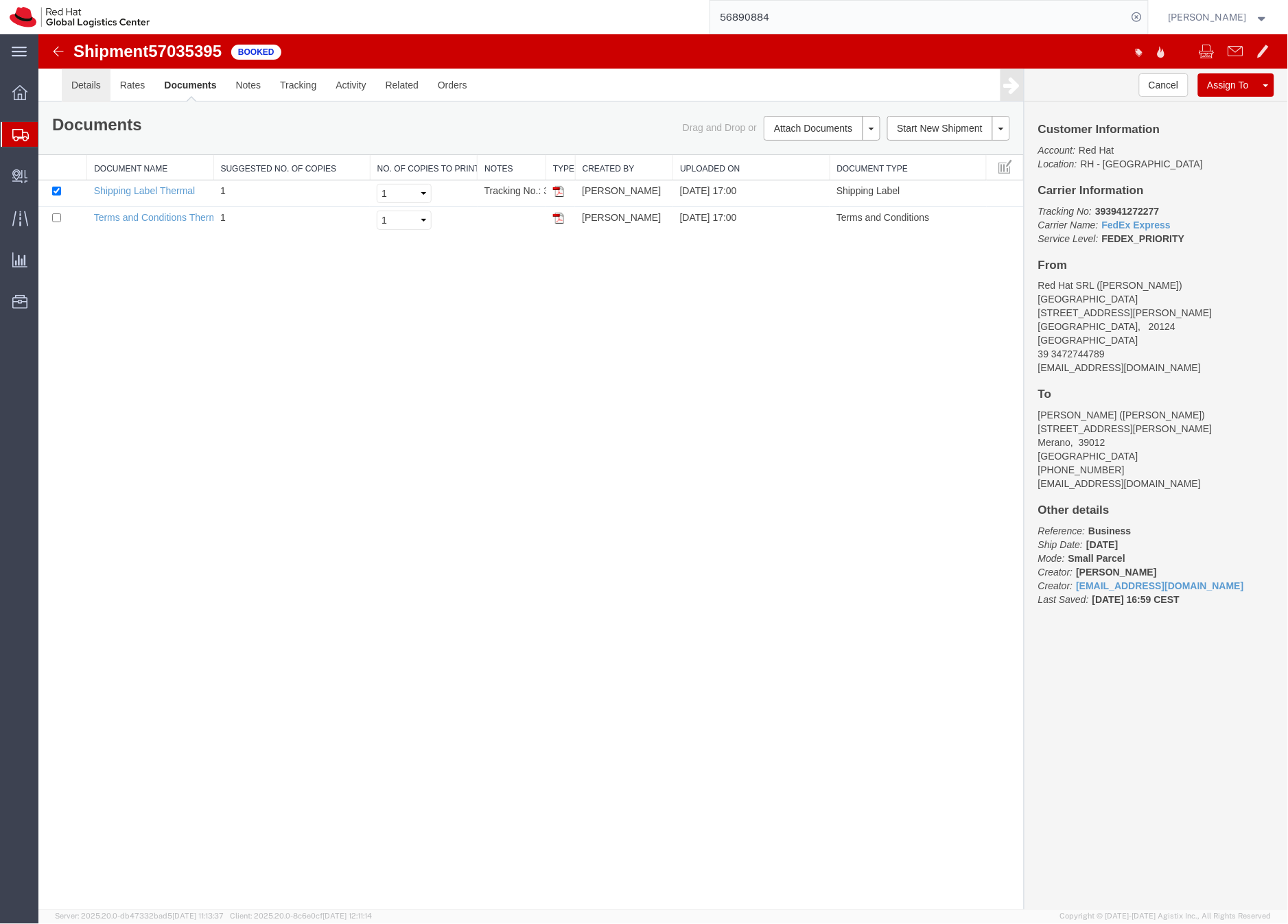
click at [78, 86] on link "Details" at bounding box center [86, 84] width 49 height 33
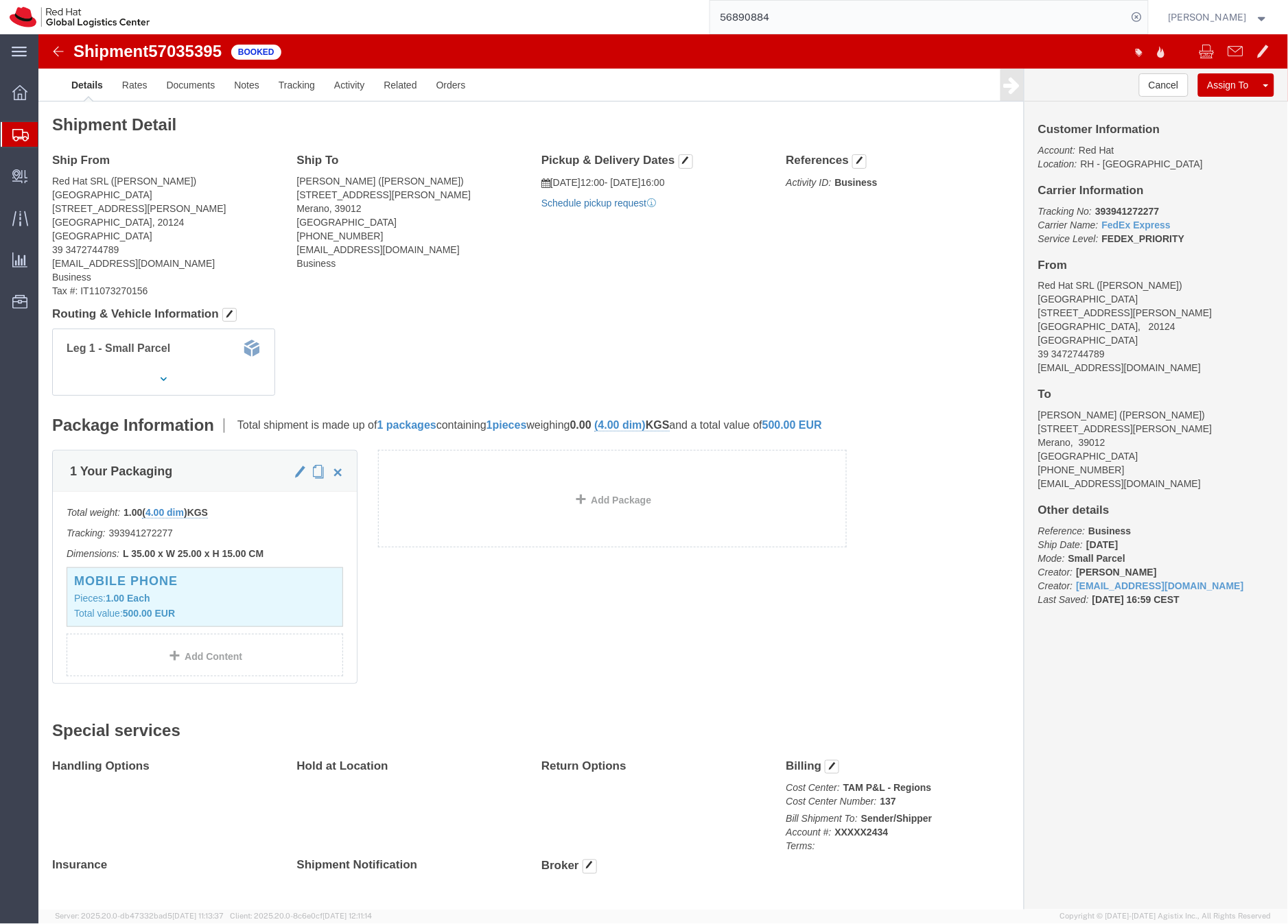
click link "Schedule pickup request"
drag, startPoint x: 1095, startPoint y: 338, endPoint x: 985, endPoint y: 338, distance: 110.0
click div "Customer Information Account: Red Hat Location: RH - Milan Carrier Information …"
copy address "evarisco@redhat.com"
click link "Documents"
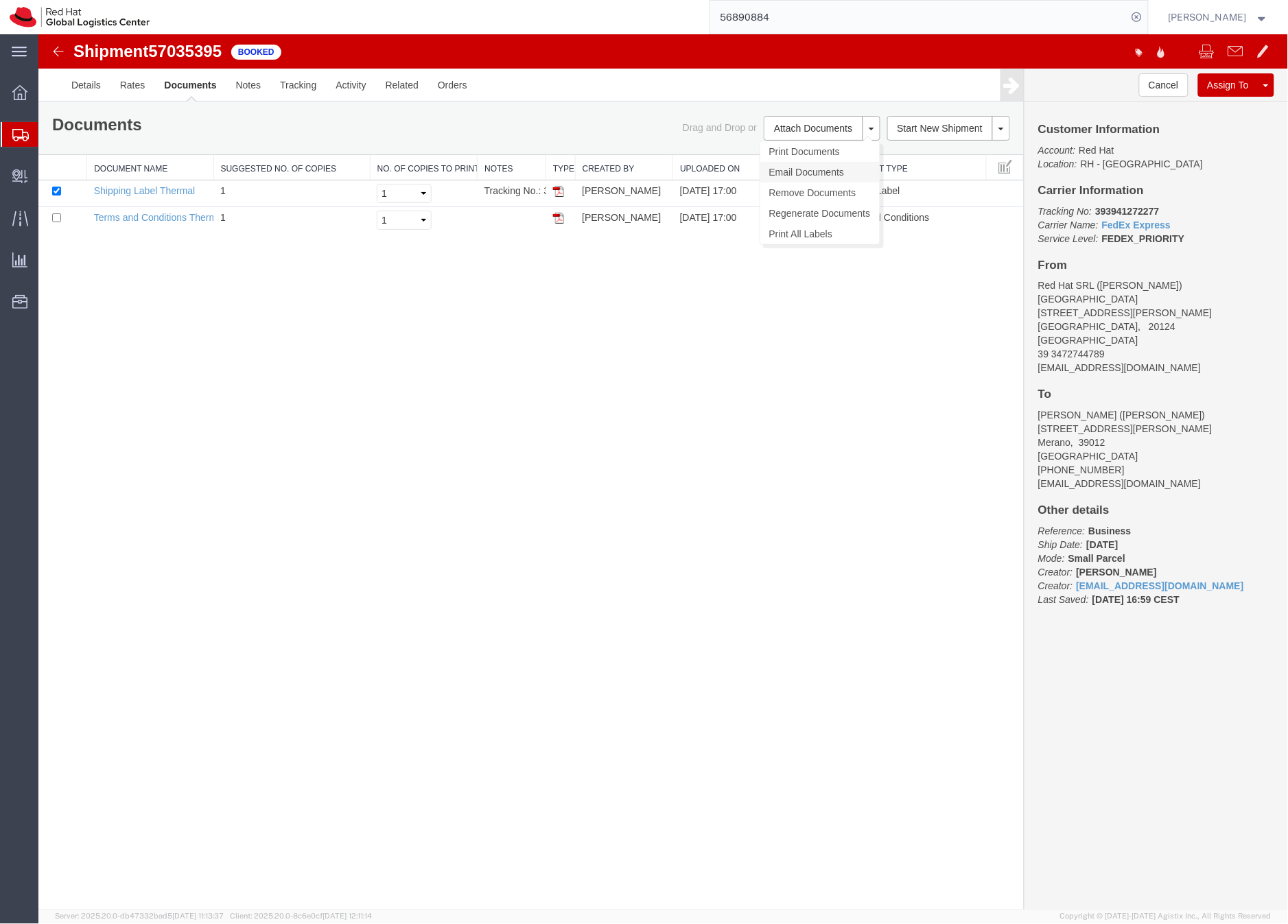
click at [814, 166] on link "Email Documents" at bounding box center [820, 171] width 119 height 21
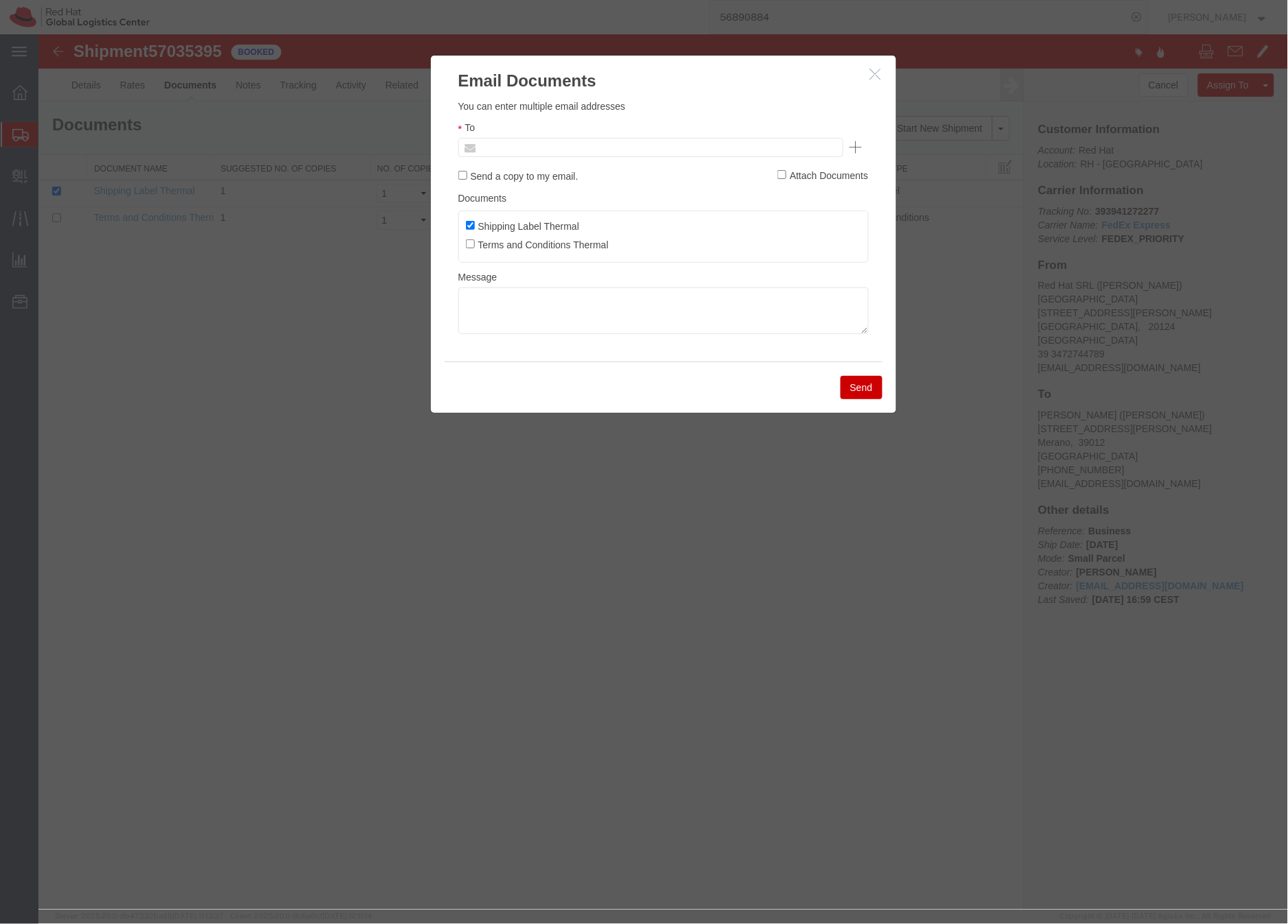
click at [572, 148] on input "text" at bounding box center [557, 147] width 160 height 18
paste input "evarisco@redhat.com"
type input "evarisco@redhat.com"
click at [477, 303] on textarea at bounding box center [662, 310] width 410 height 47
paste textarea "Hi A, please find the label for your shipment to B attached to this email. Plea…"
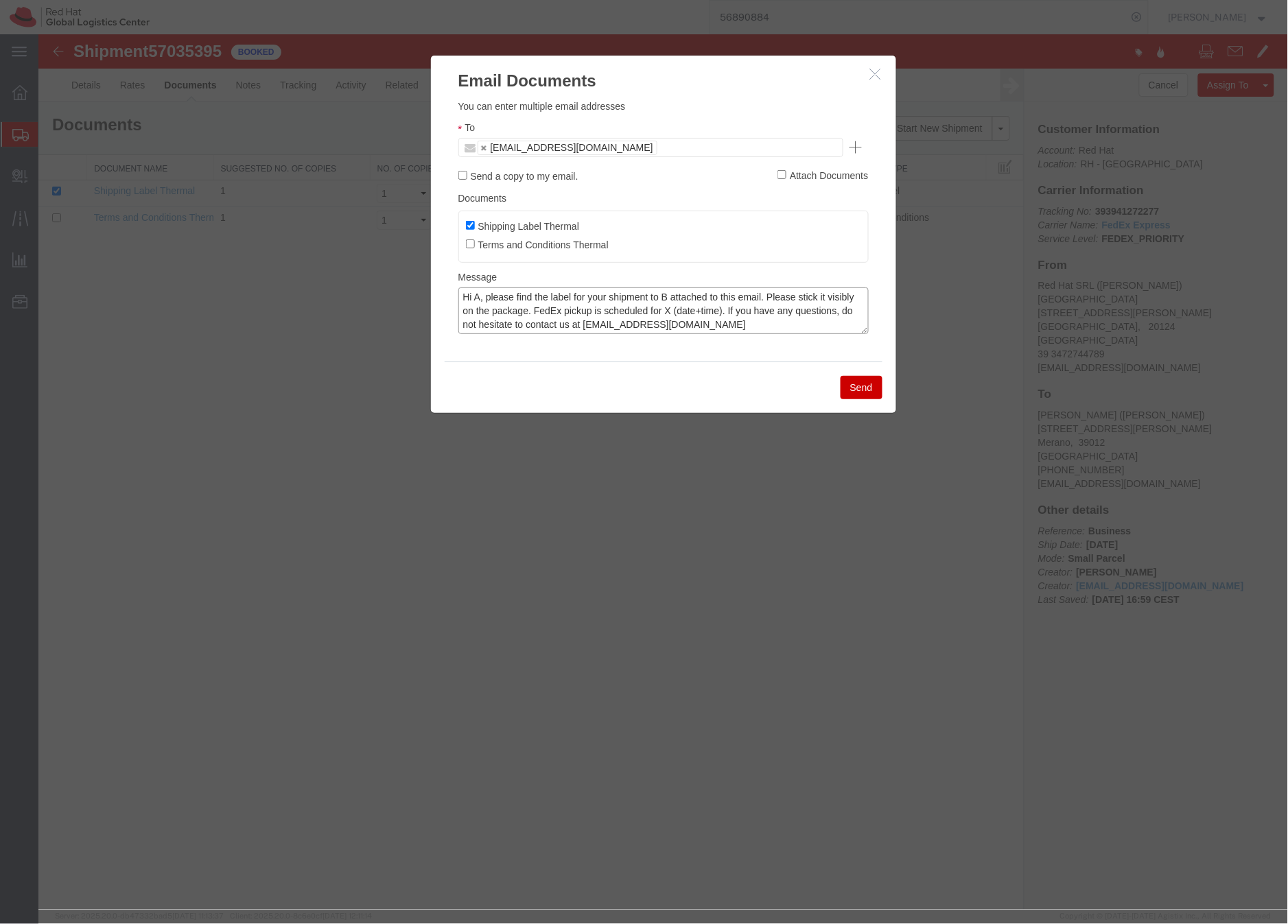
click at [479, 299] on textarea "Hi A, please find the label for your shipment to B attached to this email. Plea…" at bounding box center [662, 310] width 410 height 47
click at [697, 296] on textarea "Hi Emiliano, please find the label for your shipment to B attached to this emai…" at bounding box center [662, 310] width 410 height 47
click at [761, 309] on textarea "Hi Emiliano, please find the label for your shipment to Merano, attached to thi…" at bounding box center [662, 310] width 410 height 47
click at [843, 312] on textarea "Hi Emiliano, please find the label for your shipment to Merano, attached to thi…" at bounding box center [662, 310] width 410 height 47
click at [783, 313] on textarea "Hi Emiliano, please find the label for your shipment to Merano, attached to thi…" at bounding box center [662, 310] width 410 height 47
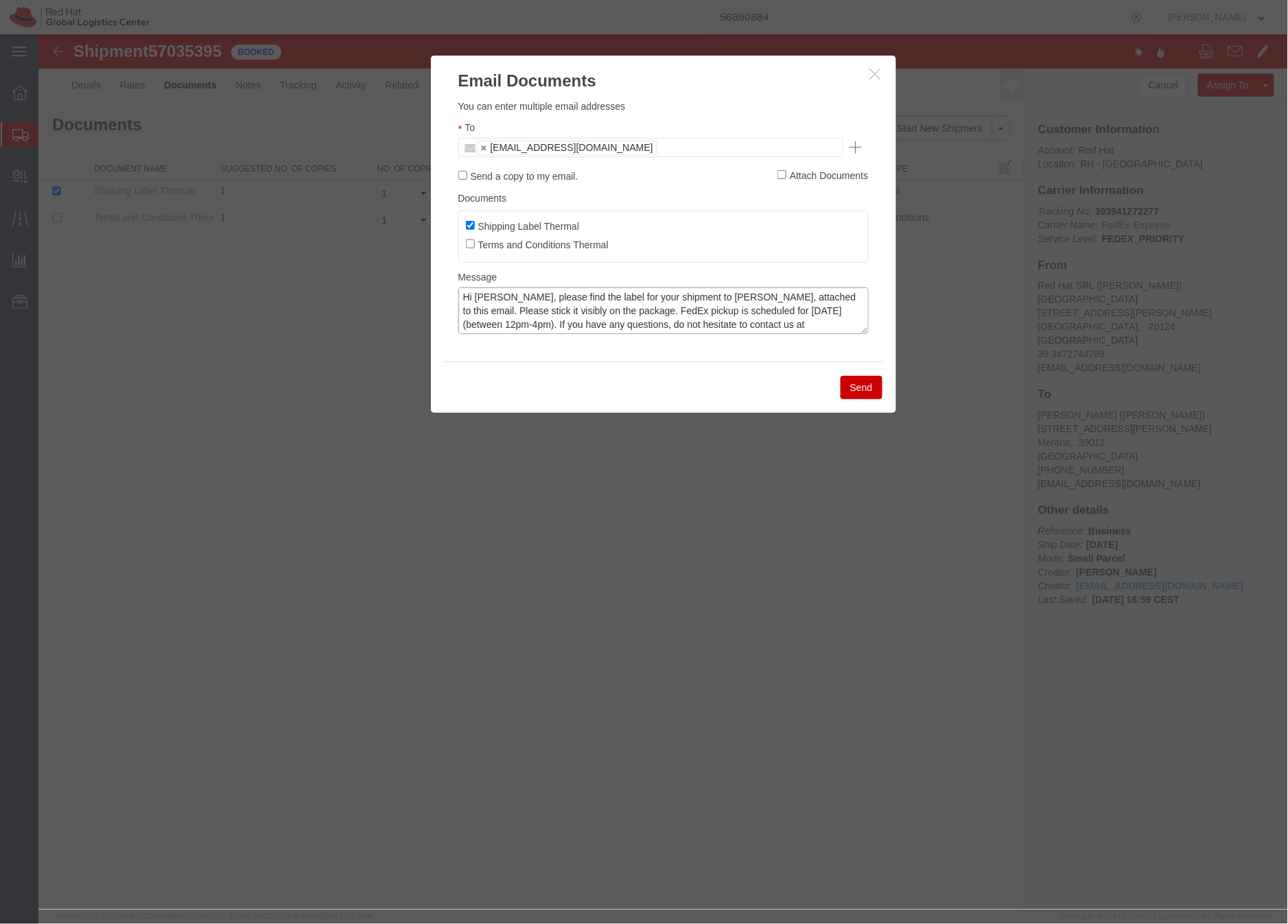
type textarea "Hi Emiliano, please find the label for your shipment to Merano, attached to thi…"
click at [858, 387] on button "Send" at bounding box center [861, 386] width 42 height 24
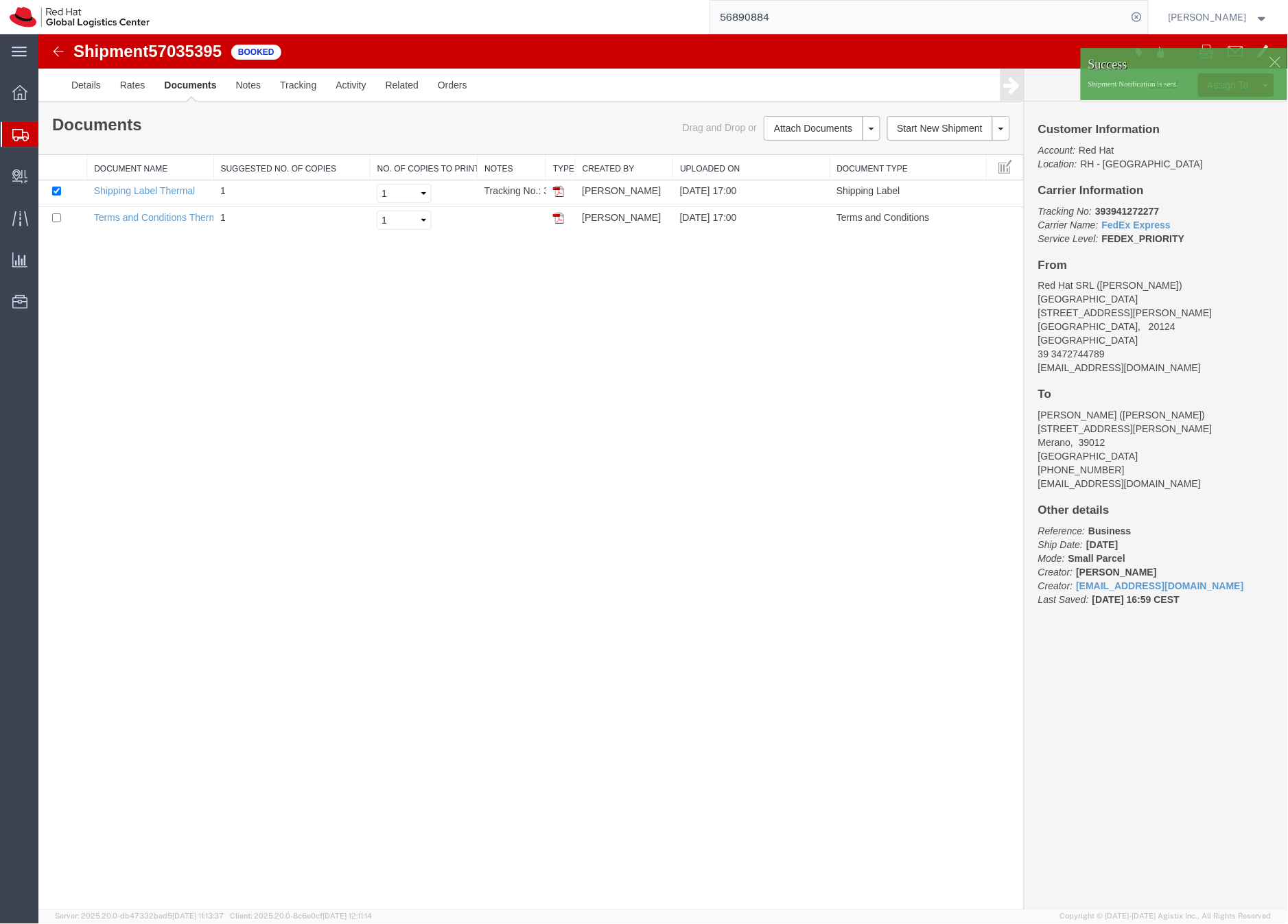
click at [16, 134] on icon at bounding box center [21, 135] width 17 height 12
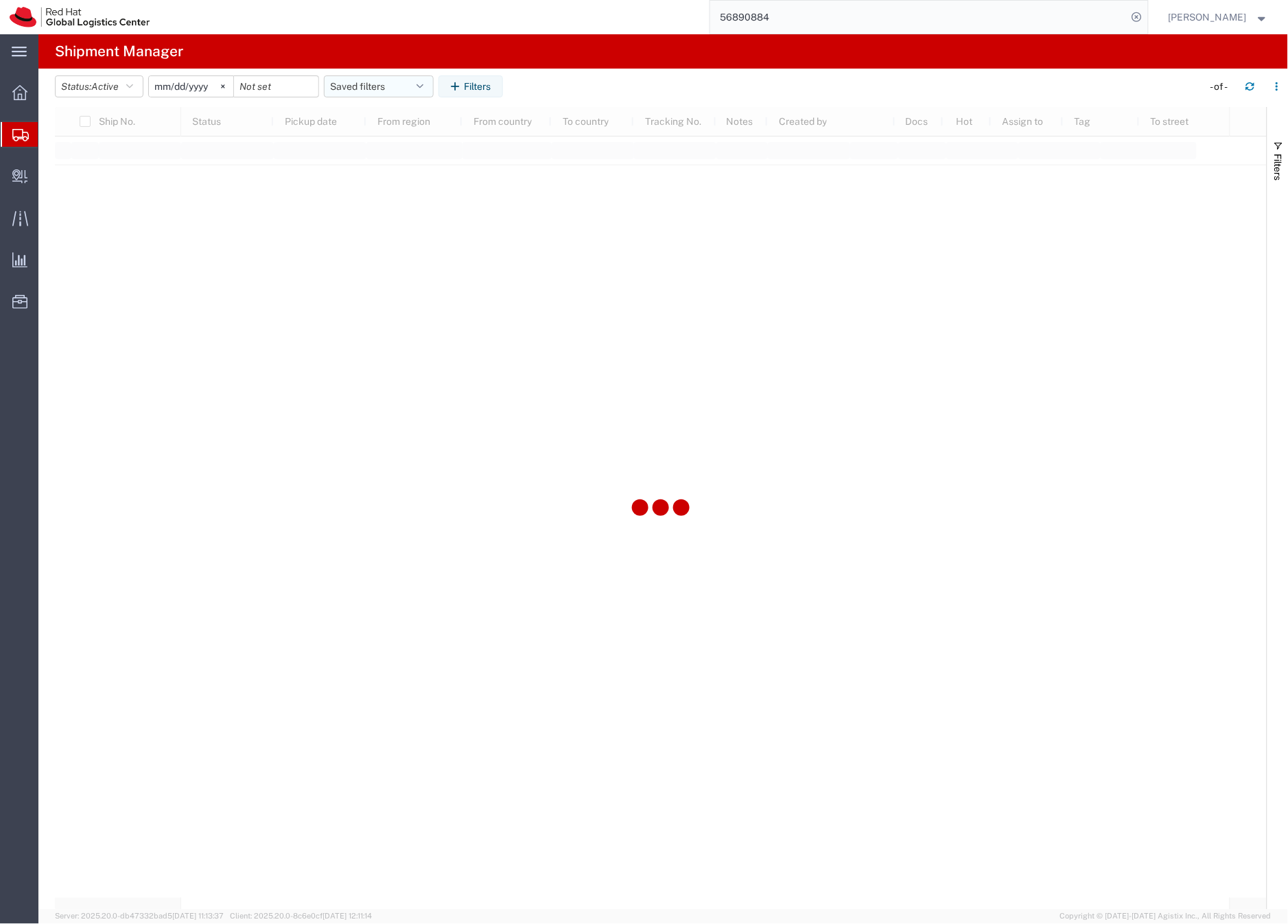
click at [363, 86] on button "Saved filters" at bounding box center [379, 86] width 110 height 22
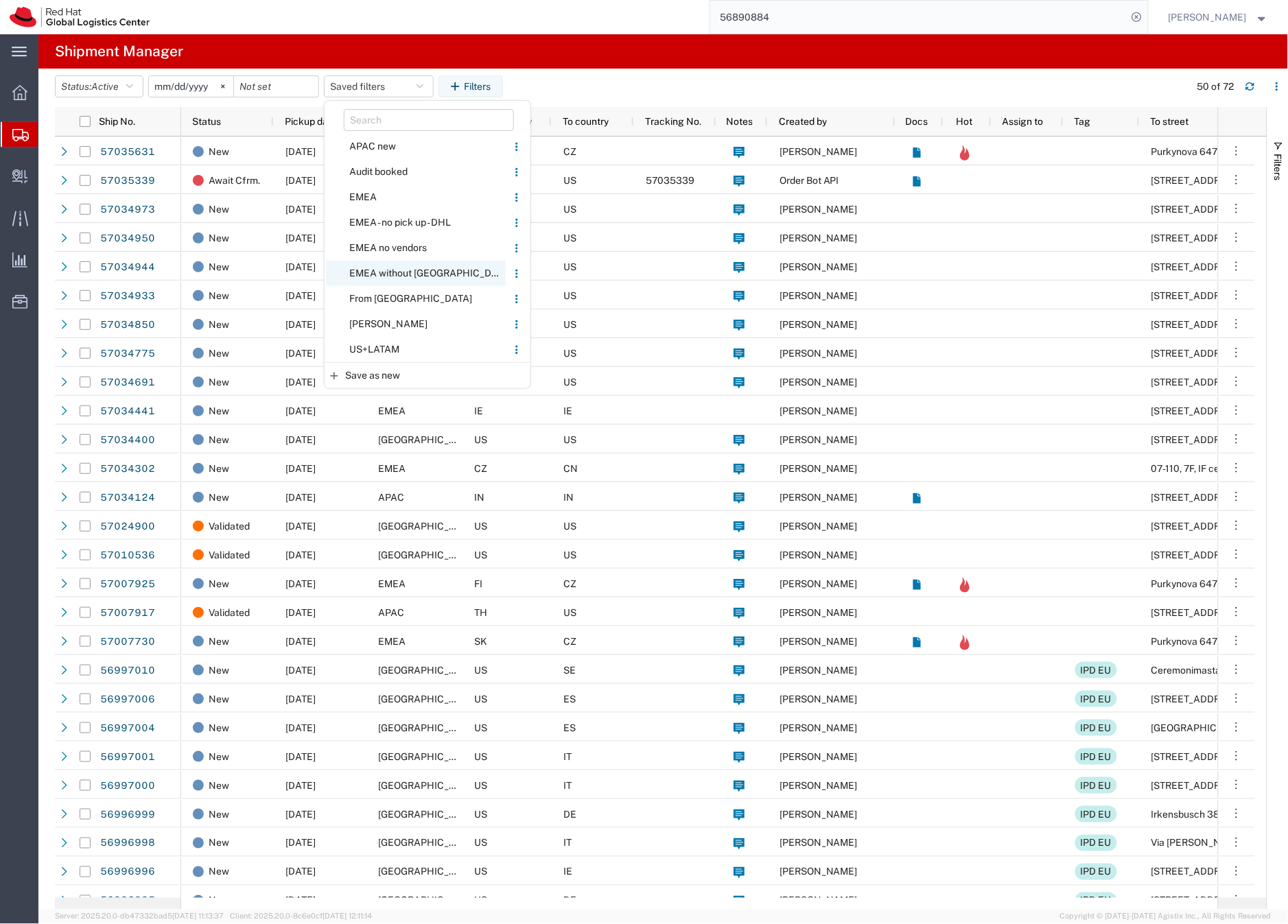
click at [387, 273] on span "EMEA without [GEOGRAPHIC_DATA]" at bounding box center [416, 273] width 180 height 25
type input "2023-06-14"
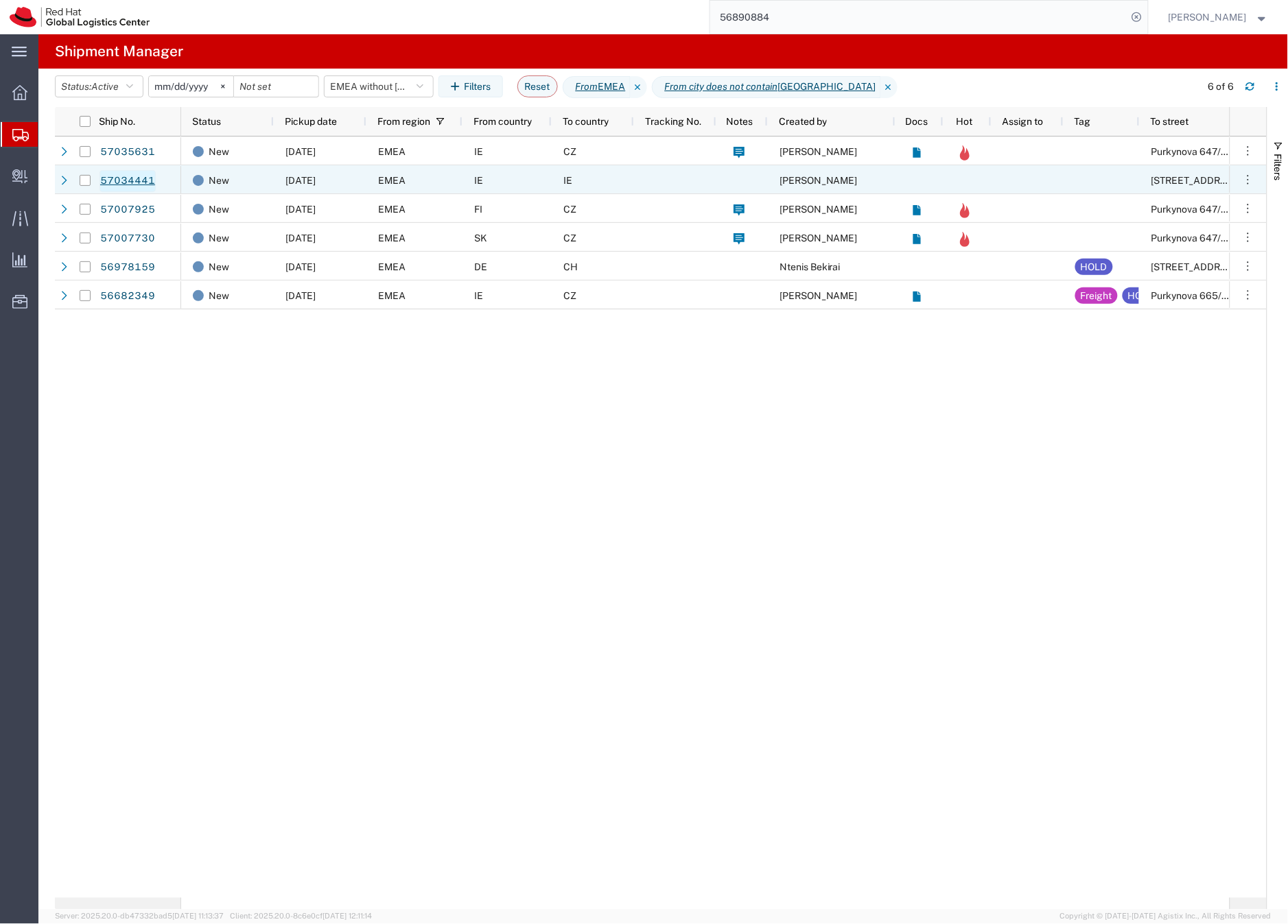
click at [131, 176] on link "57034441" at bounding box center [128, 181] width 57 height 22
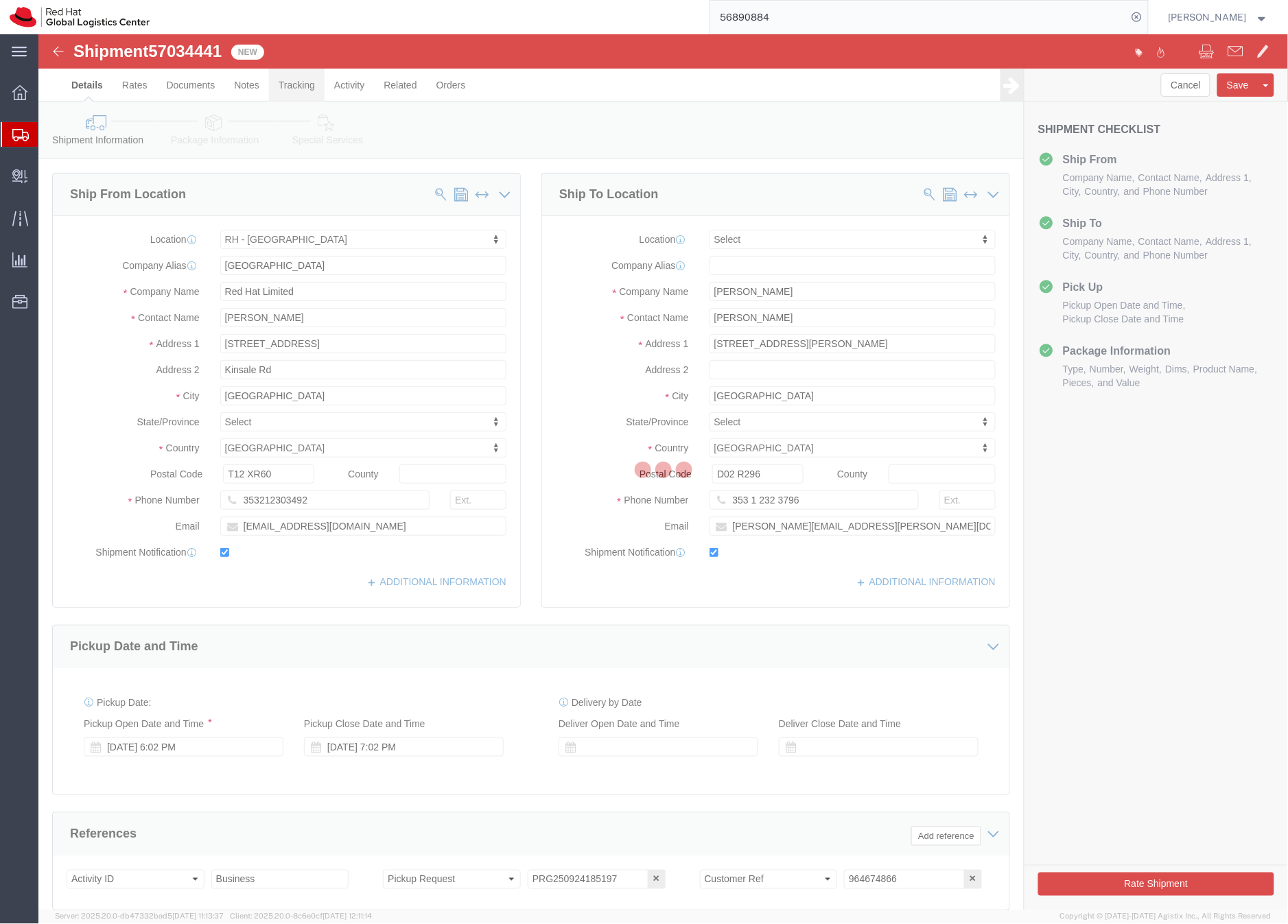
select select "37944"
select select
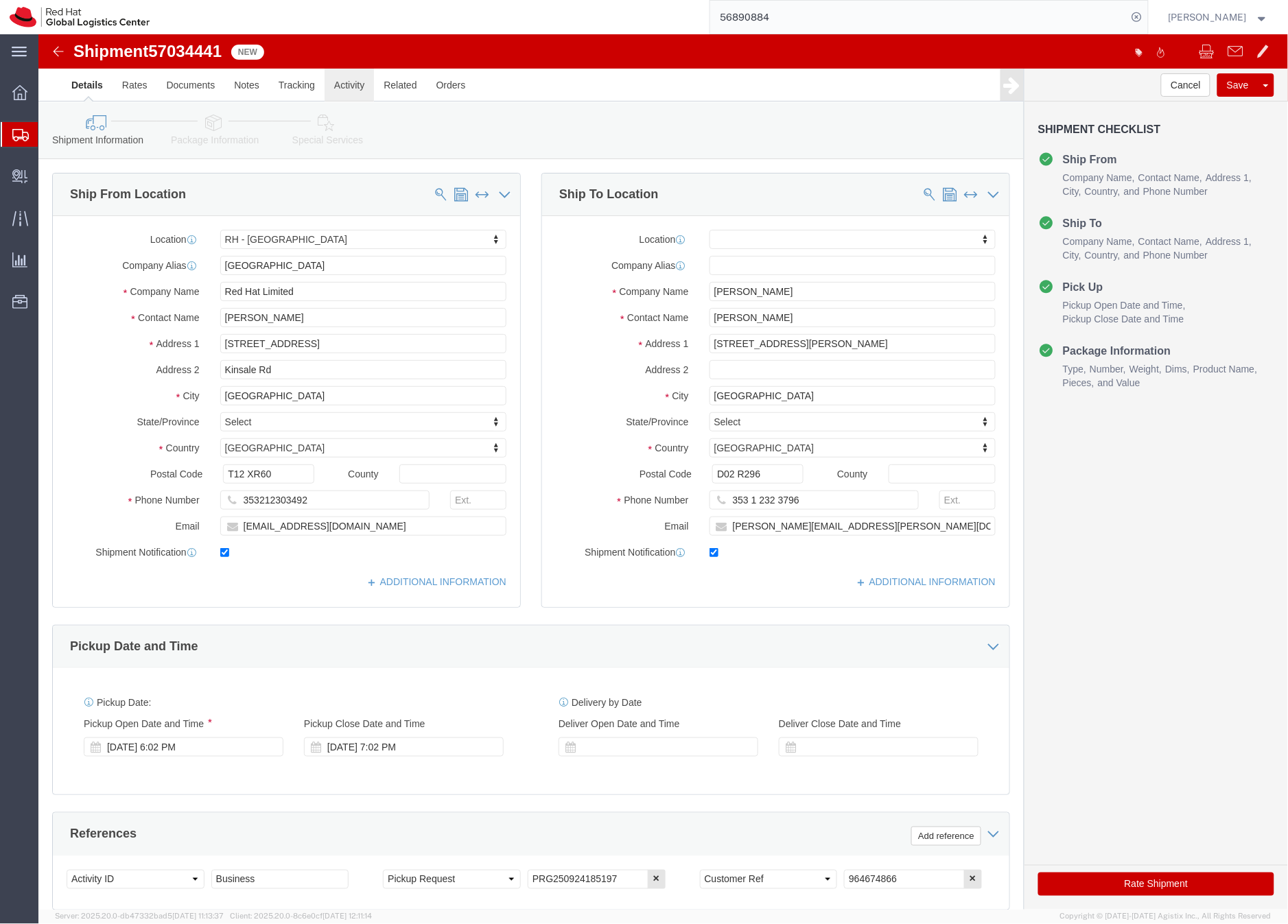
click link "Activity"
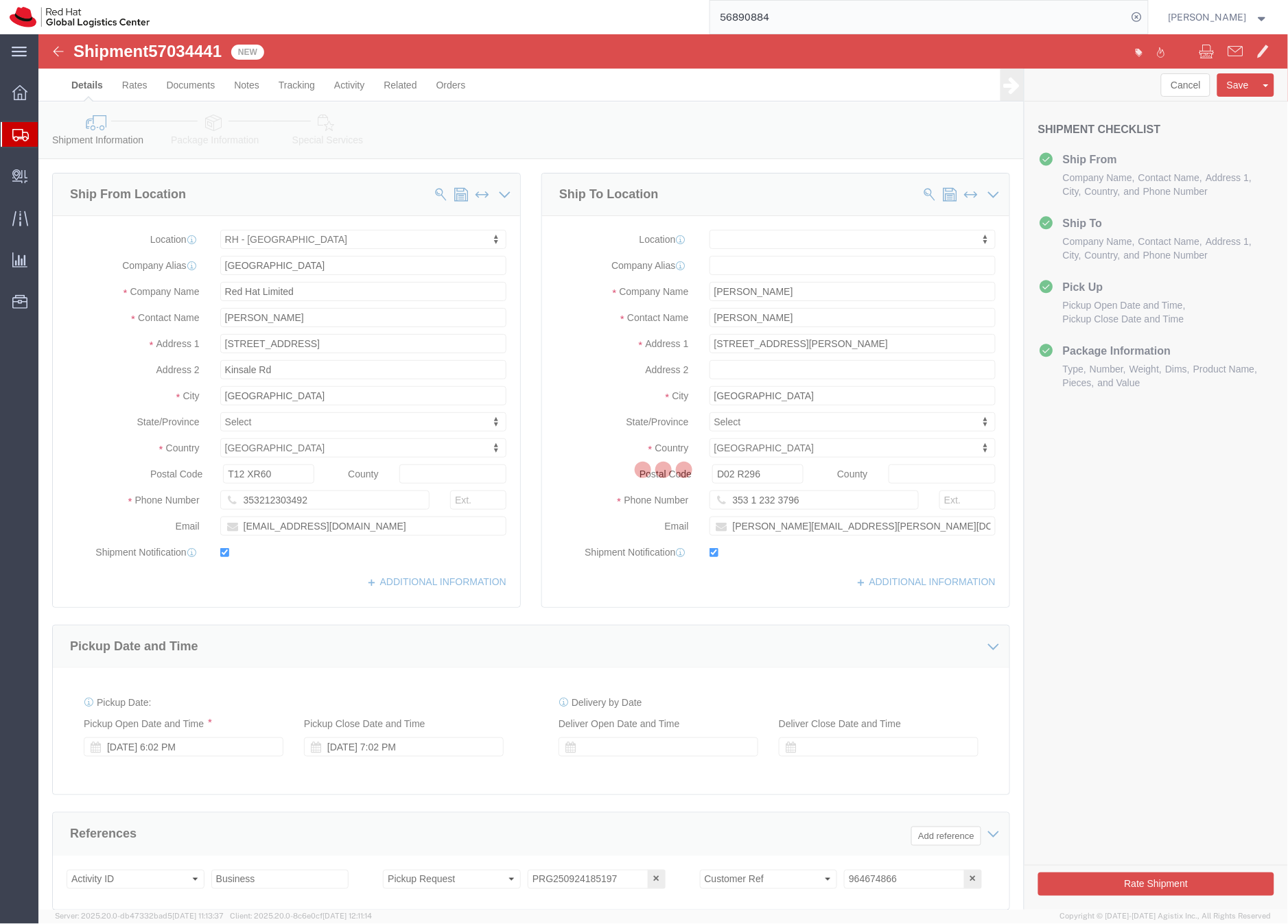
click at [352, 86] on div at bounding box center [663, 472] width 1250 height 875
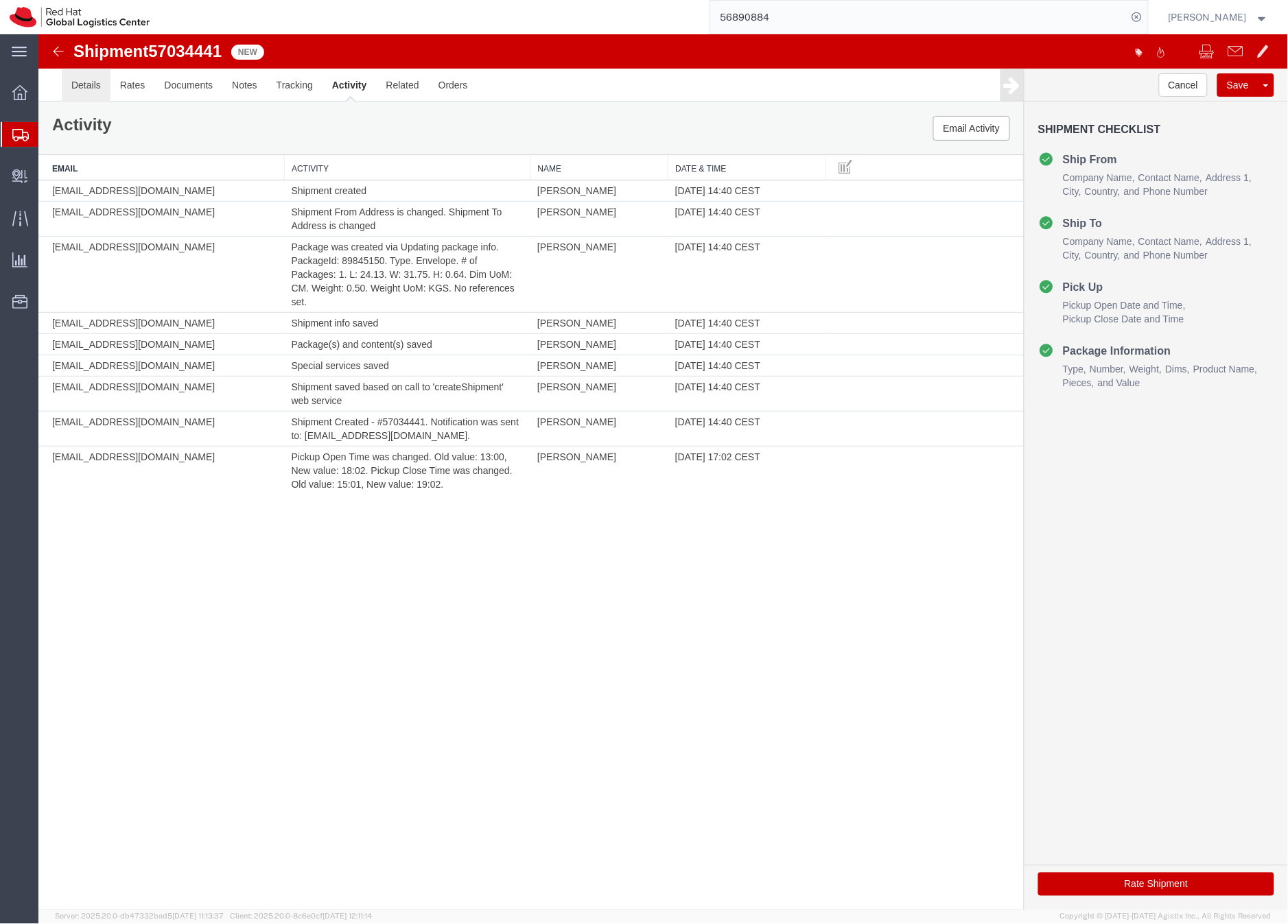
click at [79, 83] on link "Details" at bounding box center [86, 84] width 49 height 33
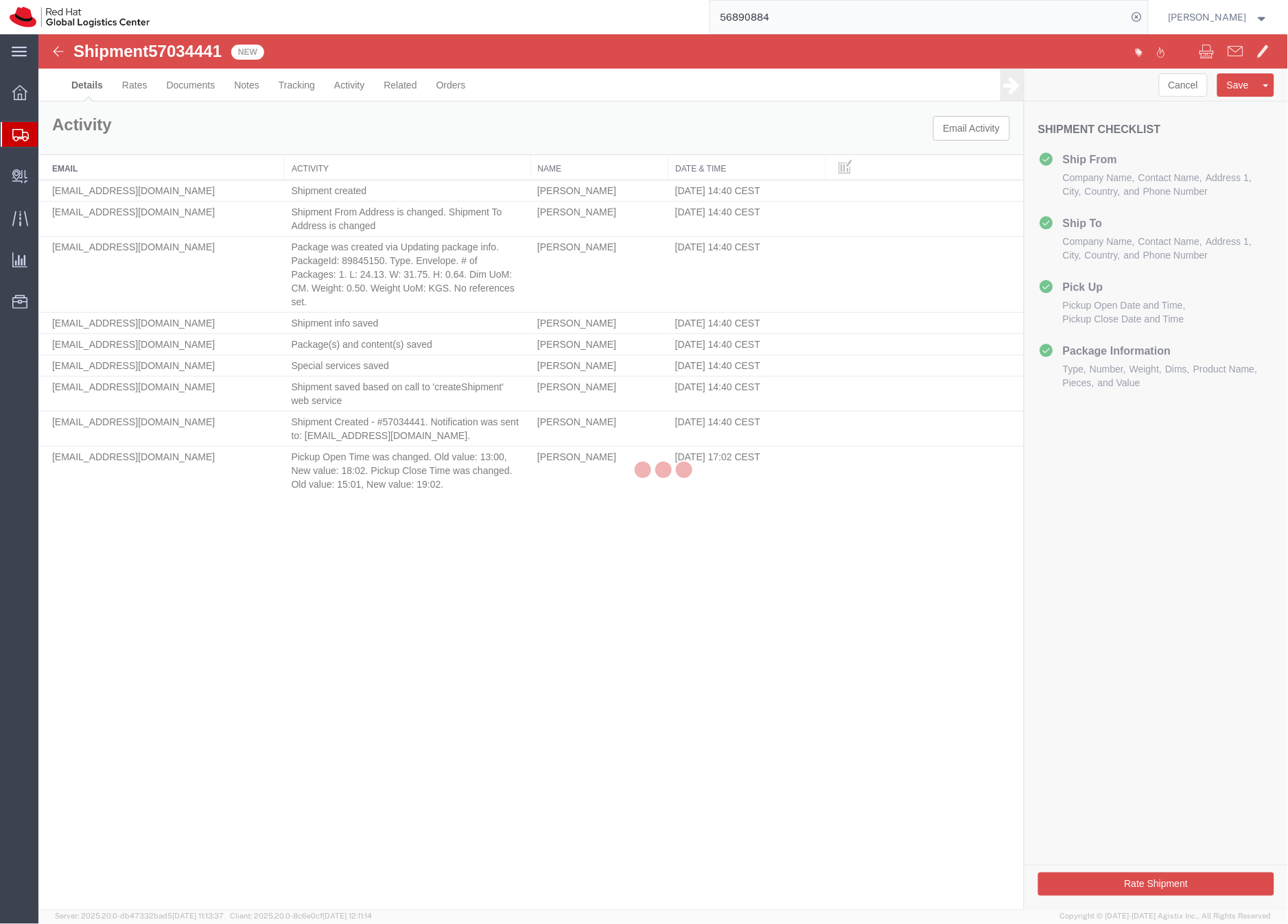
select select "37944"
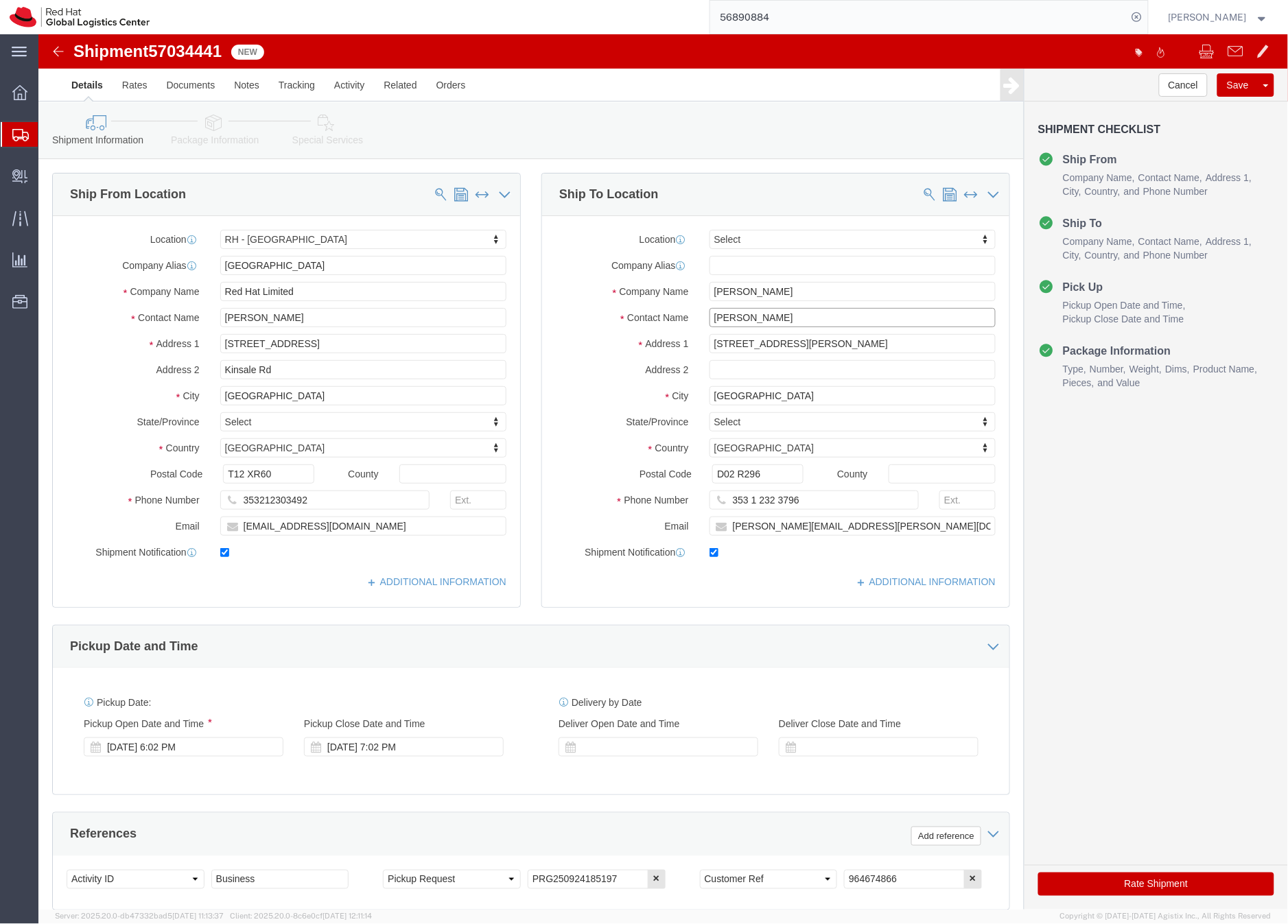
drag, startPoint x: 793, startPoint y: 279, endPoint x: 653, endPoint y: 273, distance: 140.1
click div "Location Select Select My Profile Location RH - Amsterdam - MSO RH - Amsterdam …"
drag, startPoint x: 167, startPoint y: 68, endPoint x: 174, endPoint y: 77, distance: 11.4
click div "Shipment Information Package Information Special Services"
click icon
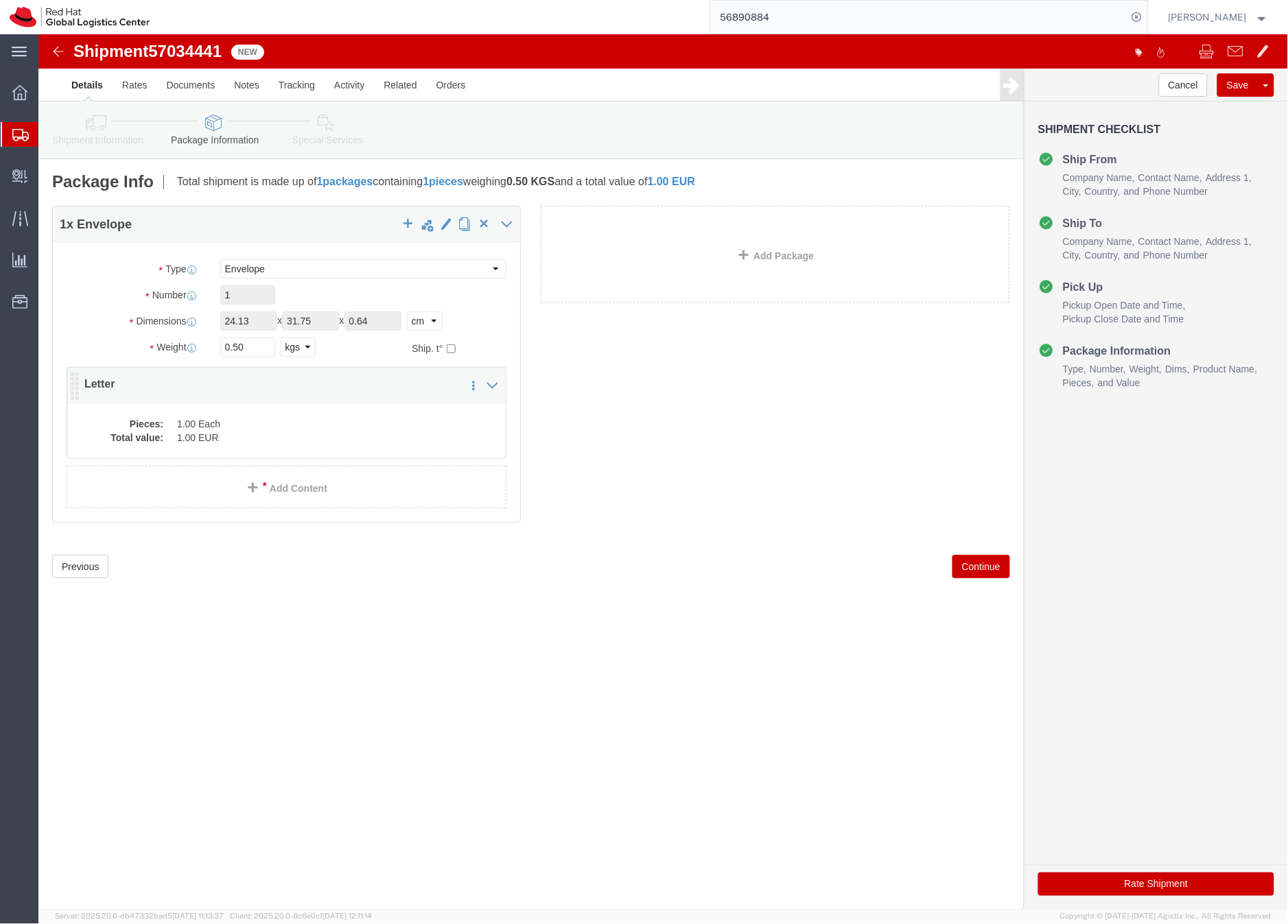
click dd "1.00 EUR"
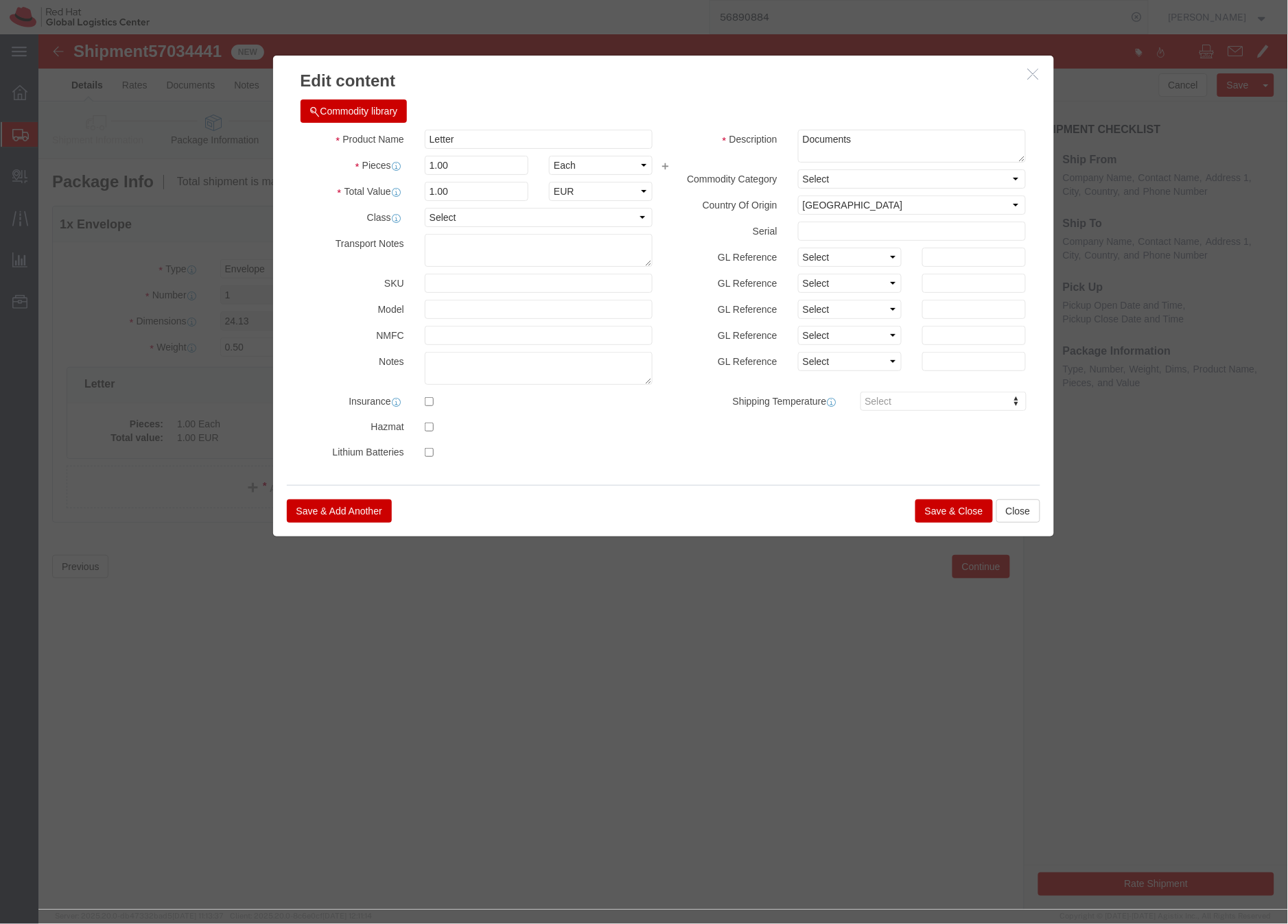
click button "Save & Close"
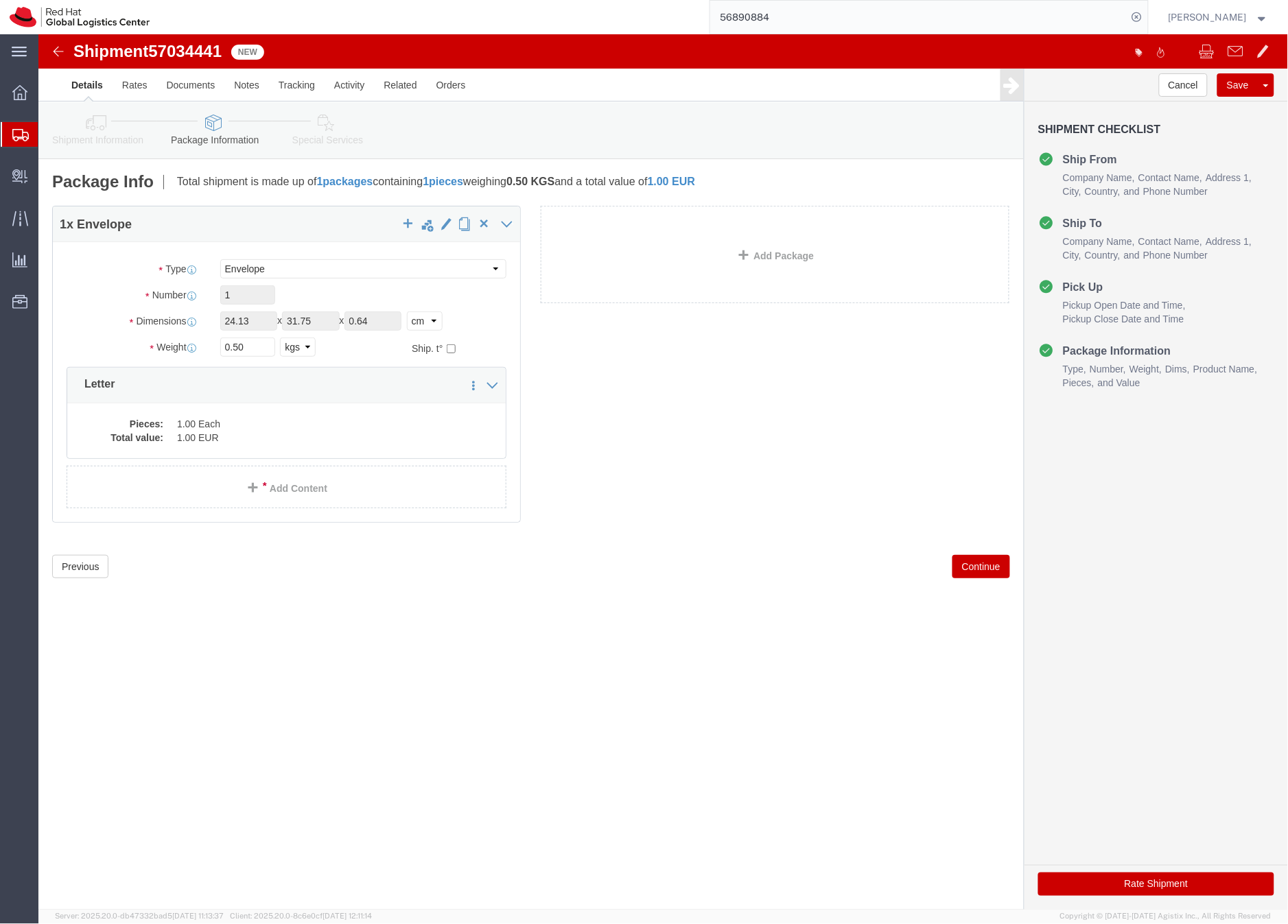
click link "Special Services"
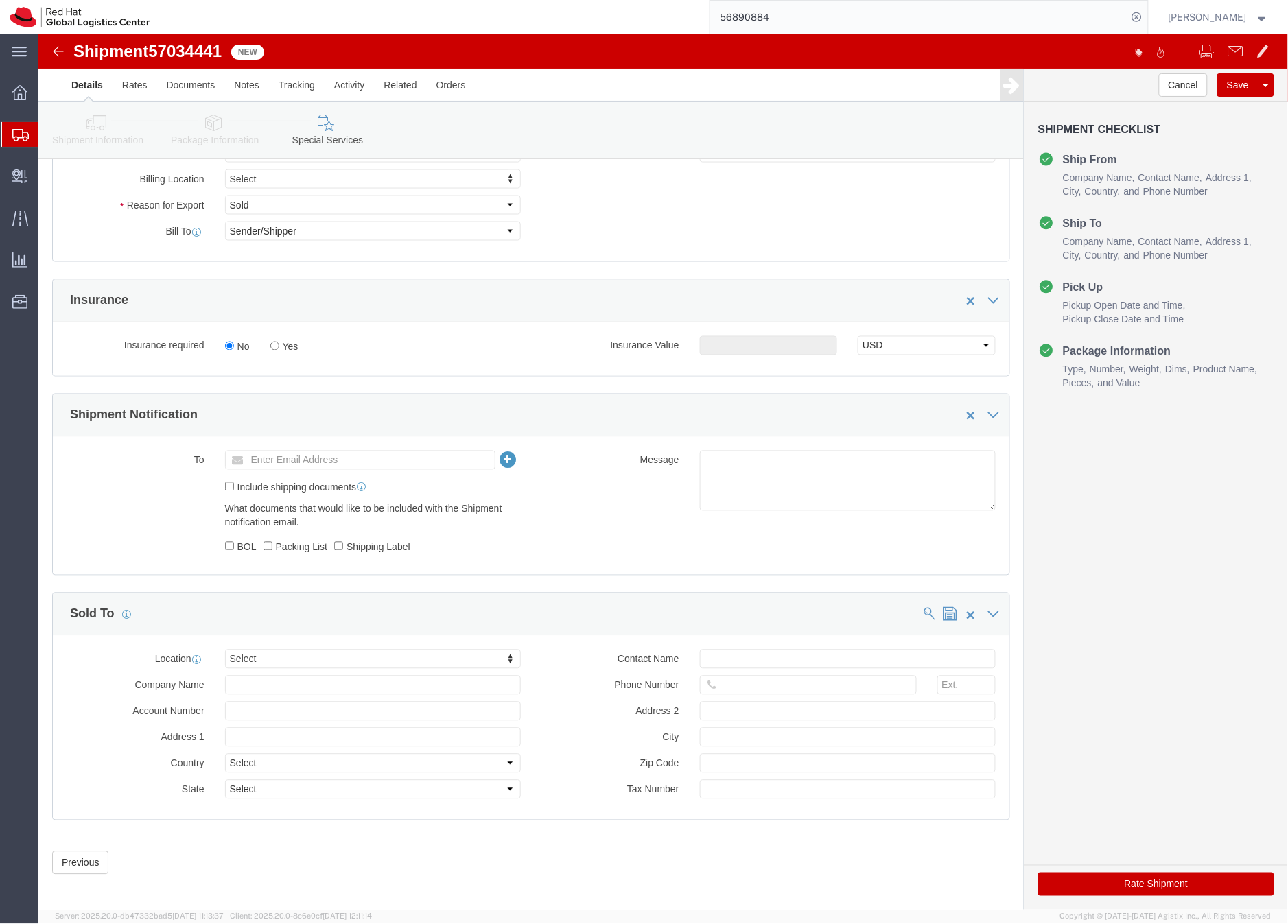
scroll to position [594, 0]
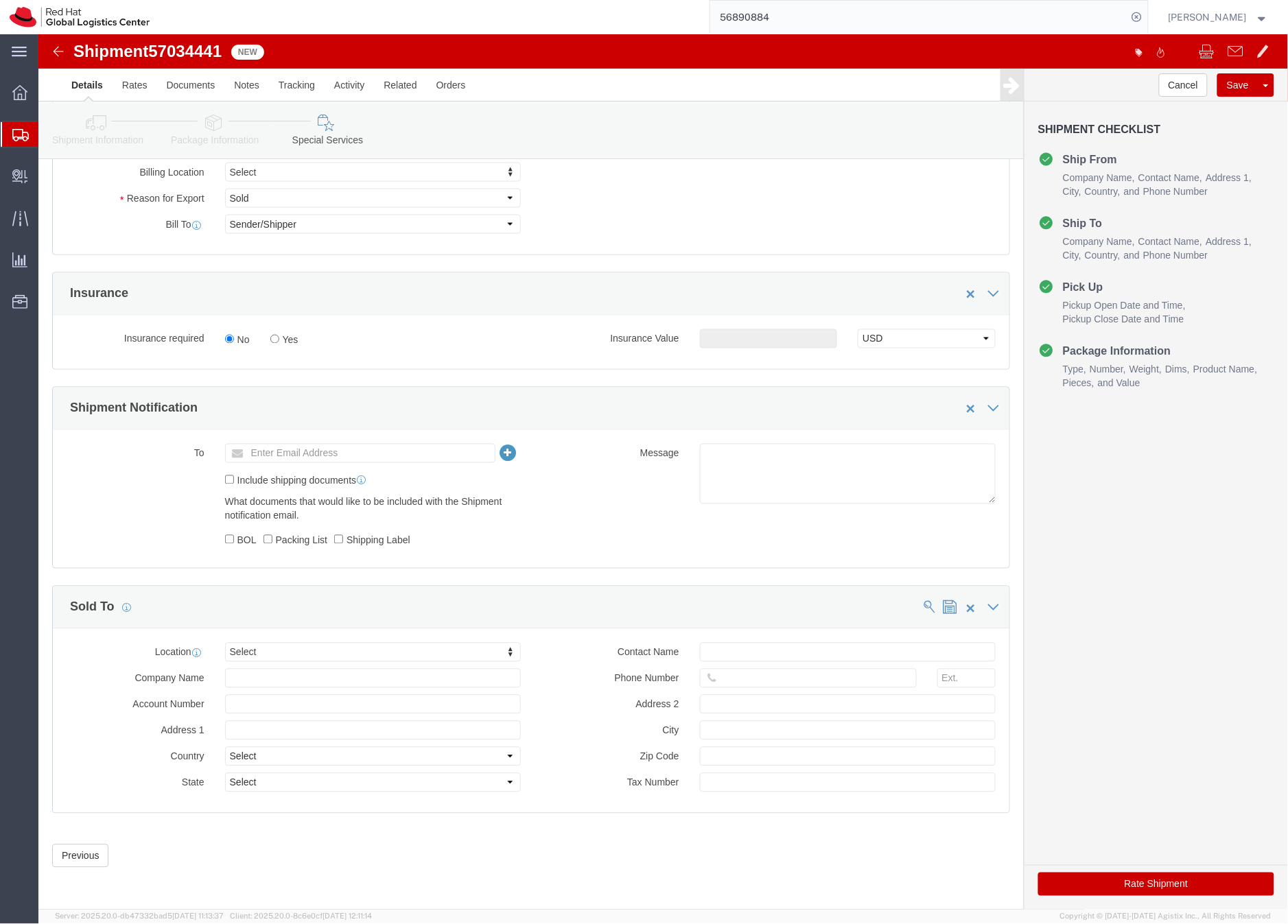
click button "Rate Shipment"
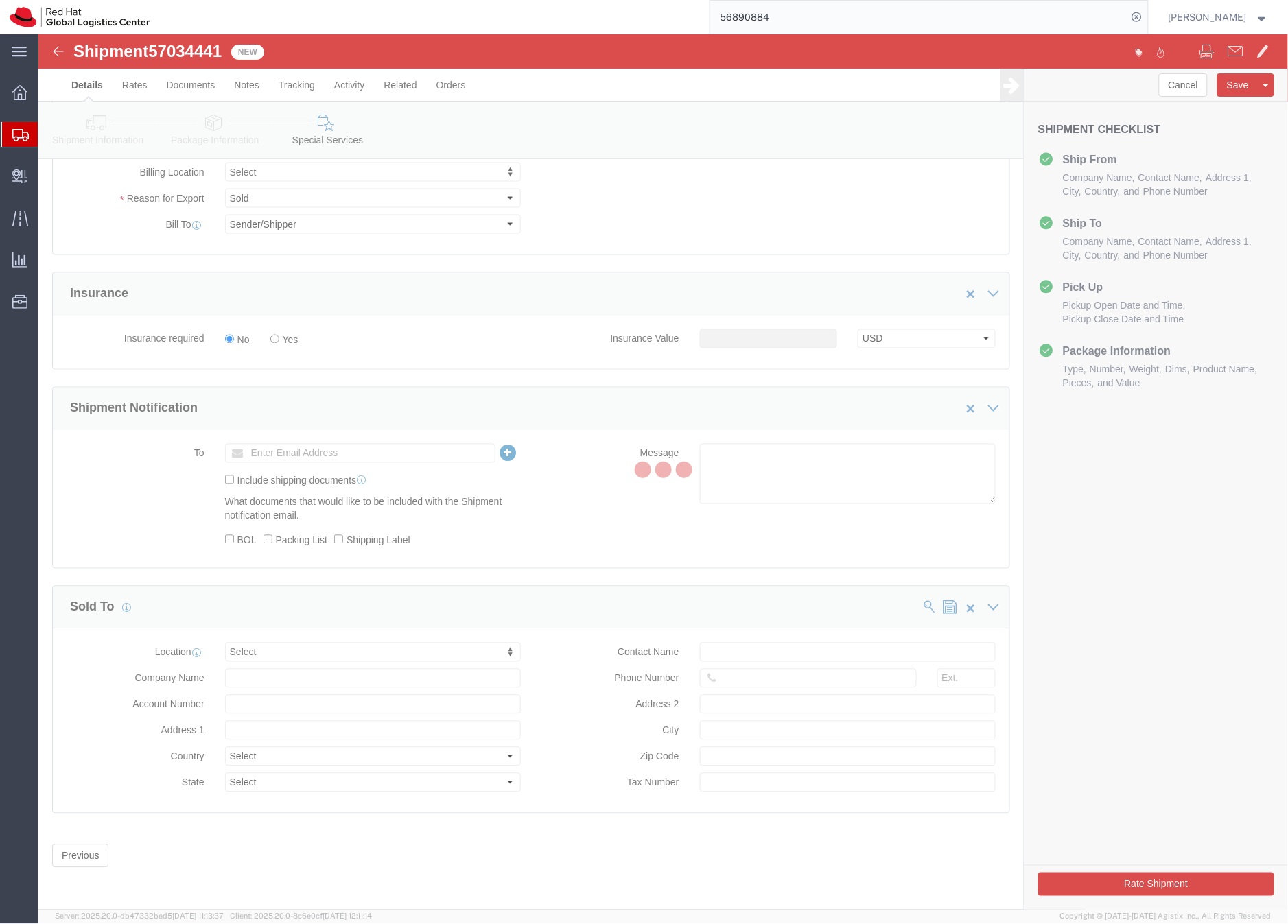
scroll to position [0, 0]
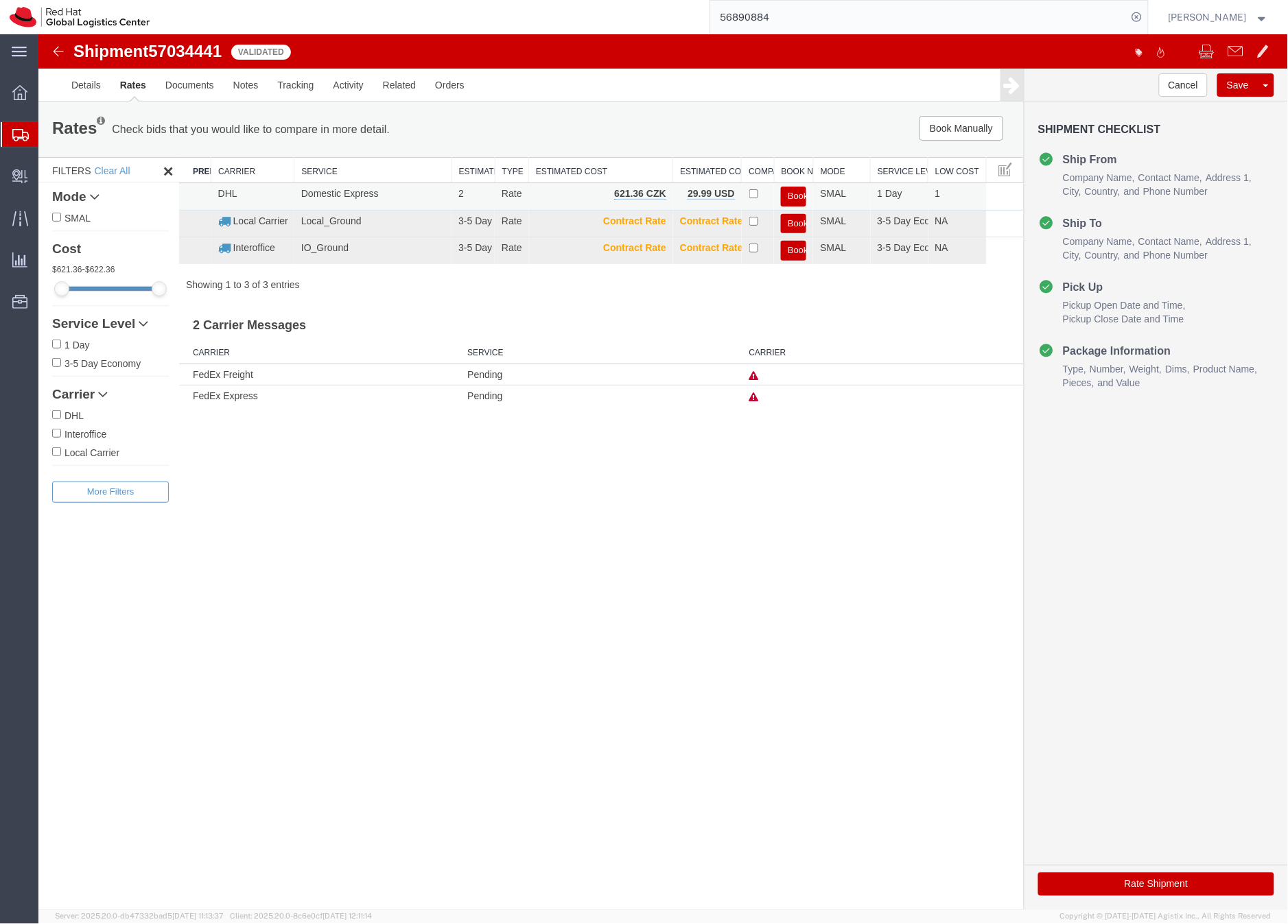
click at [794, 190] on button "Book" at bounding box center [793, 195] width 25 height 20
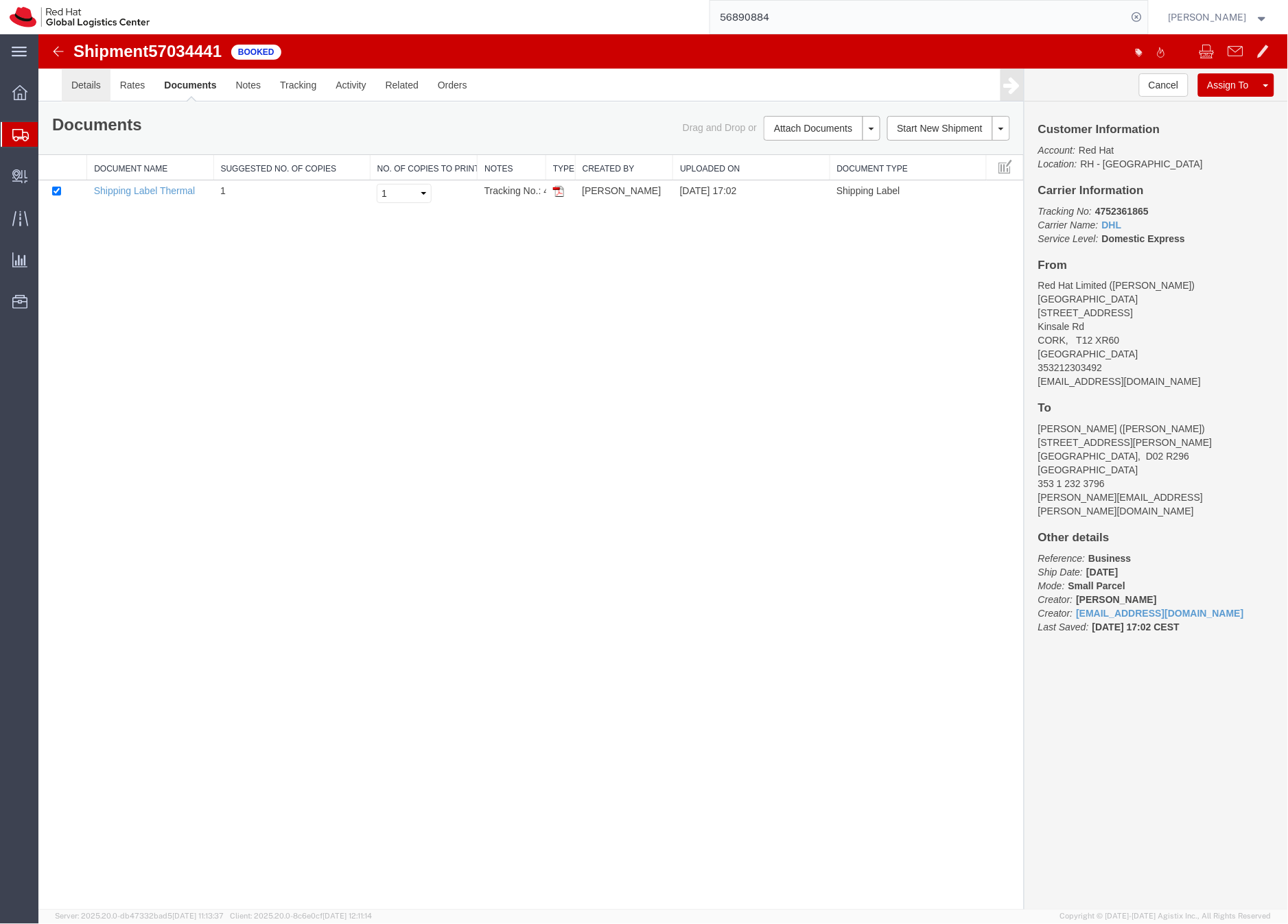
click at [85, 84] on link "Details" at bounding box center [86, 84] width 49 height 33
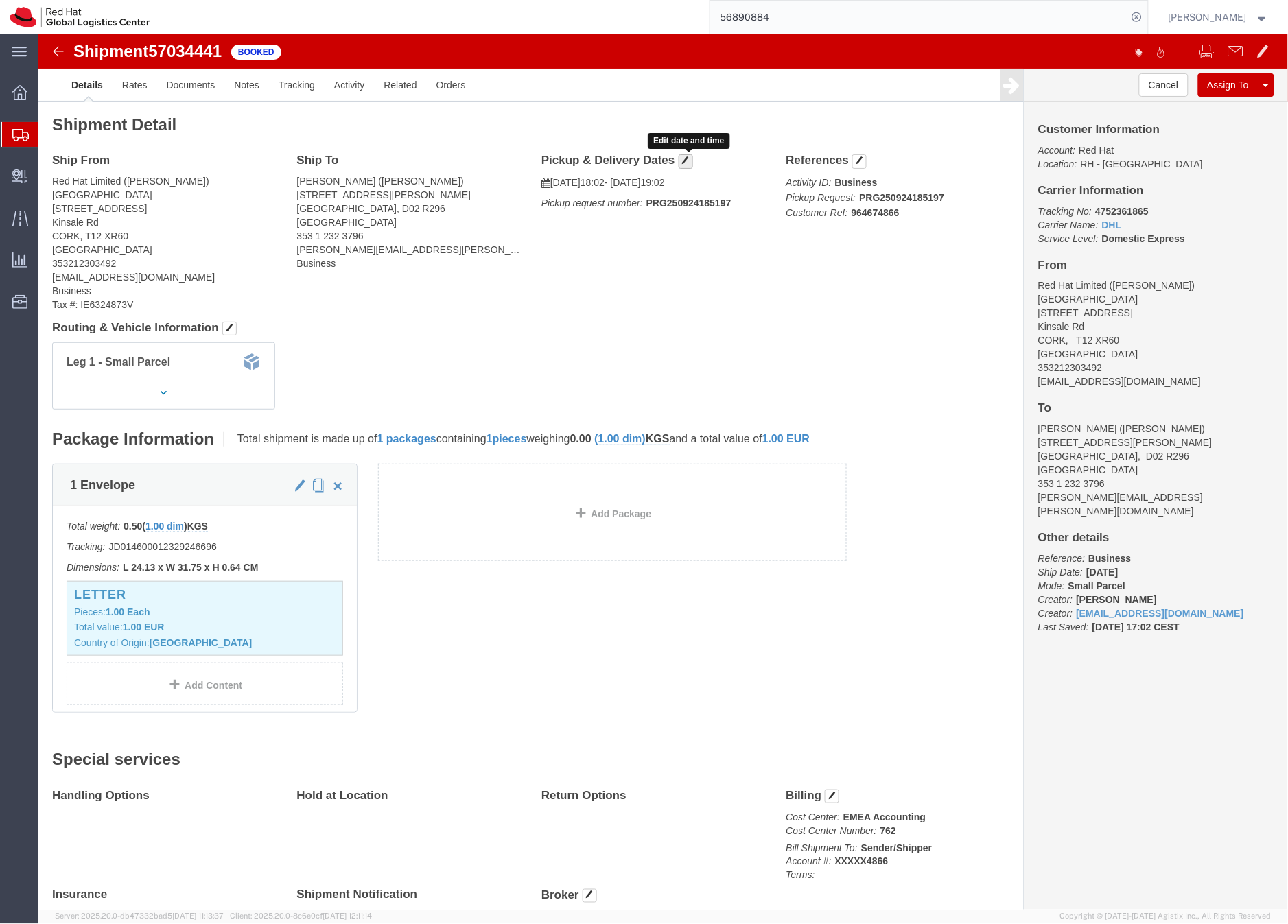
click span "button"
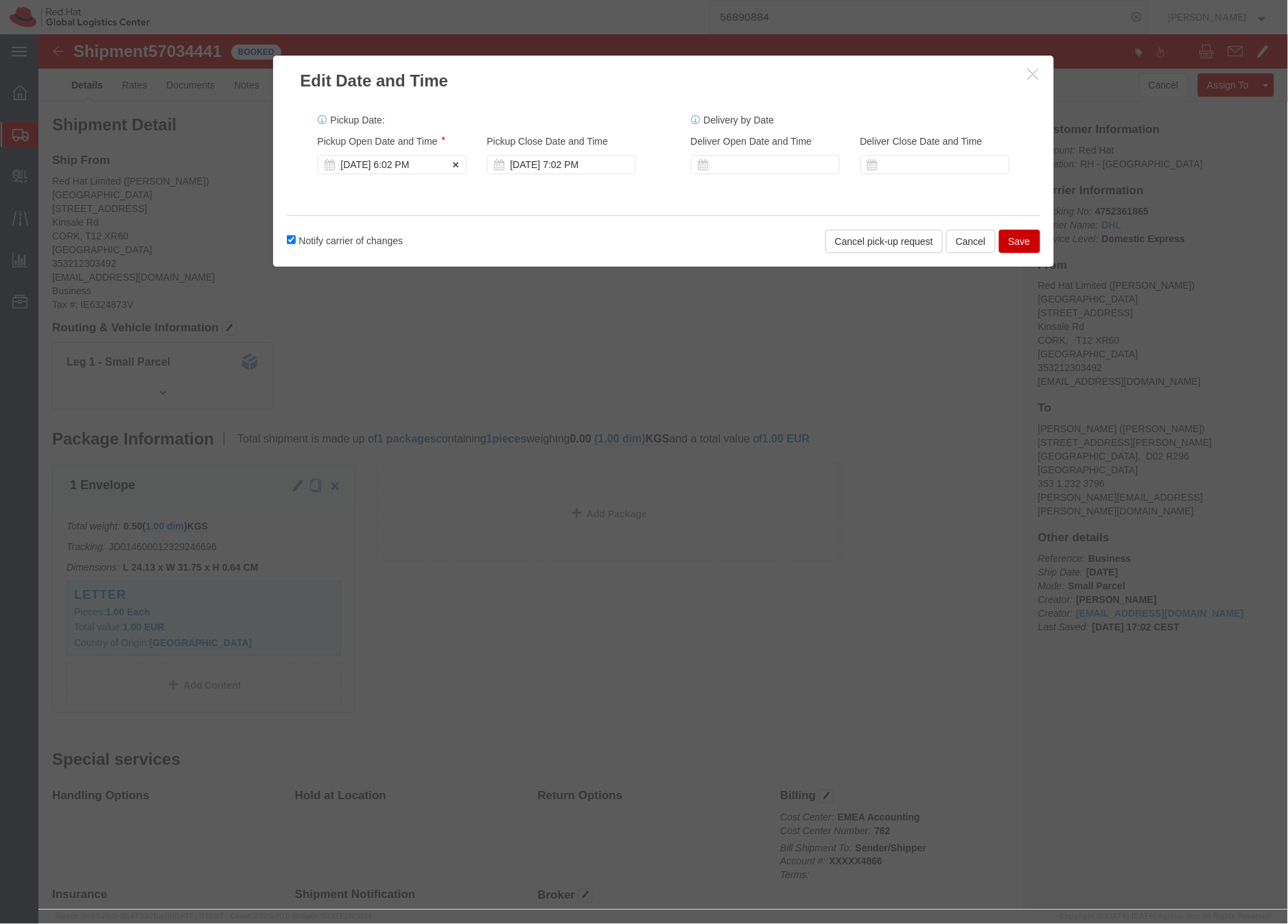
click div "Oct 06 2025 6:02 PM"
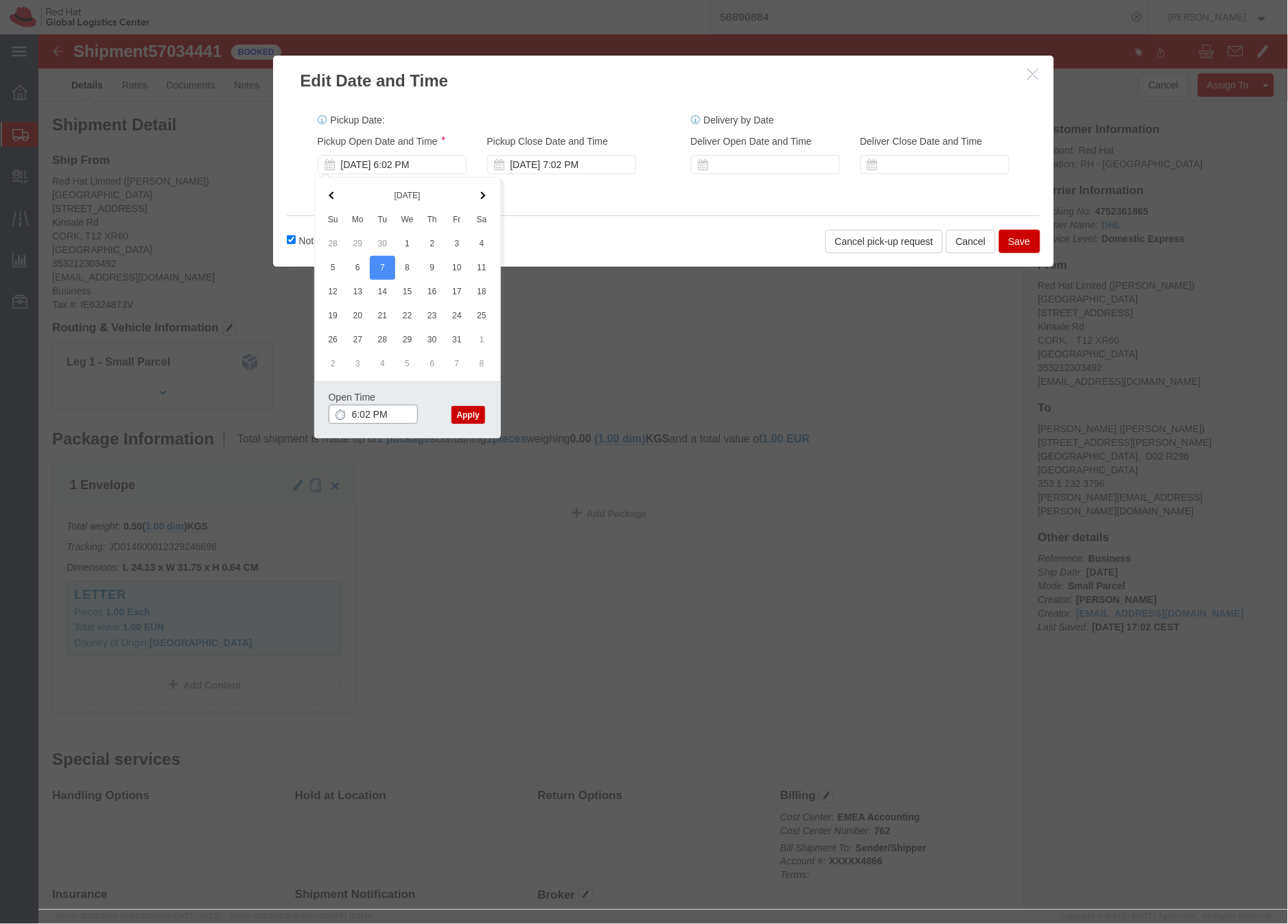
drag, startPoint x: 315, startPoint y: 380, endPoint x: 375, endPoint y: 390, distance: 60.8
click input "6:02 PM"
drag, startPoint x: 336, startPoint y: 381, endPoint x: 348, endPoint y: 380, distance: 12.0
click input "12:02 PM"
type input "12:00 PM"
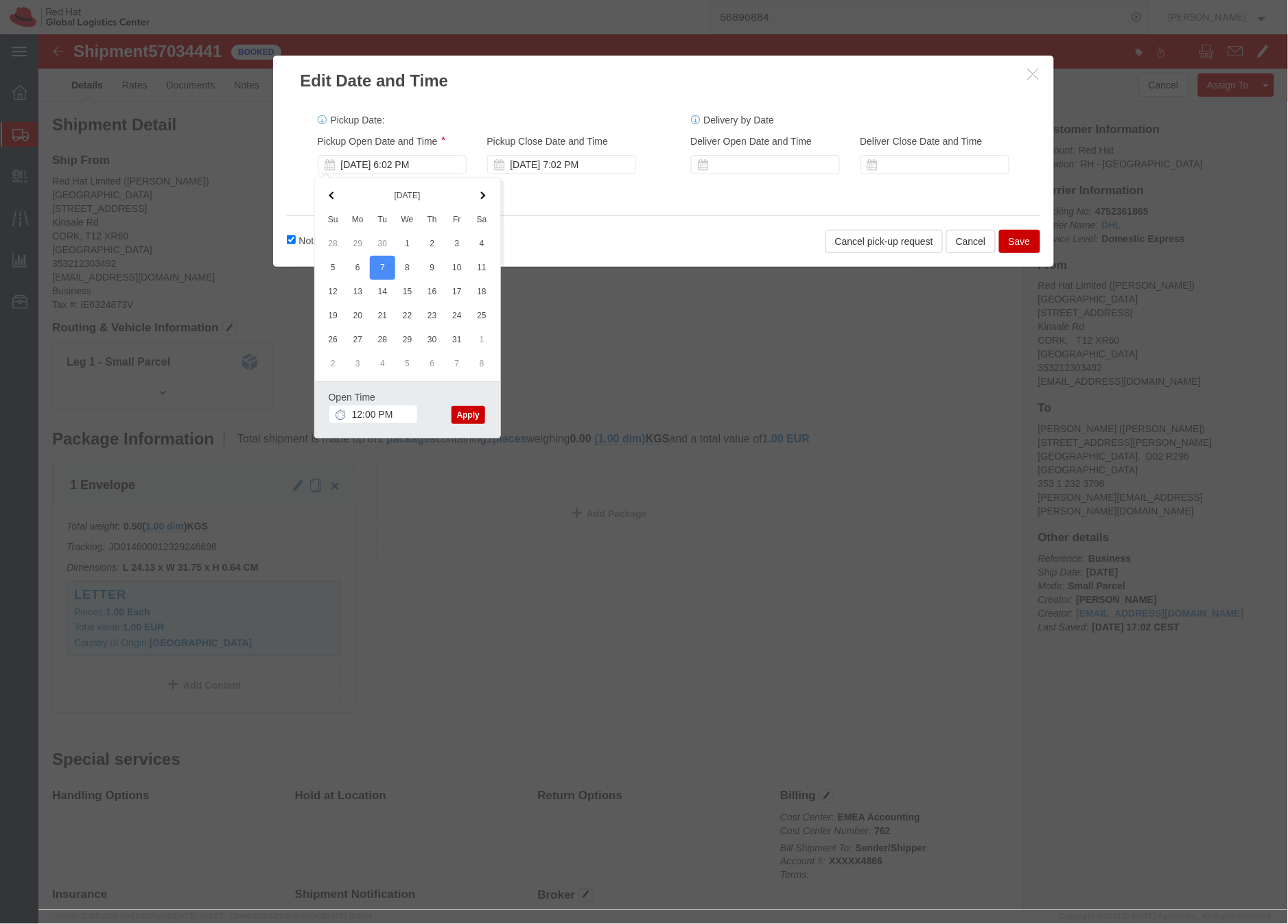
click button "Apply"
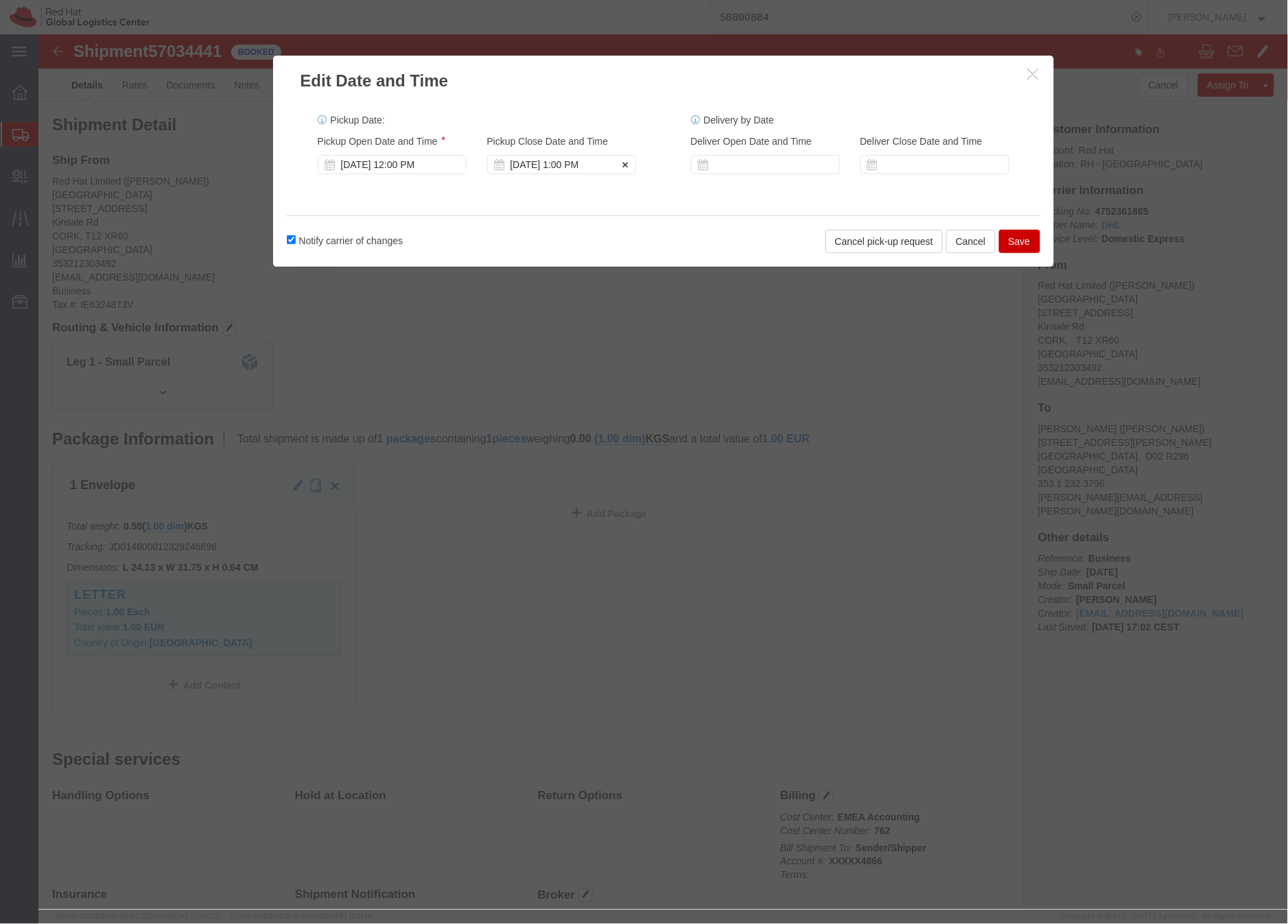
click div "Oct 07 2025 1:00 PM"
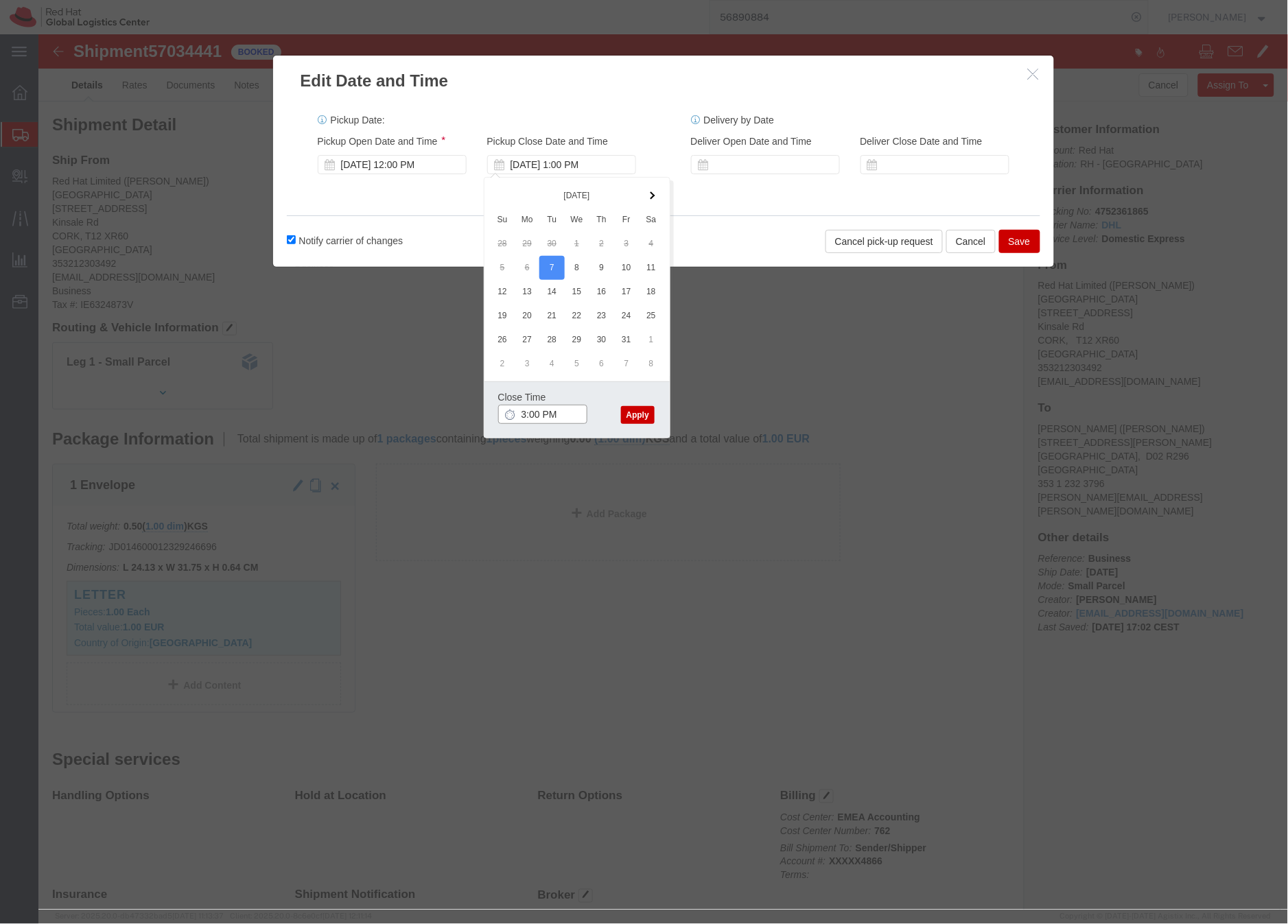
type input "3:00 PM"
click button "Apply"
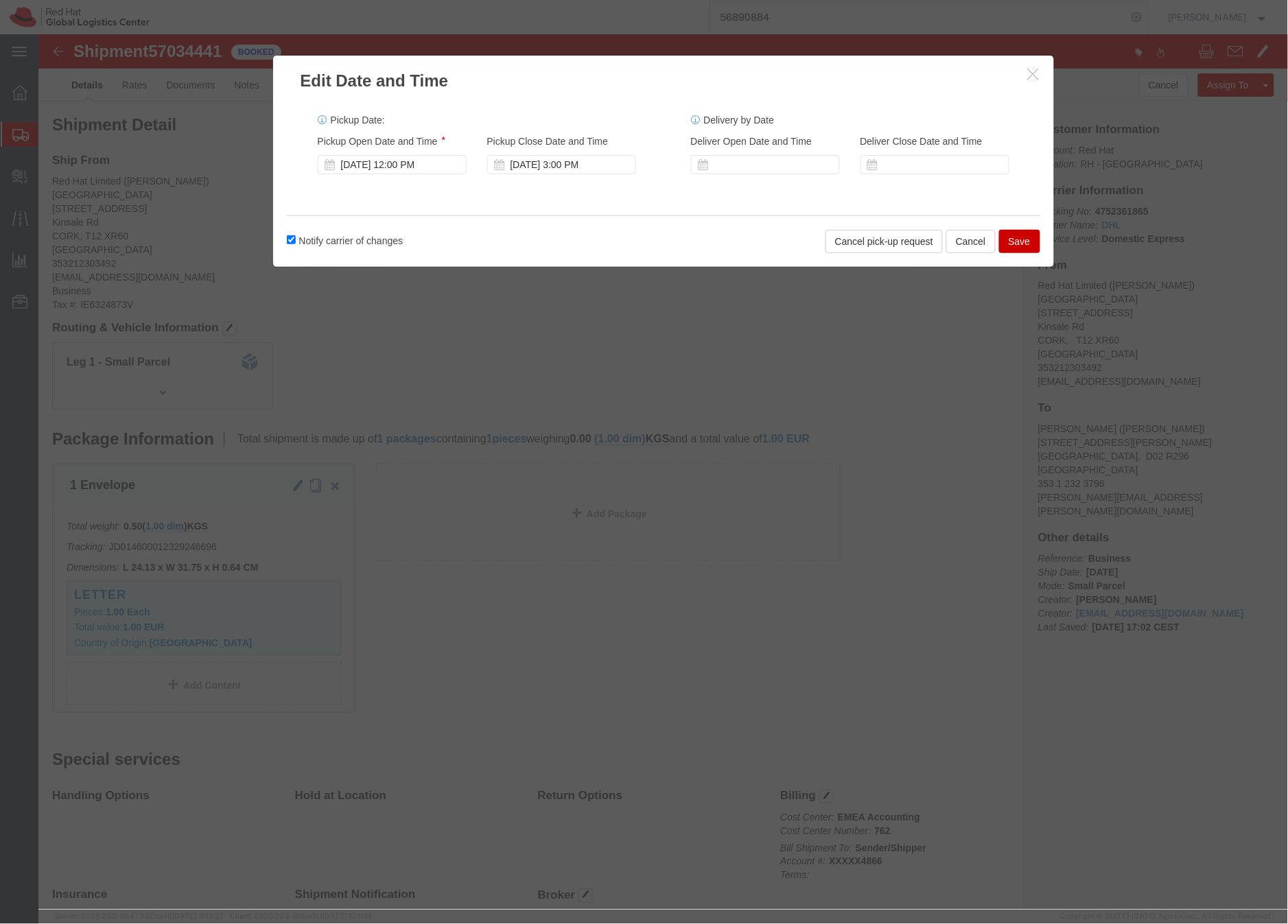
click button "Save"
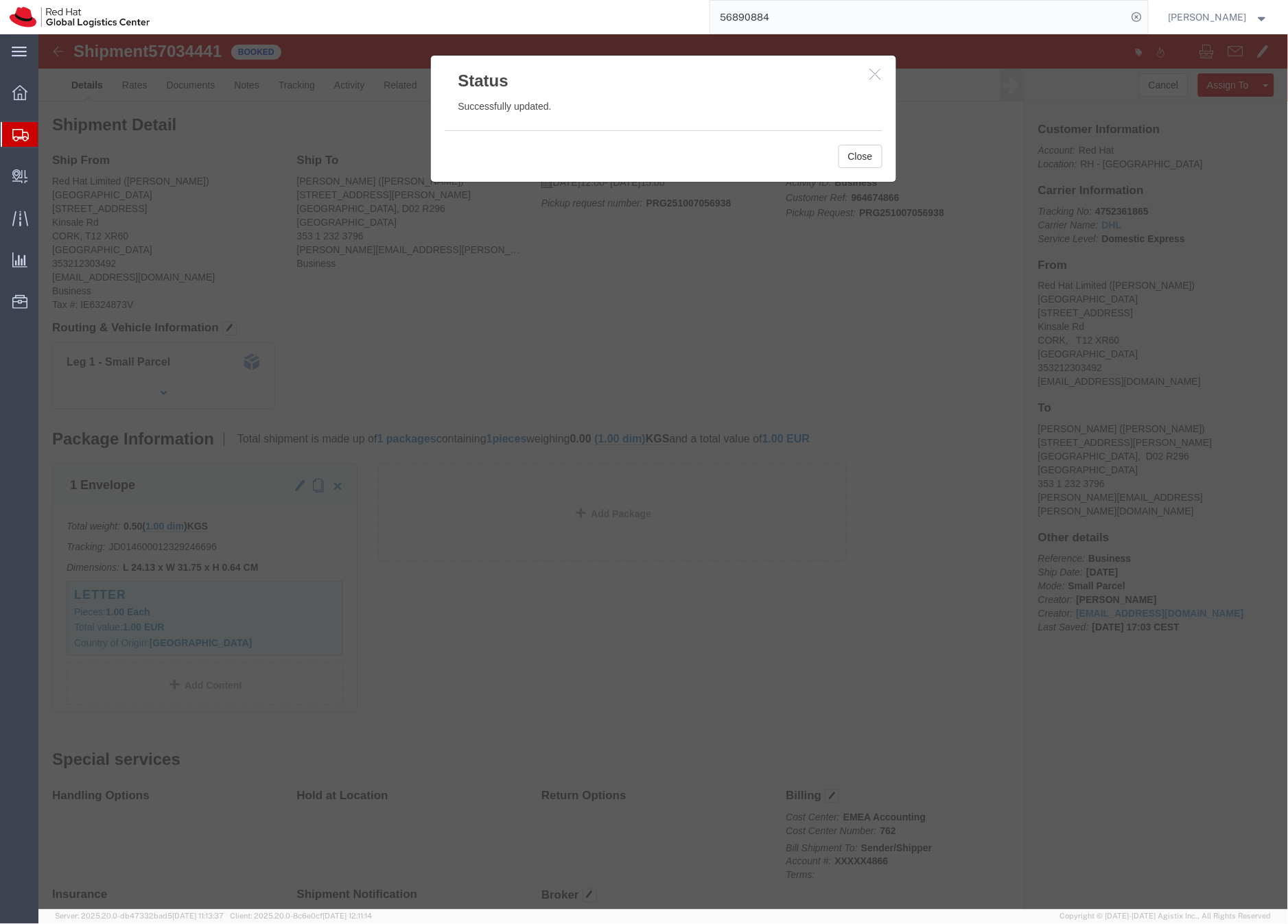
click icon "button"
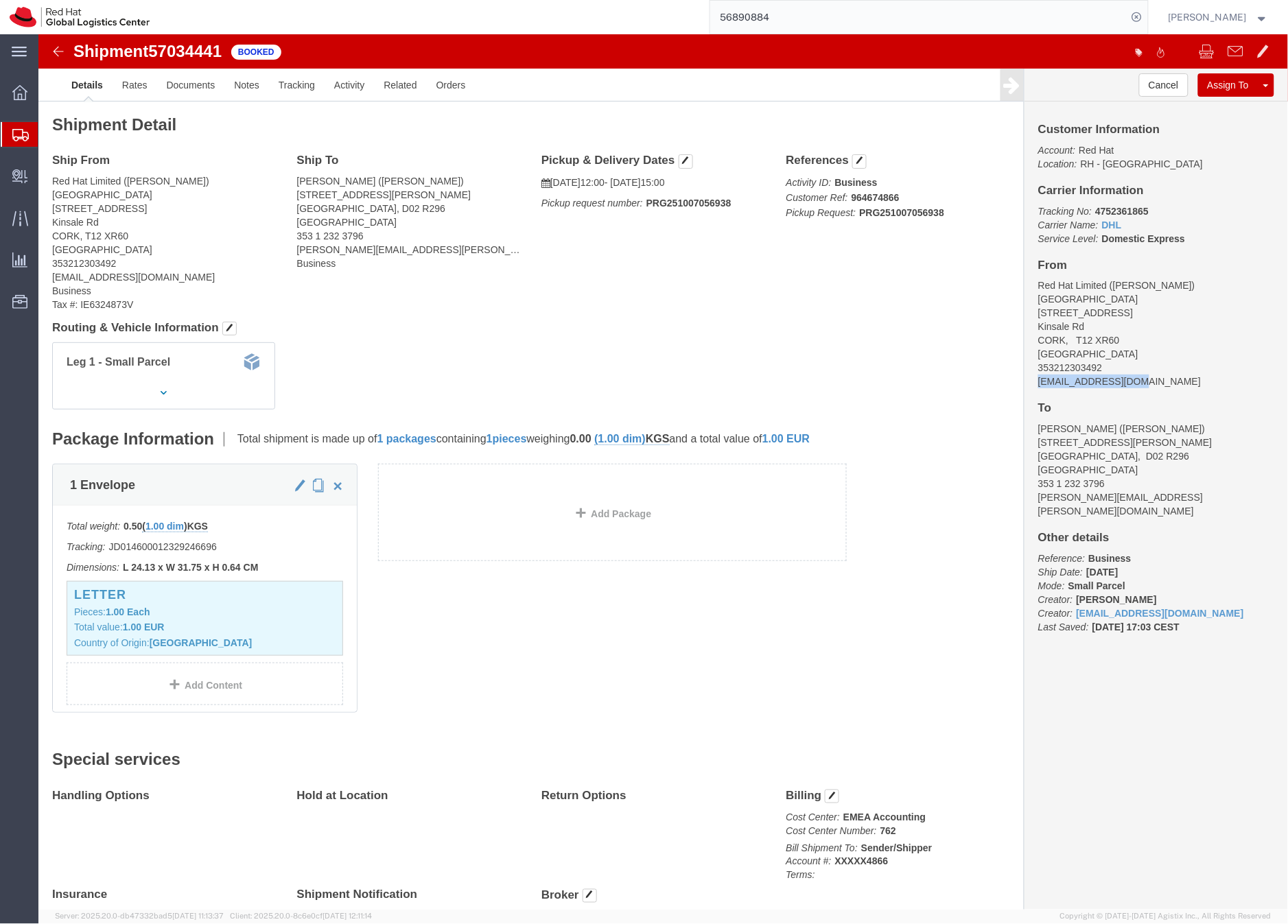
drag, startPoint x: 1106, startPoint y: 354, endPoint x: 980, endPoint y: 342, distance: 126.6
click div "Customer Information Account: Red Hat Location: RH - Cork Carrier Information T…"
copy address "smccarth@redhat.com"
click link "Documents"
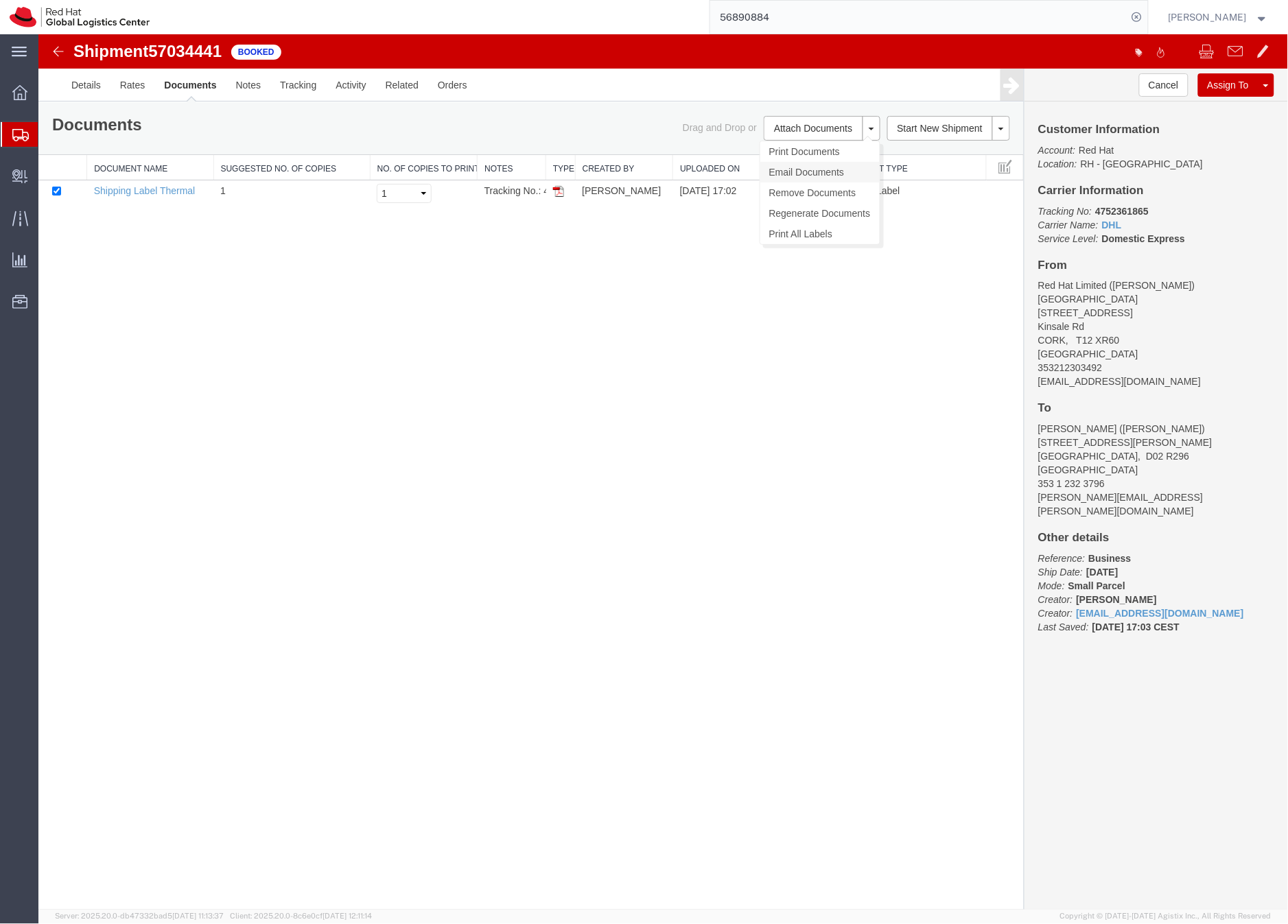
click at [804, 173] on link "Email Documents" at bounding box center [820, 171] width 119 height 21
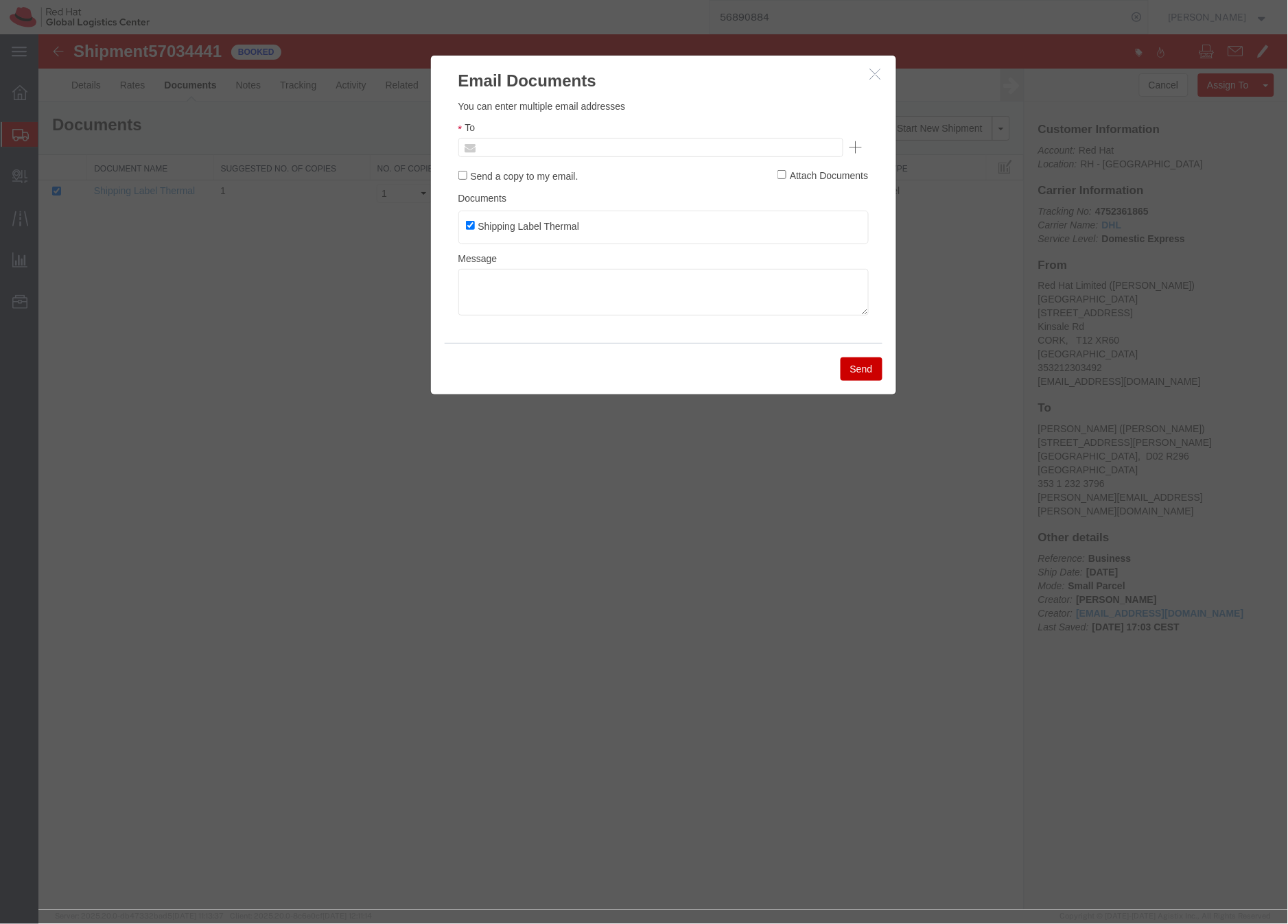
click at [572, 140] on input "text" at bounding box center [557, 147] width 160 height 18
paste input "smccarth@redhat.com"
type input "smccarth@redhat.com"
drag, startPoint x: 475, startPoint y: 293, endPoint x: 449, endPoint y: 274, distance: 32.2
click at [475, 293] on textarea at bounding box center [662, 291] width 410 height 47
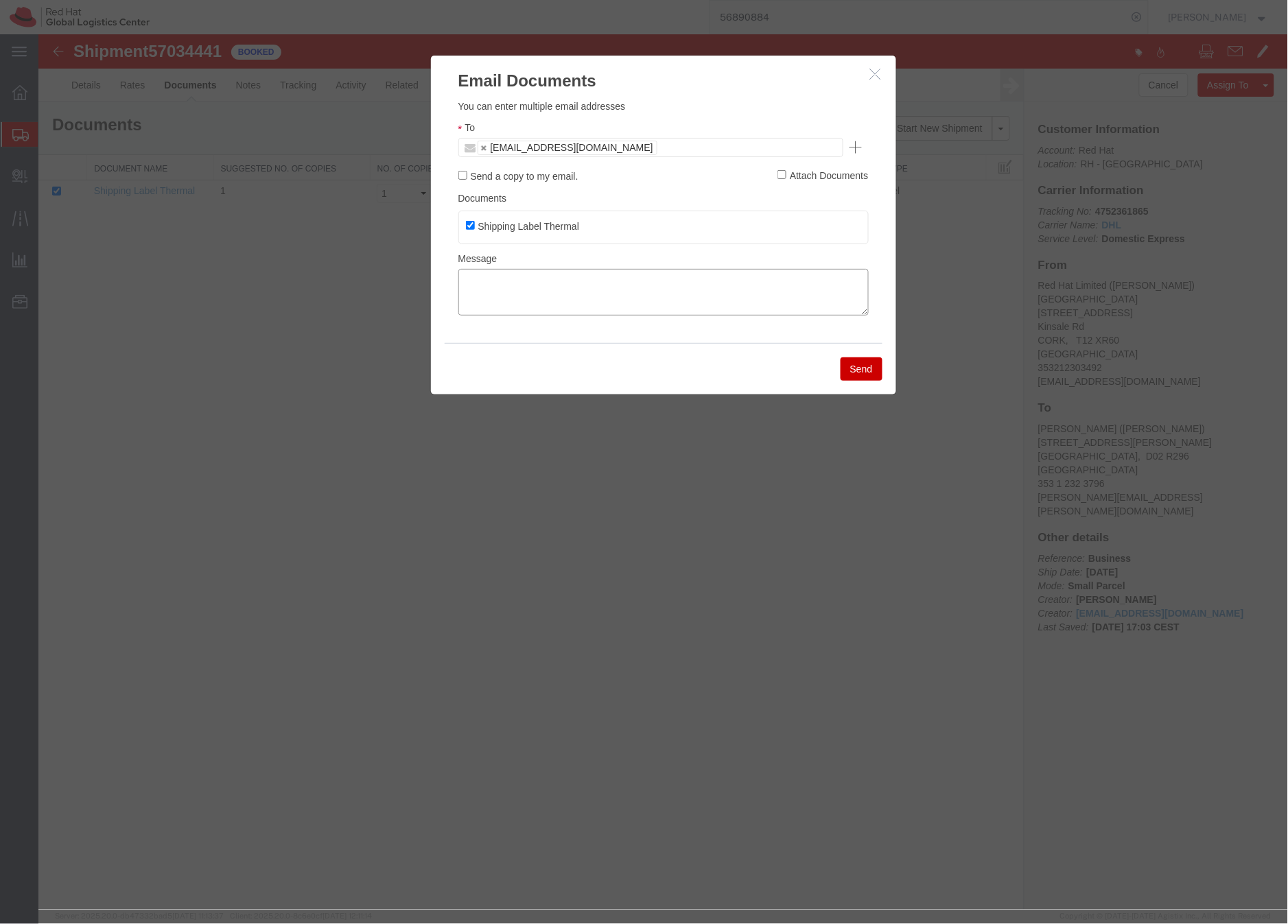
paste textarea "Hi A, please find the label for your shipment to B attached to this email. Plea…"
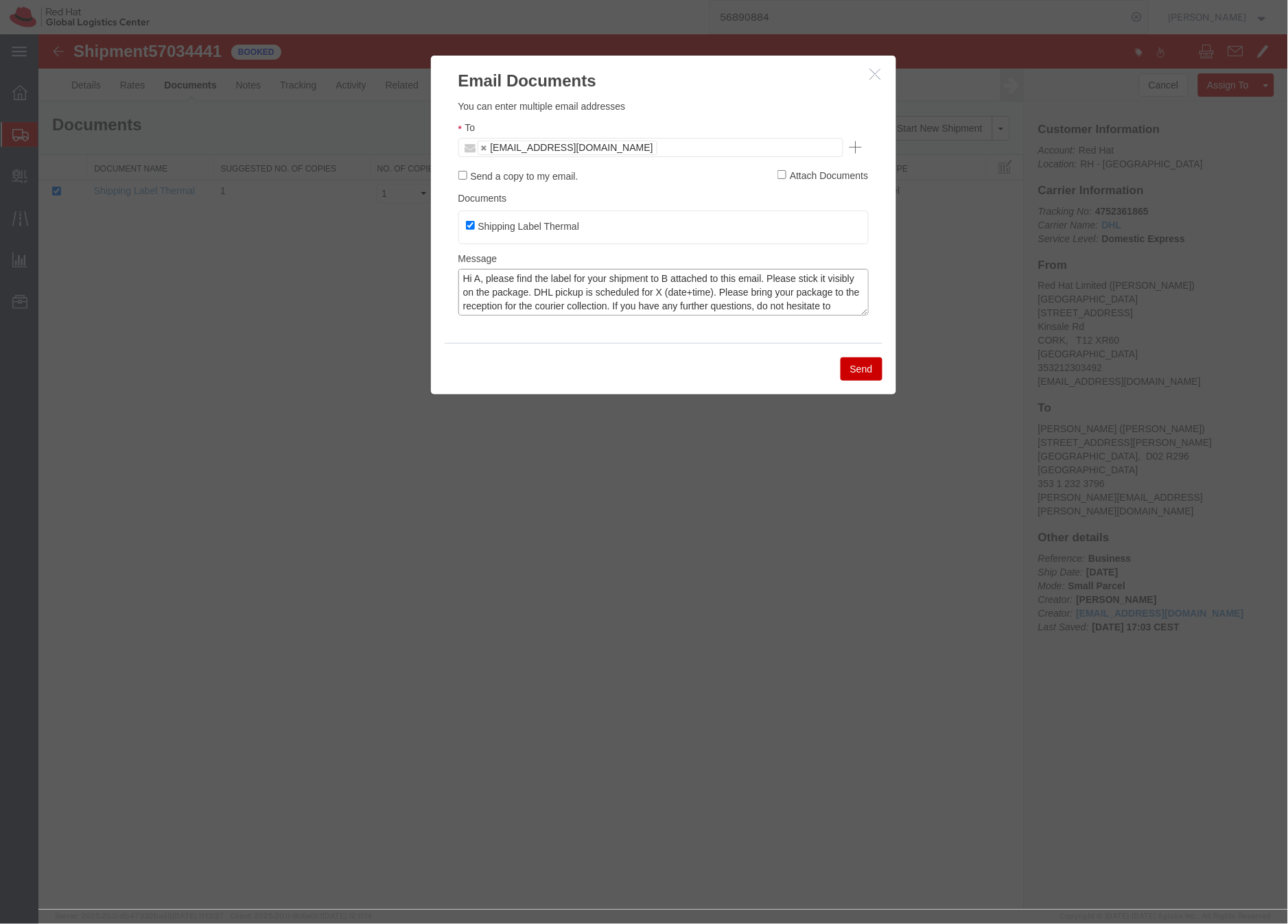
click at [478, 278] on textarea "Hi A, please find the label for your shipment to B attached to this email. Plea…" at bounding box center [662, 291] width 410 height 47
click at [691, 279] on textarea "Hi Sinead, please find the label for your shipment to B attached to this email.…" at bounding box center [662, 291] width 410 height 47
drag, startPoint x: 720, startPoint y: 290, endPoint x: 731, endPoint y: 286, distance: 11.7
click at [720, 290] on textarea "Hi Sinead, please find the label for your shipment to Dublin, attached to this …" at bounding box center [662, 291] width 410 height 47
click at [788, 292] on textarea "Hi Sinead, please find the label for your shipment to Dublin, attached to this …" at bounding box center [662, 291] width 410 height 47
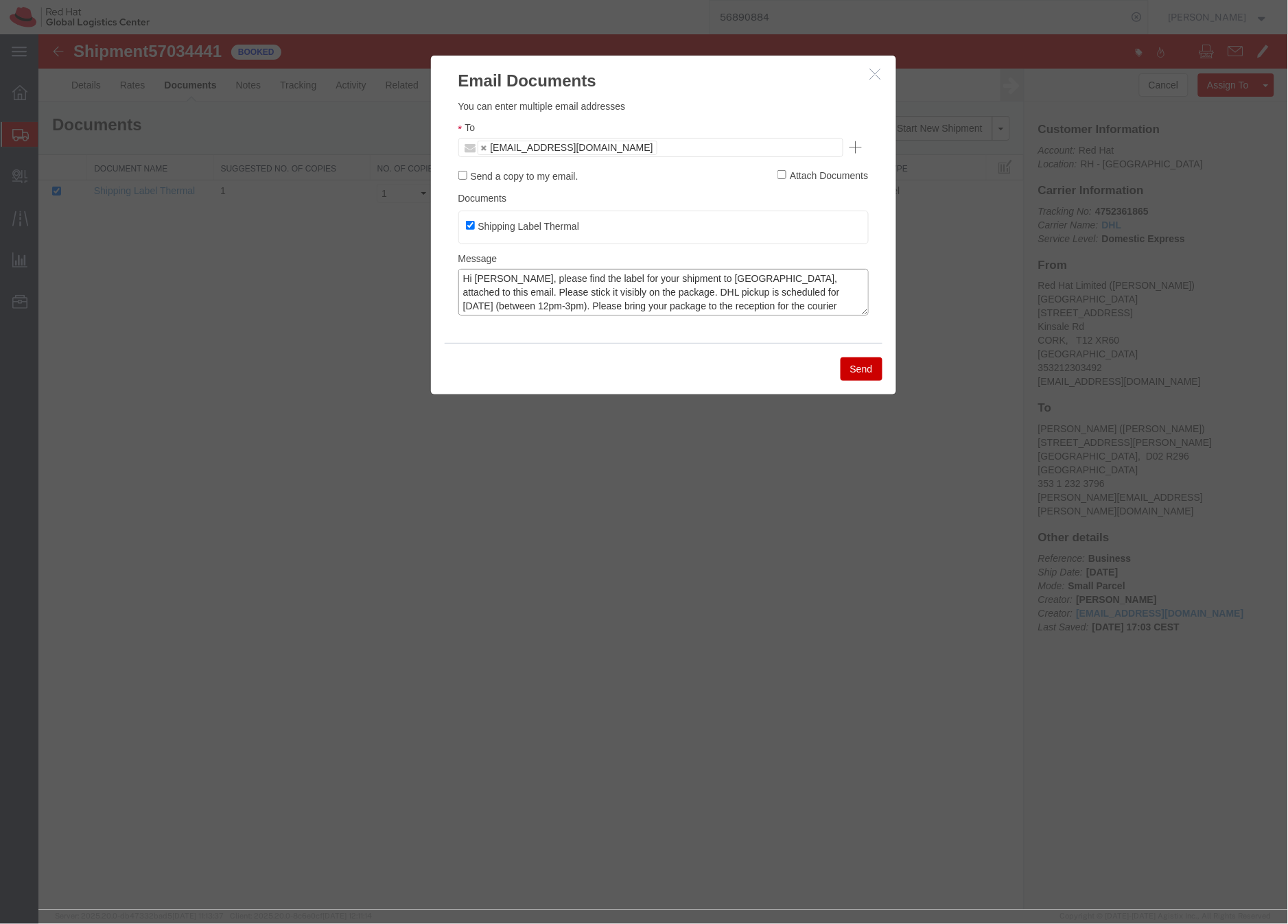
scroll to position [27, 0]
type textarea "Hi Sinead, please find the label for your shipment to Dublin, attached to this …"
click at [858, 370] on button "Send" at bounding box center [861, 368] width 42 height 24
click at [858, 370] on div at bounding box center [662, 471] width 1250 height 875
click at [859, 368] on div at bounding box center [662, 471] width 1250 height 875
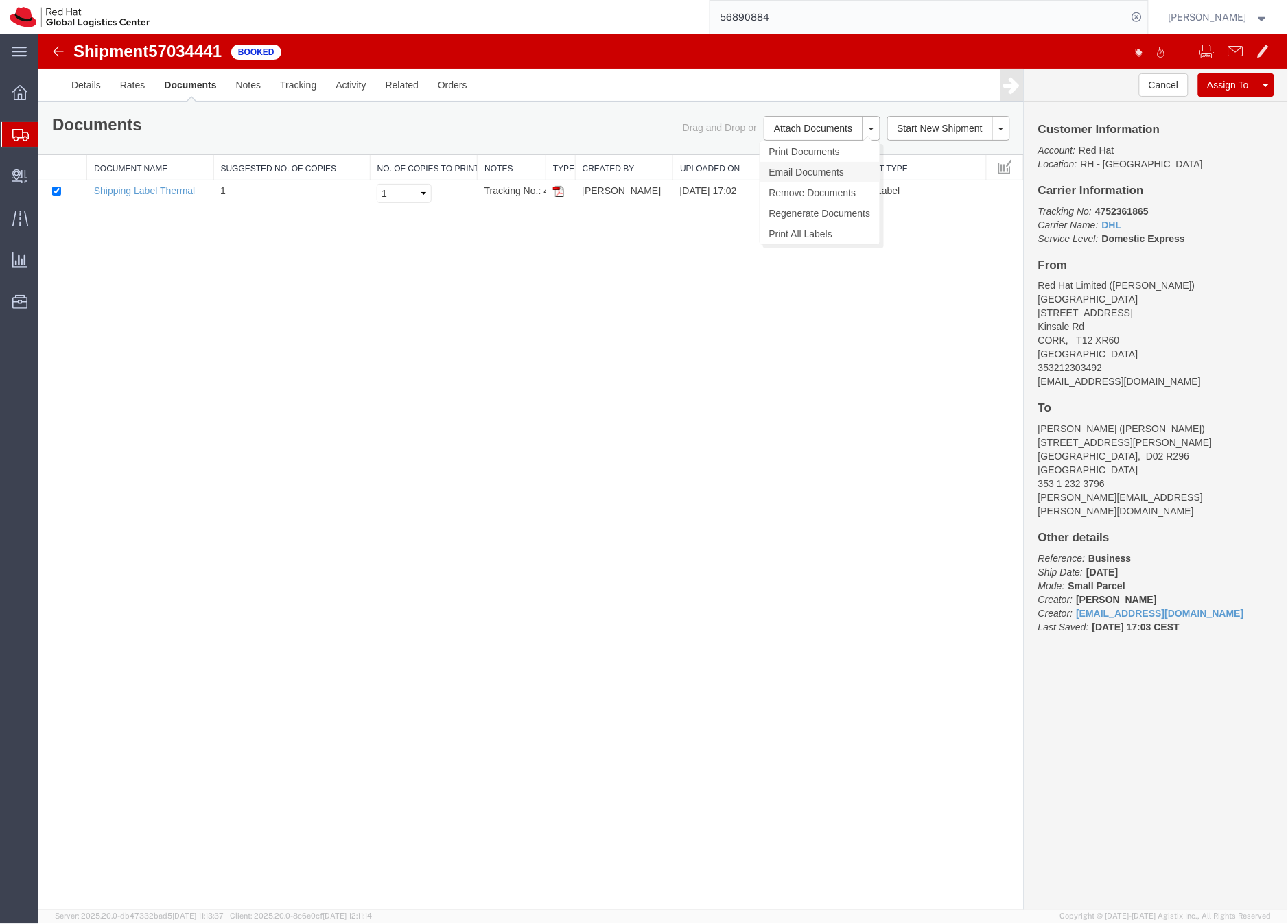
click at [783, 172] on link "Email Documents" at bounding box center [820, 171] width 119 height 21
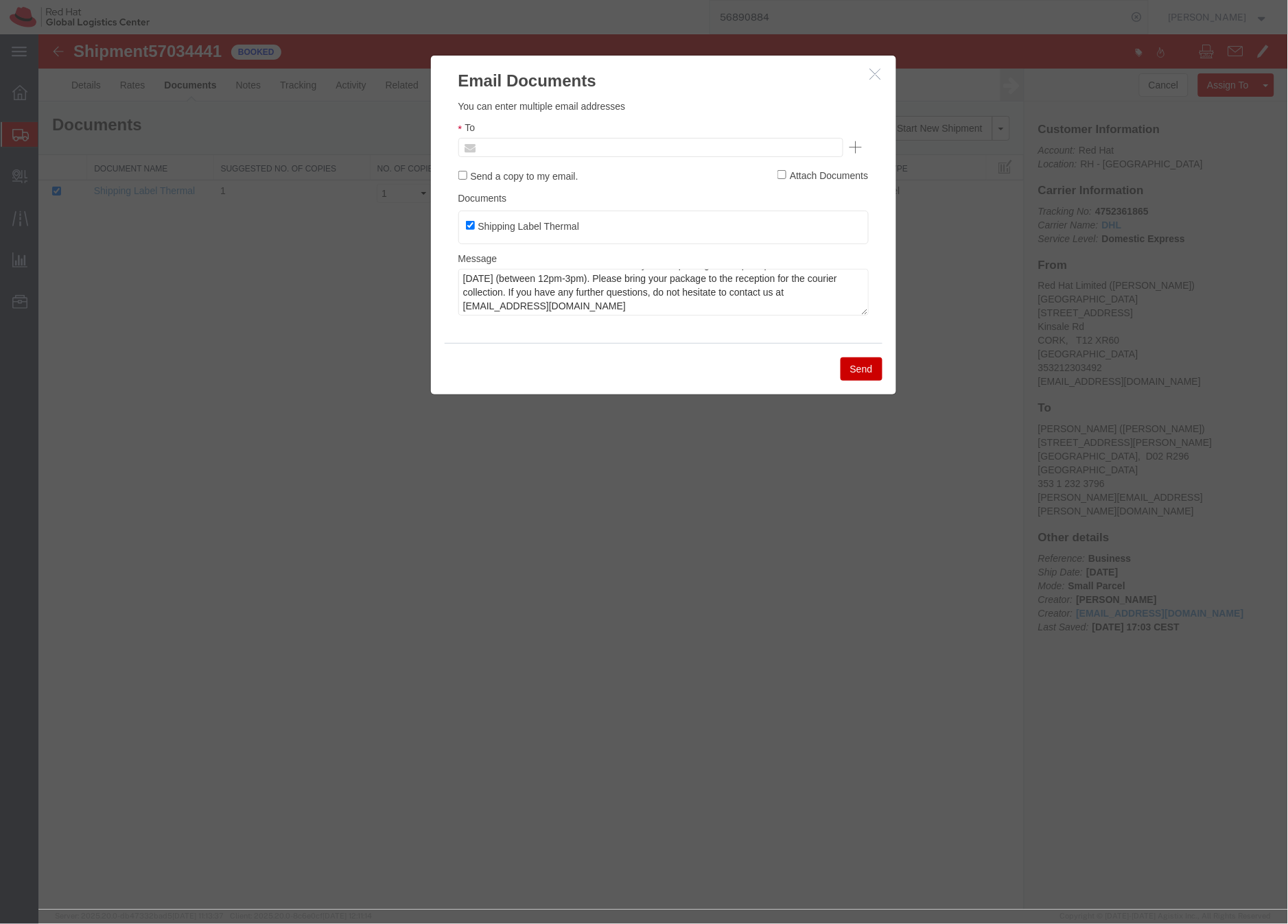
click at [529, 146] on input "text" at bounding box center [557, 147] width 160 height 18
type input "mconn"
click at [866, 370] on button "Send" at bounding box center [861, 368] width 42 height 24
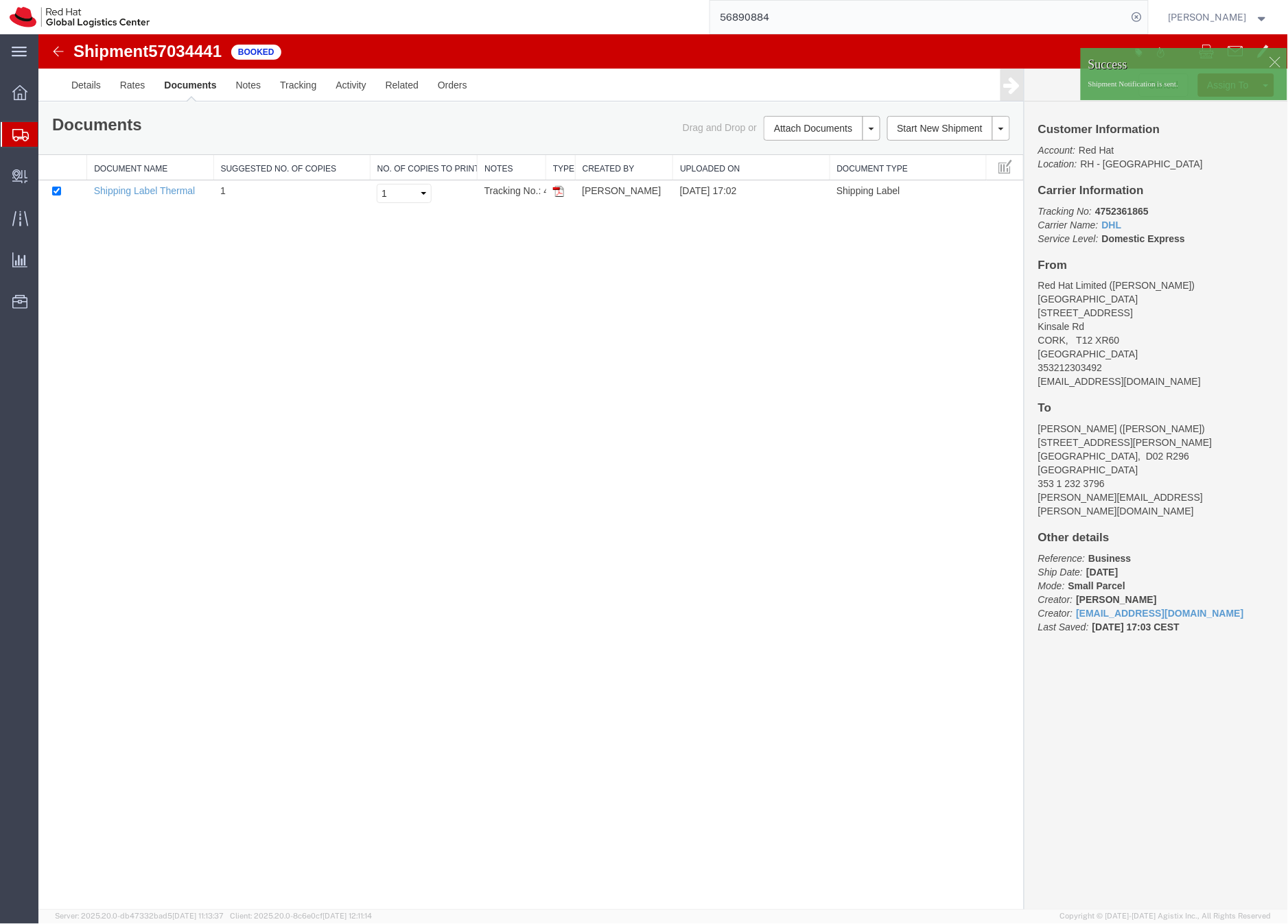
click at [24, 132] on icon at bounding box center [21, 135] width 17 height 12
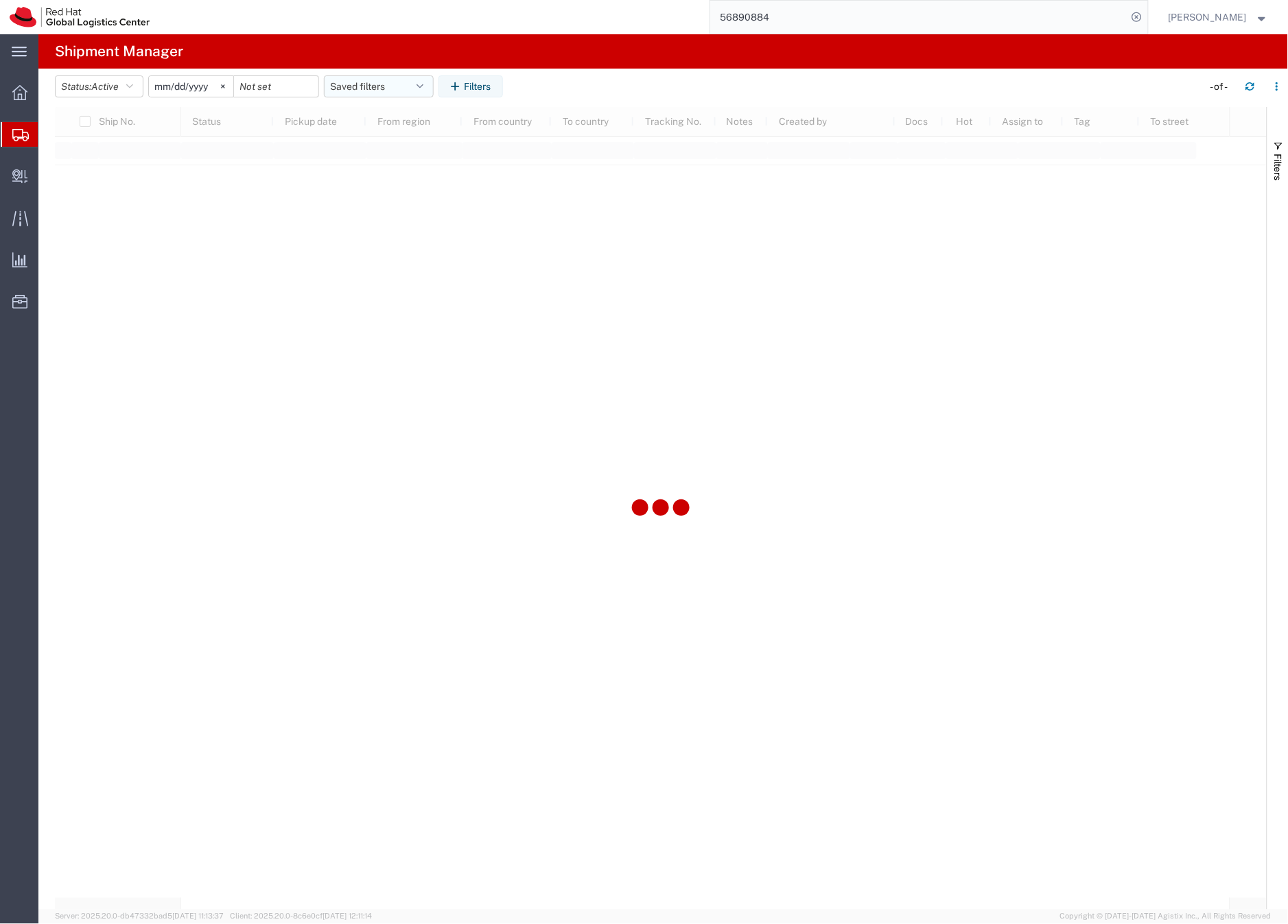
click at [346, 88] on button "Saved filters" at bounding box center [379, 86] width 110 height 22
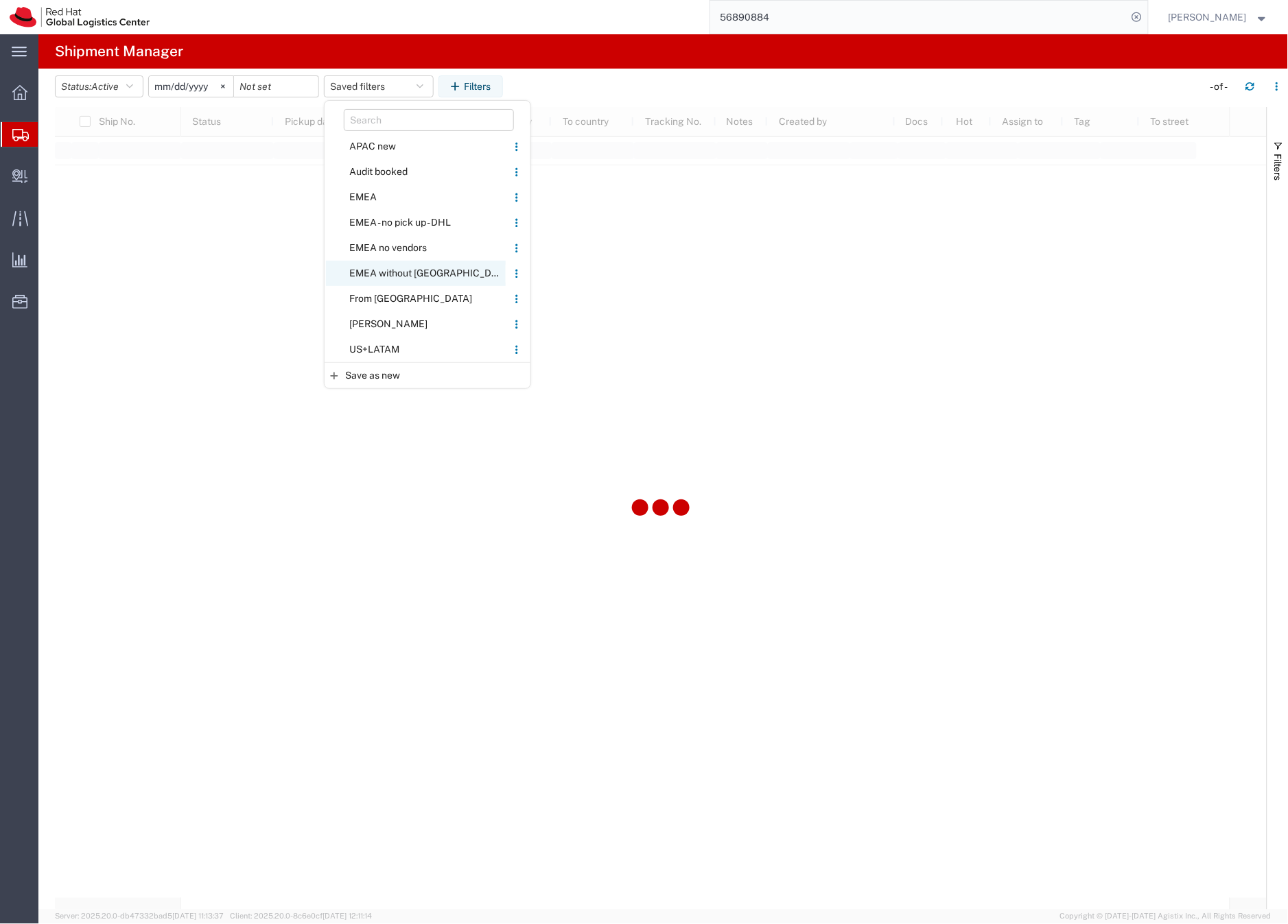
click at [368, 274] on span "EMEA without [GEOGRAPHIC_DATA]" at bounding box center [416, 273] width 180 height 25
type input "2023-06-14"
